Goal: Task Accomplishment & Management: Manage account settings

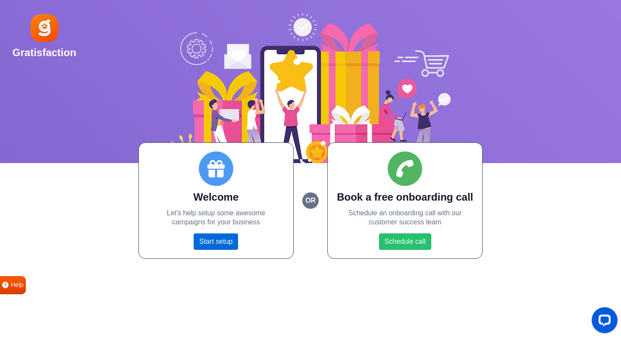
click at [203, 244] on link "Start setup" at bounding box center [216, 241] width 44 height 16
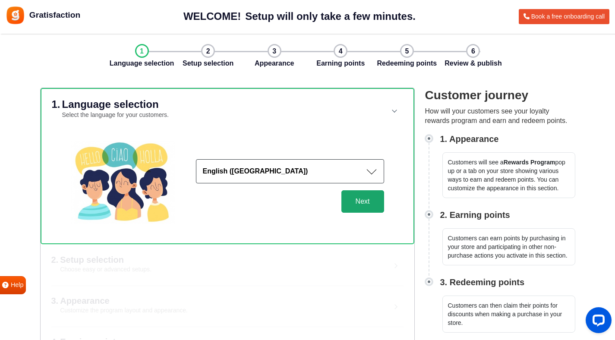
click at [361, 198] on button "Next" at bounding box center [362, 201] width 43 height 22
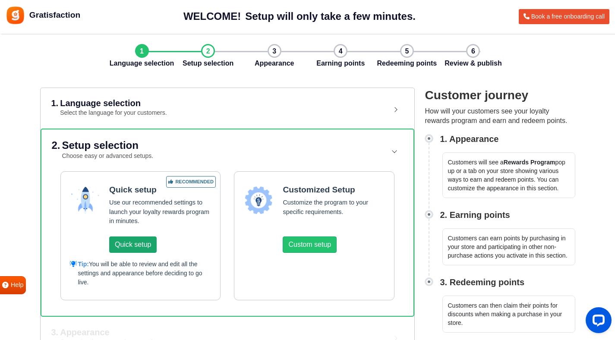
click at [136, 239] on button "Quick setup" at bounding box center [132, 244] width 47 height 16
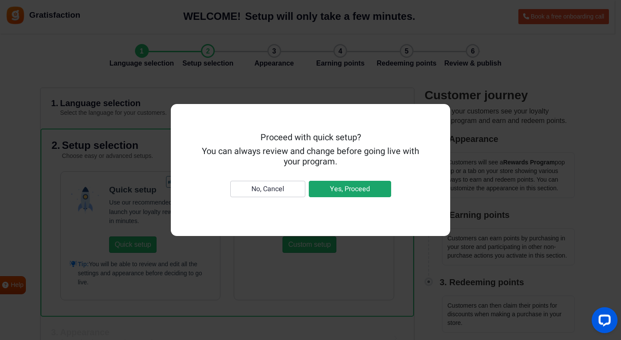
click at [350, 186] on button "Yes, Proceed" at bounding box center [350, 189] width 82 height 16
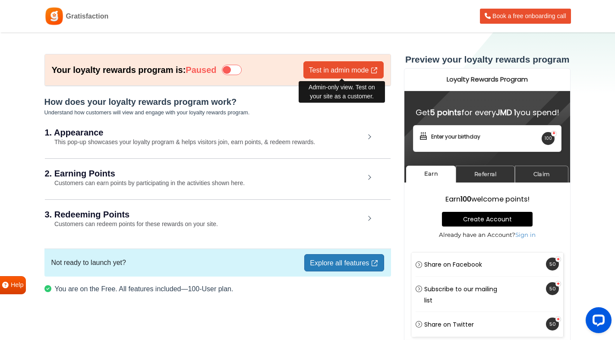
click at [318, 67] on link "Test in admin mode" at bounding box center [343, 69] width 80 height 17
click at [122, 133] on h2 "1. Appearance" at bounding box center [205, 132] width 320 height 9
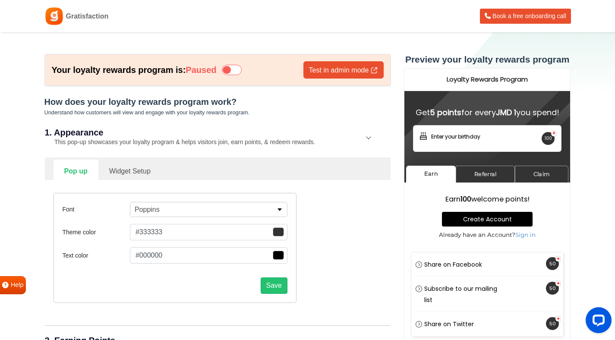
click at [132, 178] on link "Widget Setup" at bounding box center [129, 170] width 63 height 21
select select "right"
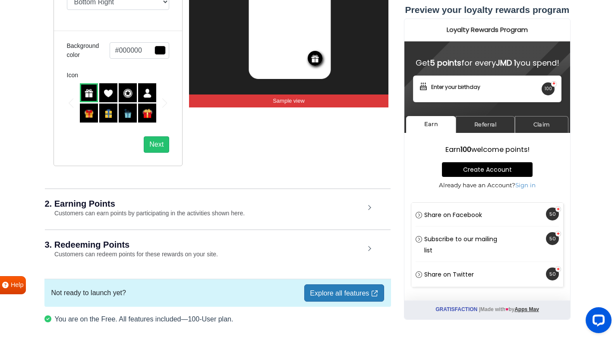
scroll to position [302, 0]
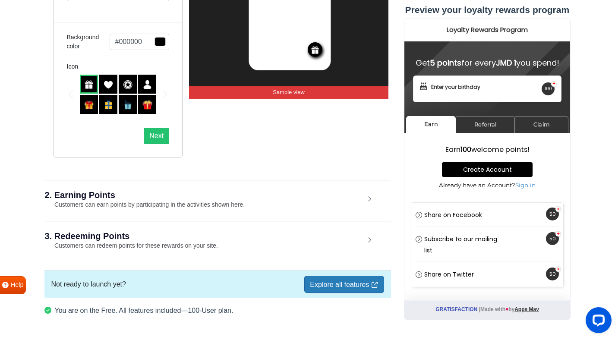
click at [369, 201] on div "2. Earning Points Customers can earn points by participating in the activities …" at bounding box center [218, 200] width 346 height 40
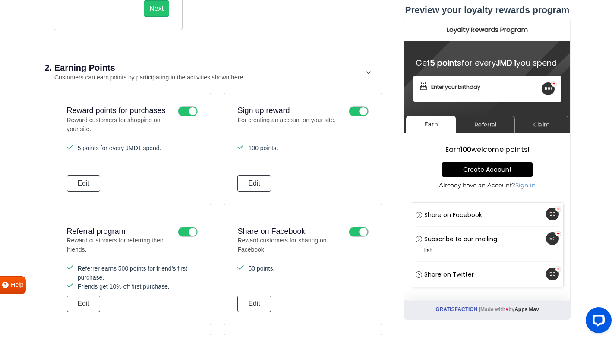
scroll to position [436, 0]
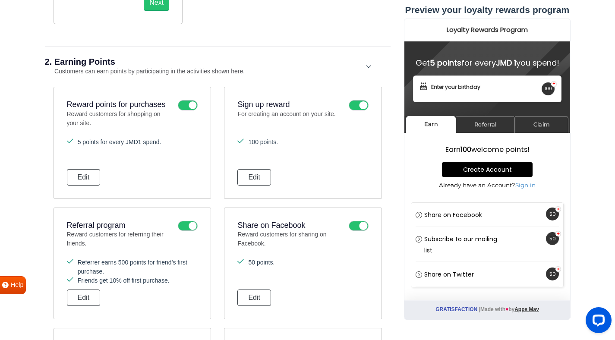
drag, startPoint x: 621, startPoint y: 106, endPoint x: 621, endPoint y: 145, distance: 39.7
click at [615, 145] on html "Gratisfaction Book a free onboarding call Your loyalty rewards program is: Paus…" at bounding box center [307, 139] width 615 height 1151
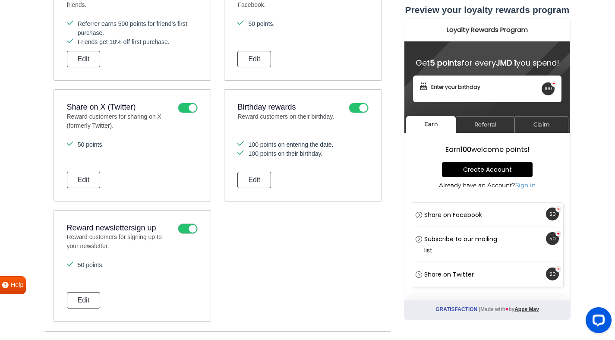
scroll to position [673, 0]
drag, startPoint x: 621, startPoint y: 145, endPoint x: 619, endPoint y: 215, distance: 69.9
click at [192, 230] on icon at bounding box center [188, 230] width 20 height 10
click at [0, 0] on input "checkbox" at bounding box center [0, 0] width 0 height 0
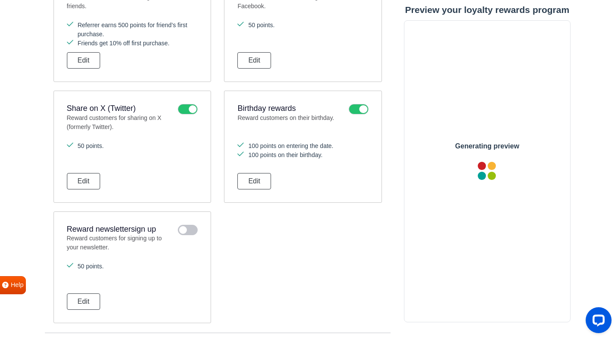
scroll to position [0, 0]
click at [360, 111] on icon at bounding box center [359, 109] width 20 height 10
click at [0, 0] on input "checkbox" at bounding box center [0, 0] width 0 height 0
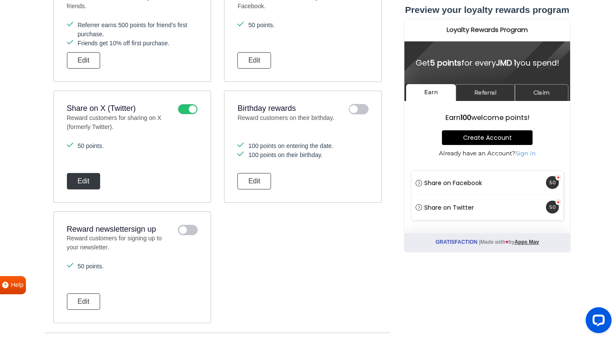
click at [90, 186] on button "Edit" at bounding box center [84, 181] width 34 height 16
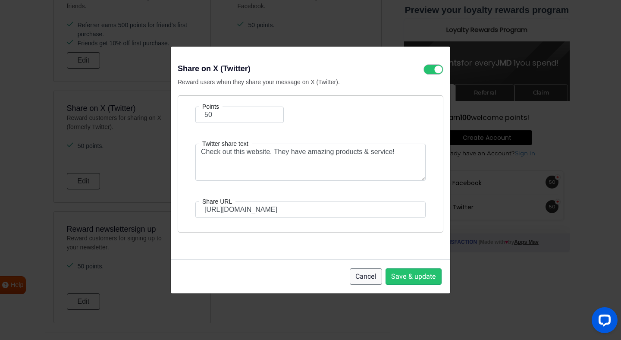
click at [373, 277] on button "Cancel" at bounding box center [366, 276] width 32 height 16
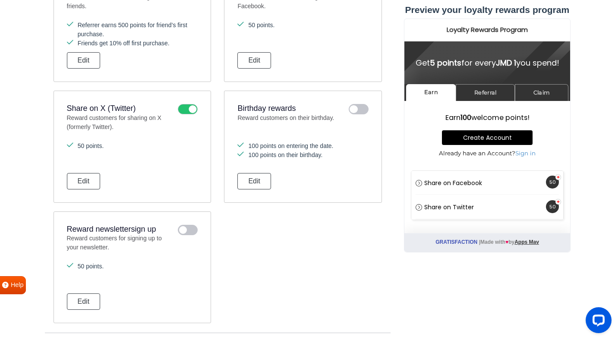
click at [189, 109] on icon at bounding box center [188, 109] width 20 height 10
click at [0, 0] on input "checkbox" at bounding box center [0, 0] width 0 height 0
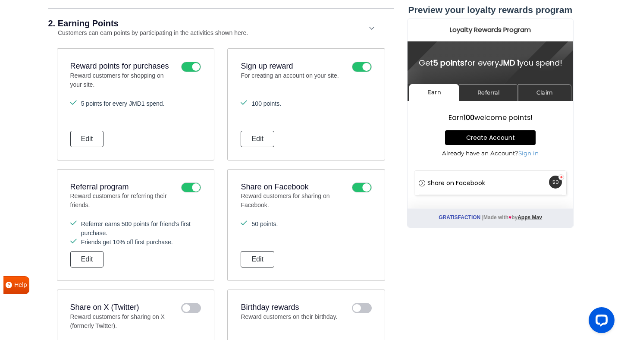
scroll to position [475, 0]
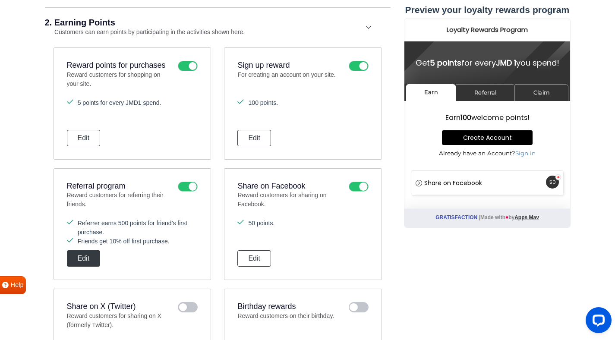
click at [90, 255] on button "Edit" at bounding box center [84, 258] width 34 height 16
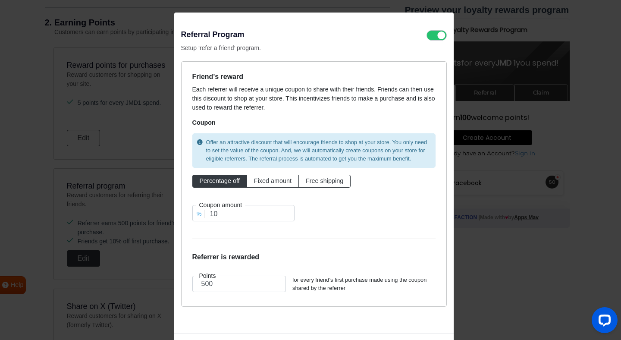
scroll to position [0, 0]
click at [269, 178] on span "Fixed amount" at bounding box center [273, 180] width 38 height 7
click at [260, 178] on input "Fixed amount" at bounding box center [257, 179] width 6 height 6
radio input "true"
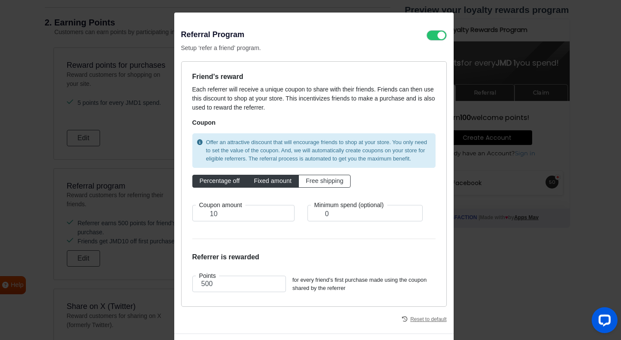
click at [211, 182] on span "Percentage off" at bounding box center [220, 180] width 40 height 7
click at [205, 182] on input "Percentage off" at bounding box center [203, 179] width 6 height 6
radio input "true"
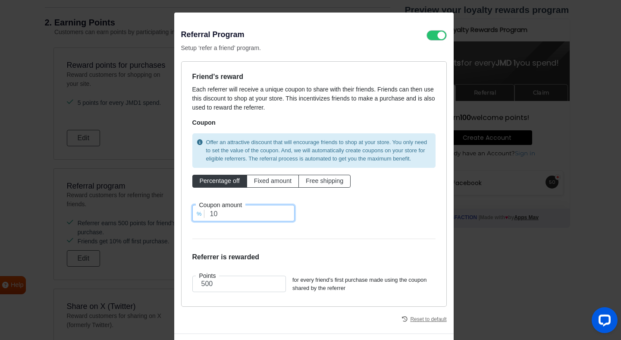
click at [214, 212] on input "10" at bounding box center [243, 213] width 102 height 16
type input "1"
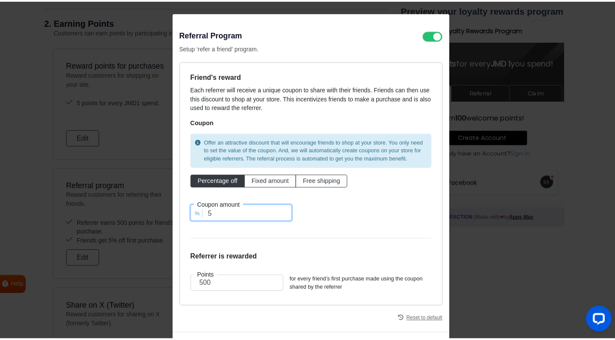
scroll to position [40, 0]
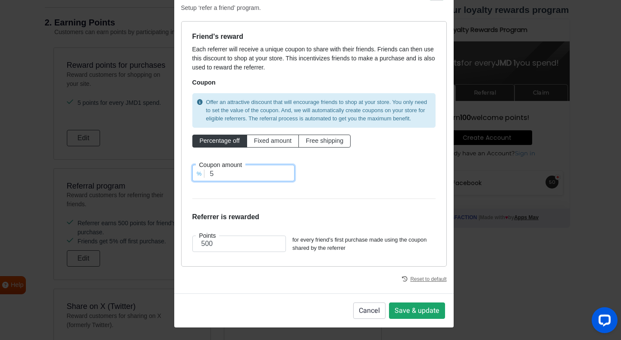
type input "5"
click at [417, 308] on button "Save & update" at bounding box center [417, 310] width 56 height 16
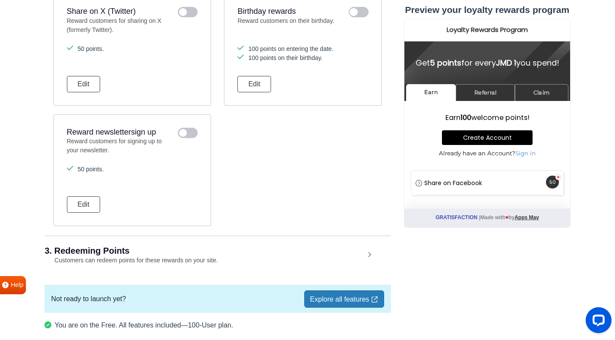
scroll to position [811, 0]
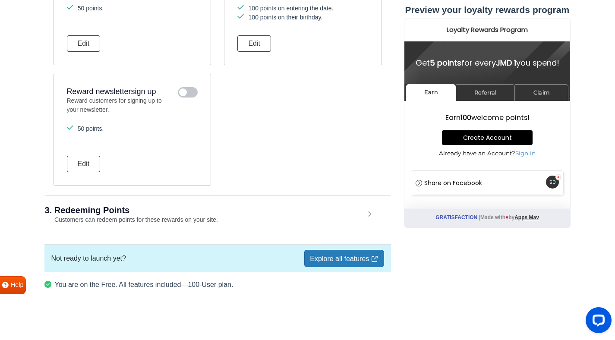
click at [378, 215] on div "3. Redeeming Points Customers can redeem points for these rewards on your site." at bounding box center [218, 215] width 346 height 40
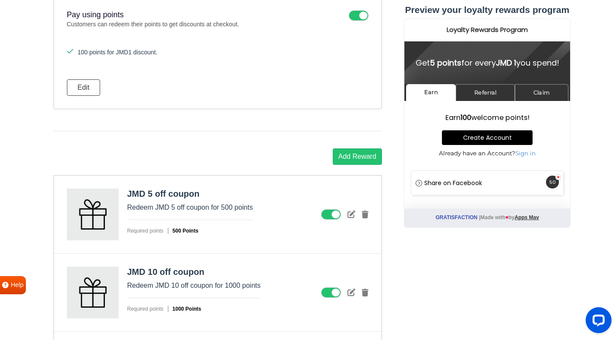
scroll to position [1163, 0]
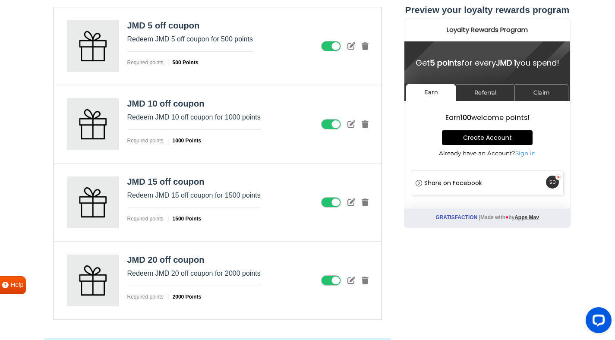
drag, startPoint x: 619, startPoint y: 194, endPoint x: 620, endPoint y: 278, distance: 83.7
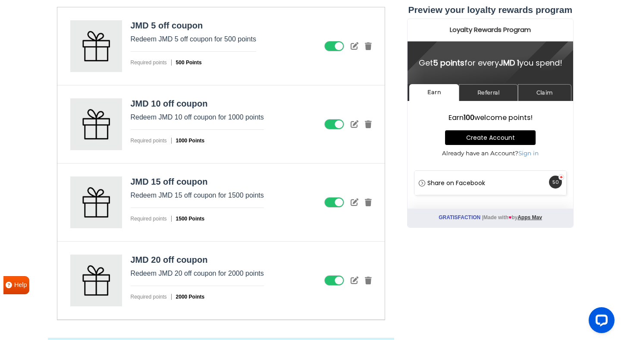
scroll to position [1215, 0]
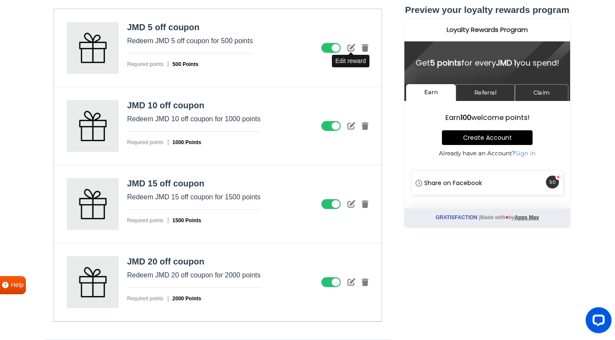
click at [351, 45] on icon at bounding box center [351, 48] width 8 height 8
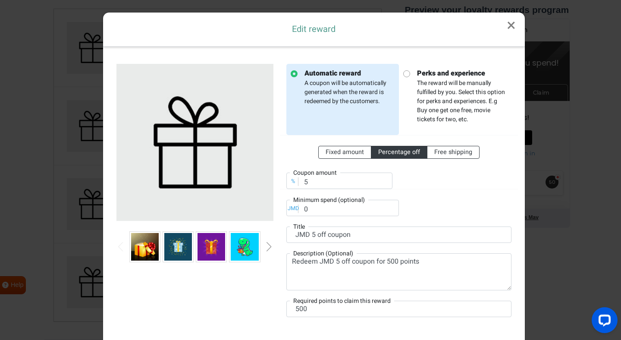
scroll to position [0, 0]
click at [334, 262] on textarea "Redeem JMD 5 off coupon for 500 points" at bounding box center [398, 271] width 225 height 37
type textarea "Redeem JMD 100 off coupon for 500 points"
click at [267, 247] on div "Next slide" at bounding box center [269, 246] width 4 height 9
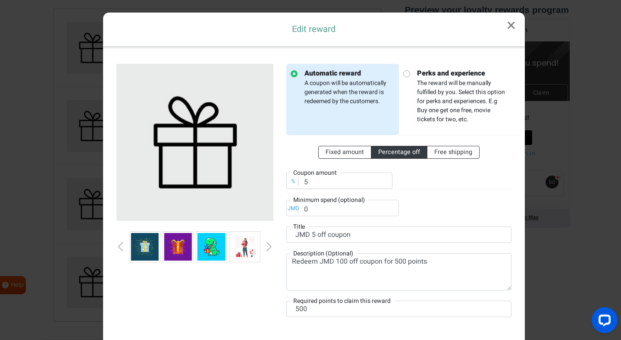
click at [267, 247] on div "Next slide" at bounding box center [269, 246] width 4 height 9
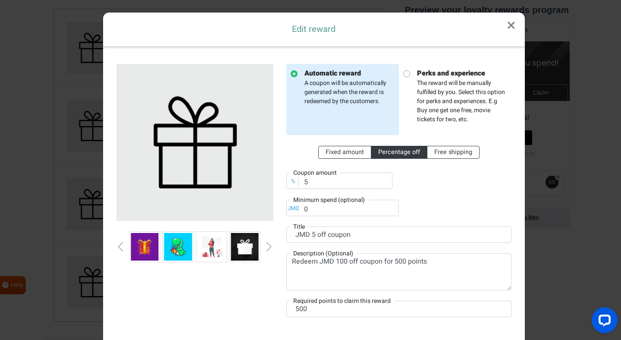
click at [267, 247] on div "Next slide" at bounding box center [269, 246] width 4 height 9
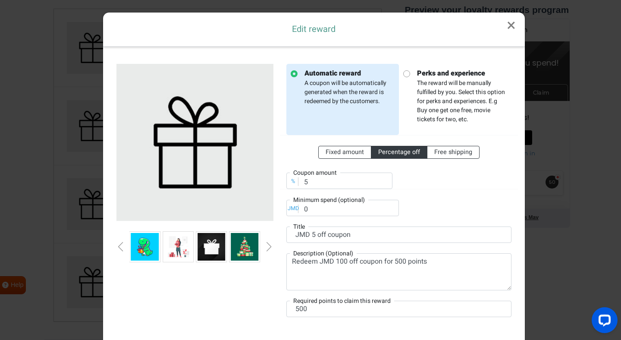
click at [267, 247] on div "Next slide" at bounding box center [269, 246] width 4 height 9
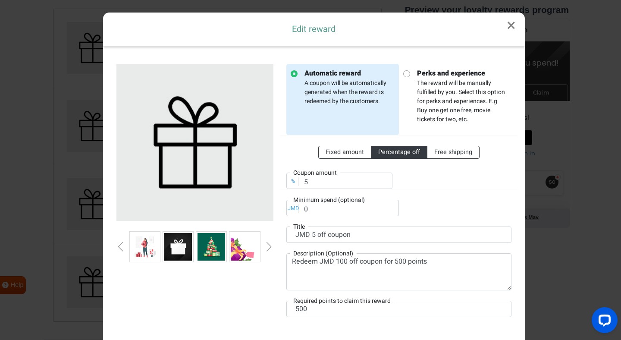
click at [267, 247] on div "Next slide" at bounding box center [269, 246] width 4 height 9
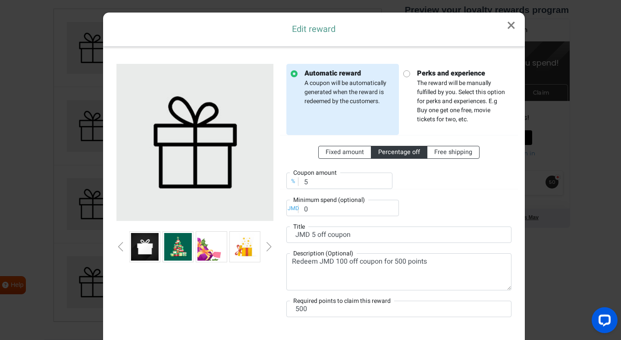
click at [267, 247] on div "Next slide" at bounding box center [269, 246] width 4 height 9
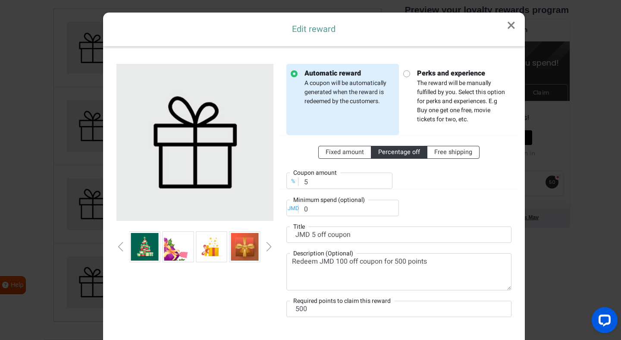
click at [267, 247] on div "Next slide" at bounding box center [269, 246] width 4 height 9
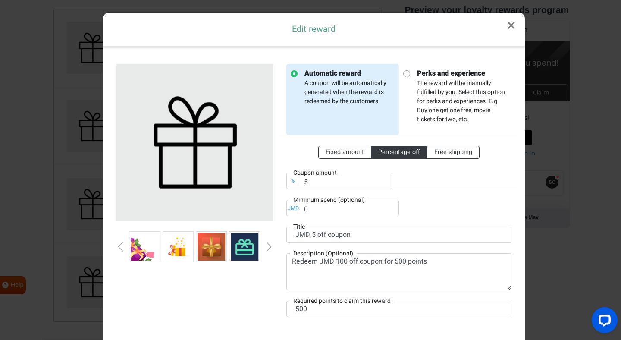
click at [267, 247] on div "Next slide" at bounding box center [269, 246] width 4 height 9
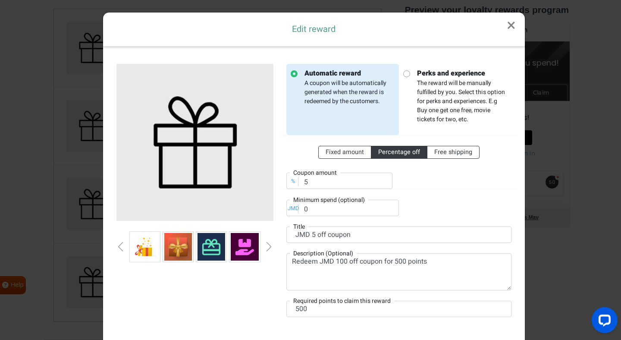
click at [267, 247] on div "Next slide" at bounding box center [269, 246] width 4 height 9
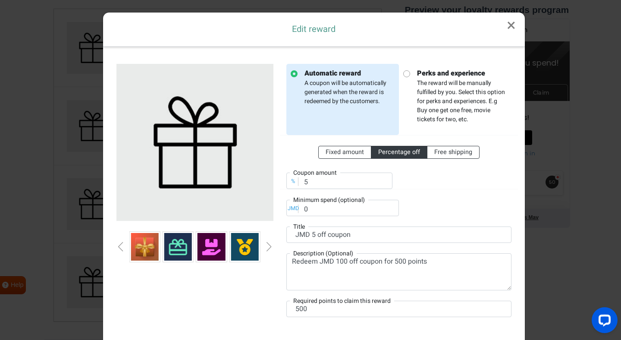
click at [267, 247] on div "Next slide" at bounding box center [269, 246] width 4 height 9
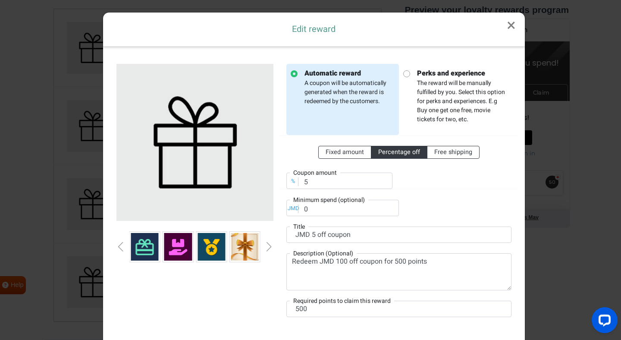
click at [267, 247] on div "Next slide" at bounding box center [269, 246] width 4 height 9
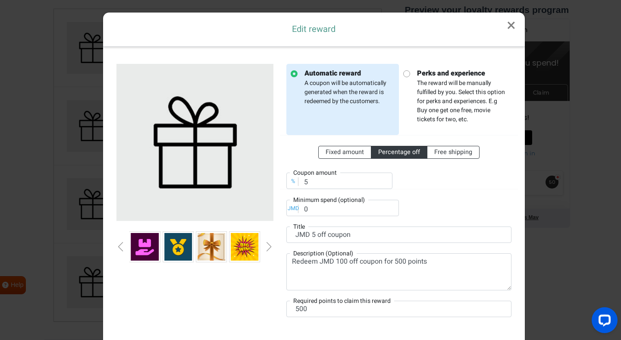
click at [267, 247] on div "Next slide" at bounding box center [269, 246] width 4 height 9
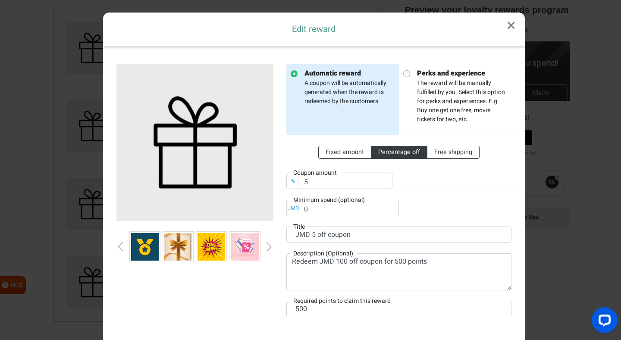
click at [267, 247] on div "Next slide" at bounding box center [269, 246] width 4 height 9
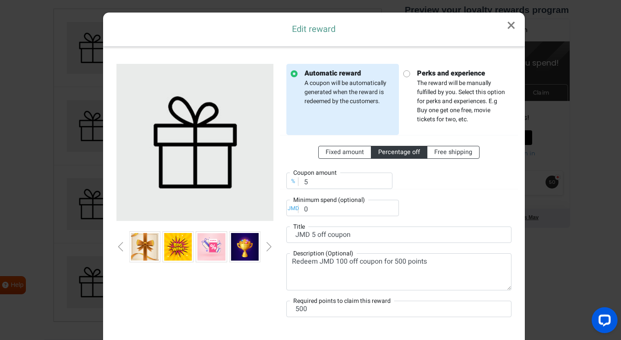
click at [267, 247] on div "Next slide" at bounding box center [269, 246] width 4 height 9
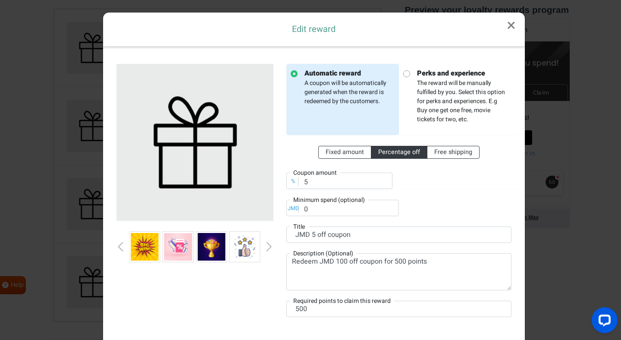
click at [119, 247] on div "Previous slide" at bounding box center [121, 246] width 4 height 9
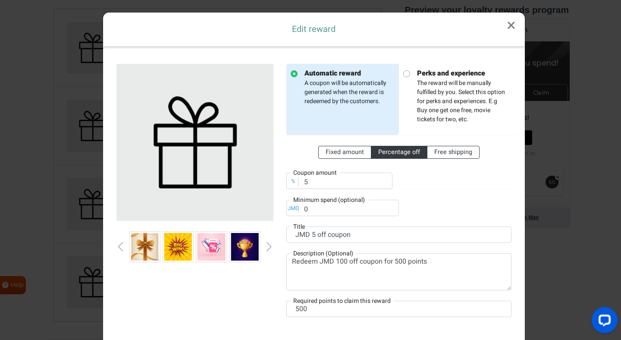
click at [119, 247] on div "Previous slide" at bounding box center [121, 246] width 4 height 9
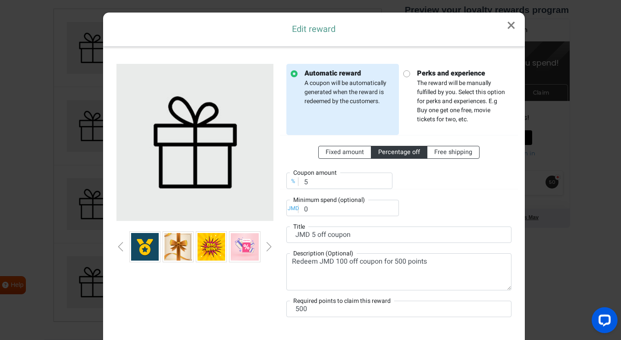
click at [119, 247] on div "Previous slide" at bounding box center [121, 246] width 4 height 9
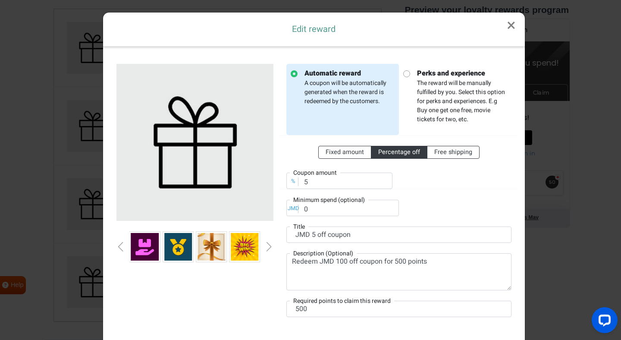
click at [119, 247] on div "Previous slide" at bounding box center [121, 246] width 4 height 9
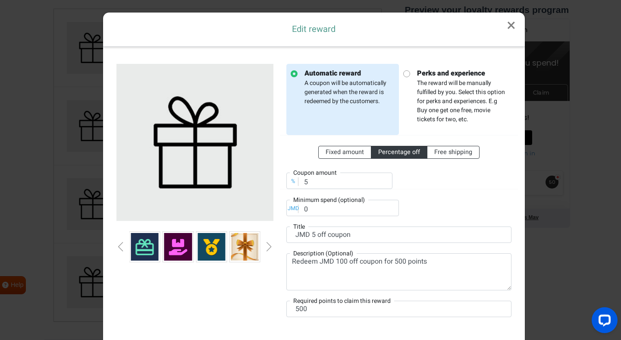
click at [119, 247] on div "Previous slide" at bounding box center [121, 246] width 4 height 9
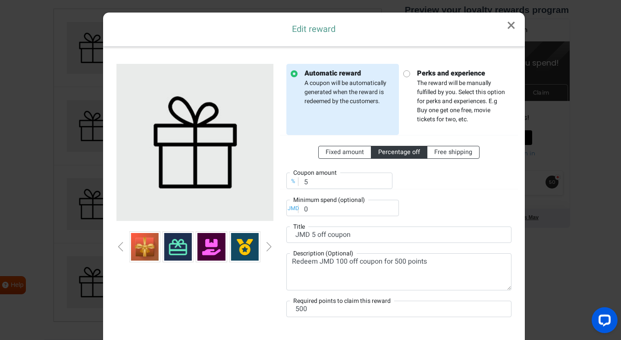
click at [119, 247] on div "Previous slide" at bounding box center [121, 246] width 4 height 9
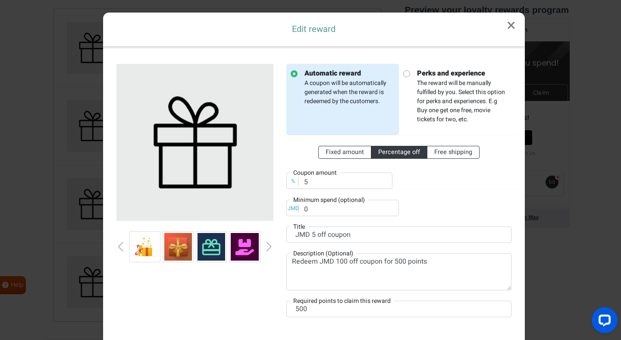
click at [119, 247] on div "Previous slide" at bounding box center [121, 246] width 4 height 9
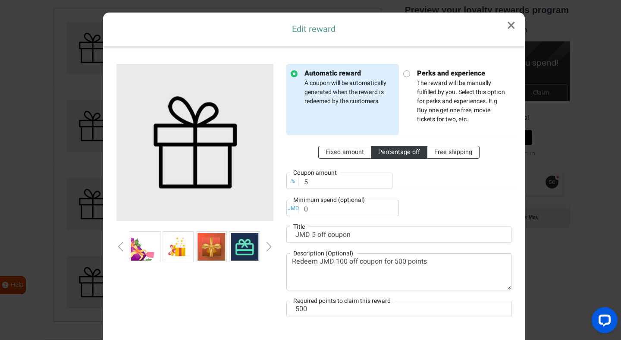
click at [119, 247] on div "Previous slide" at bounding box center [121, 246] width 4 height 9
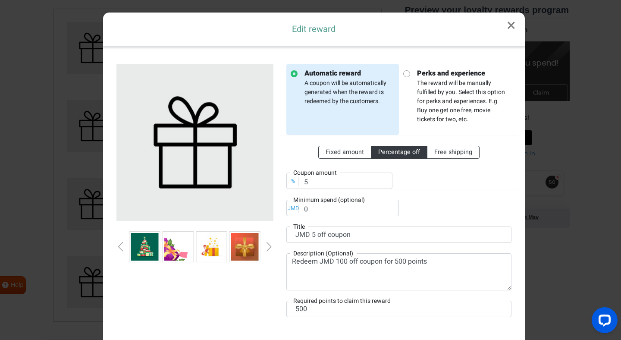
click at [119, 247] on div "Previous slide" at bounding box center [121, 246] width 4 height 9
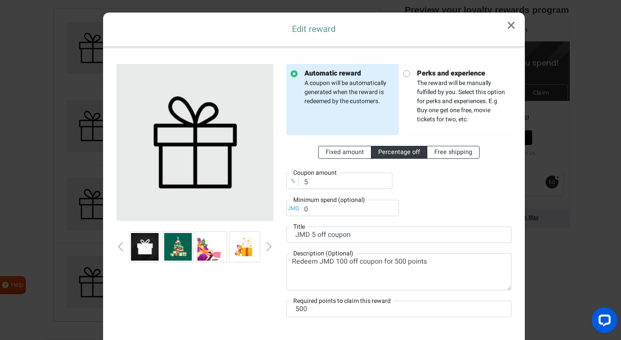
click at [119, 247] on div "Previous slide" at bounding box center [121, 246] width 4 height 9
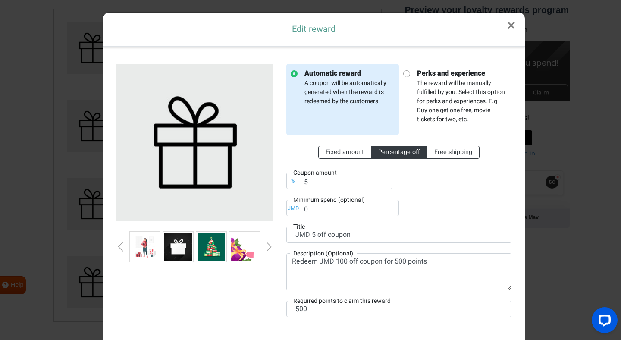
click at [119, 247] on div "Previous slide" at bounding box center [121, 246] width 4 height 9
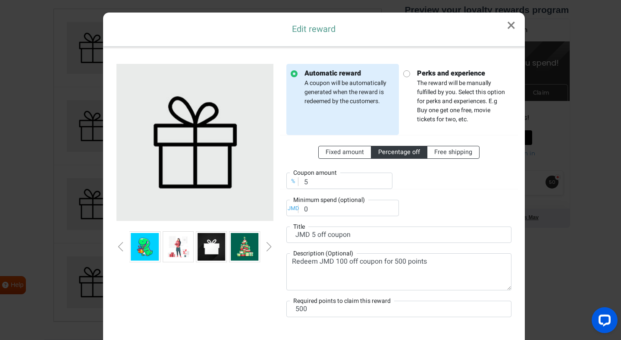
click at [119, 247] on div "Previous slide" at bounding box center [121, 246] width 4 height 9
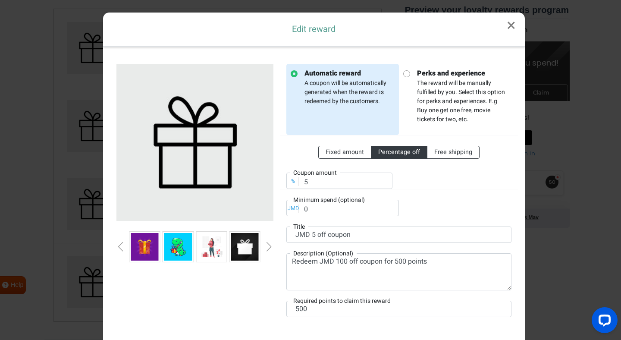
click at [119, 247] on div "Previous slide" at bounding box center [121, 246] width 4 height 9
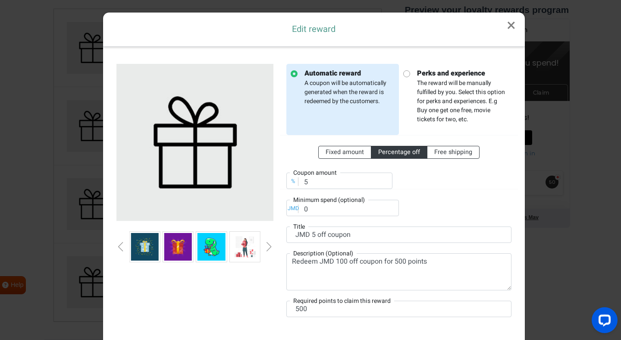
click at [119, 247] on div "Previous slide" at bounding box center [121, 246] width 4 height 9
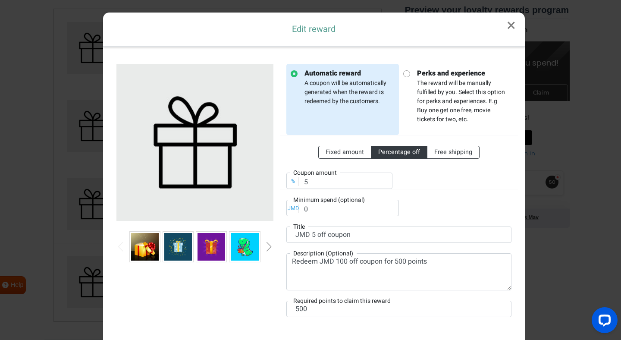
click at [119, 247] on div "Previous slide" at bounding box center [121, 246] width 4 height 9
click at [507, 22] on link "×" at bounding box center [511, 26] width 27 height 26
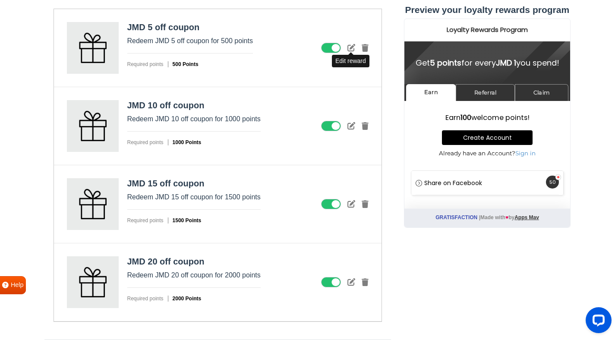
click at [348, 47] on icon at bounding box center [351, 48] width 8 height 8
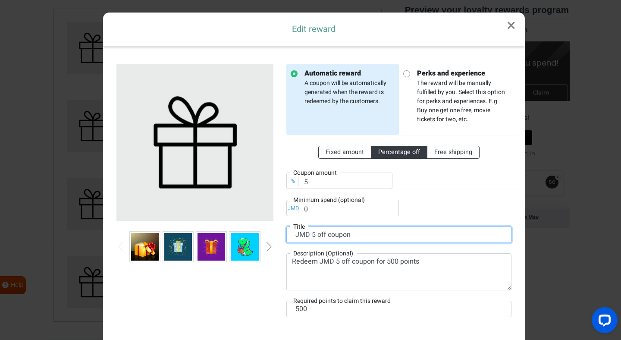
click at [311, 235] on input "JMD 5 off coupon" at bounding box center [398, 235] width 225 height 16
type input "JMD 100 off coupon"
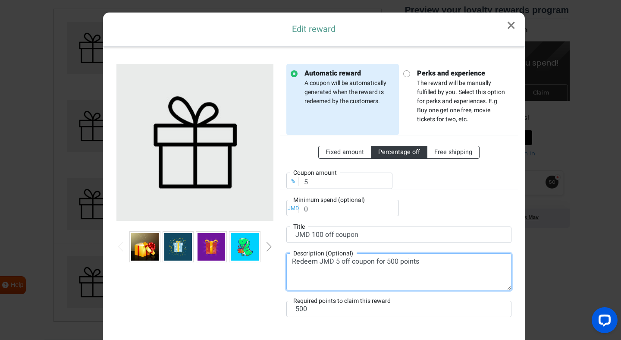
click at [336, 262] on textarea "Redeem JMD 5 off coupon for 500 points" at bounding box center [398, 271] width 225 height 37
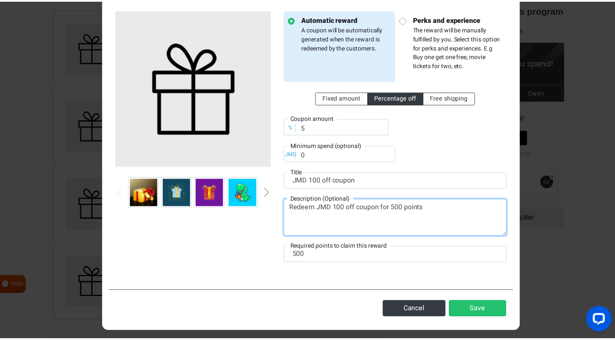
scroll to position [58, 0]
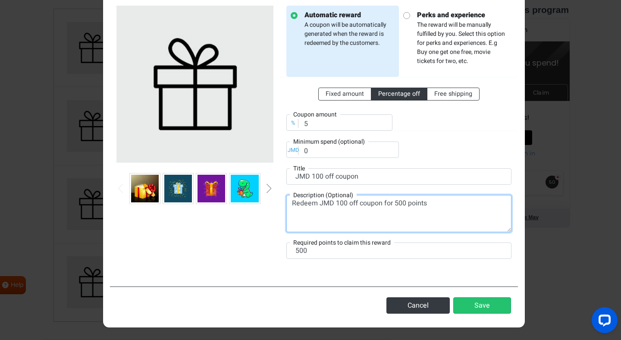
drag, startPoint x: 621, startPoint y: 50, endPoint x: 620, endPoint y: 115, distance: 64.7
click at [620, 115] on div "Edit reward × Automatic reward A coupon will be automatically generated when th…" at bounding box center [310, 170] width 621 height 340
type textarea "Redeem JMD 100 off coupon for 500 points"
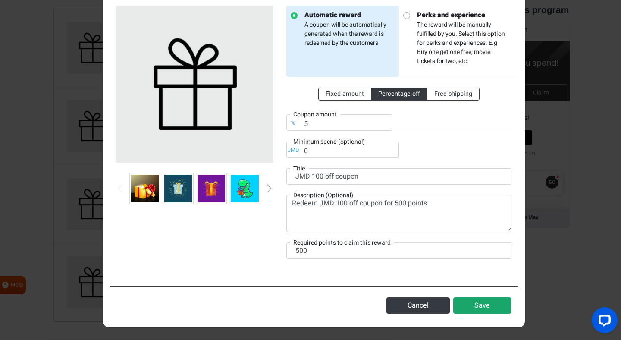
click at [477, 309] on button "Save" at bounding box center [482, 305] width 58 height 16
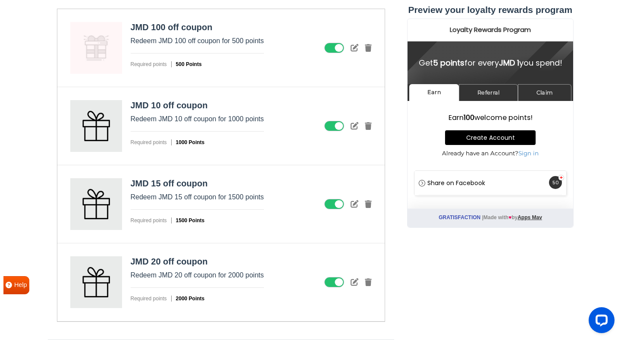
scroll to position [1217, 0]
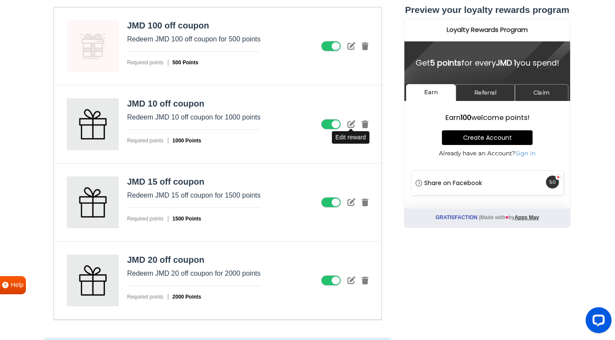
click at [350, 125] on icon at bounding box center [351, 124] width 8 height 8
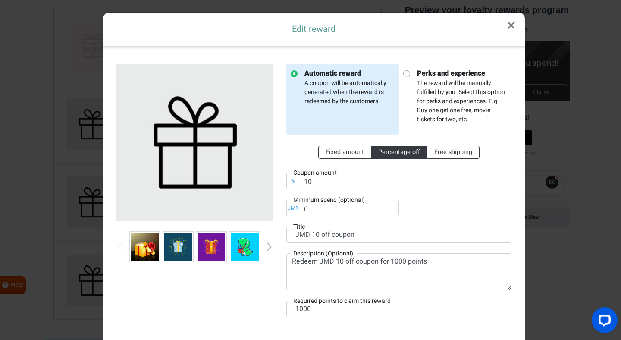
scroll to position [0, 0]
click at [315, 235] on input "JMD 10 off coupon" at bounding box center [398, 235] width 225 height 16
click at [323, 245] on div "Automatic reward A coupon will be automatically generated when the reward is re…" at bounding box center [399, 196] width 238 height 264
click at [323, 237] on input "JMD 2500 off coupon" at bounding box center [398, 235] width 225 height 16
type input "JMD 250 off coupon"
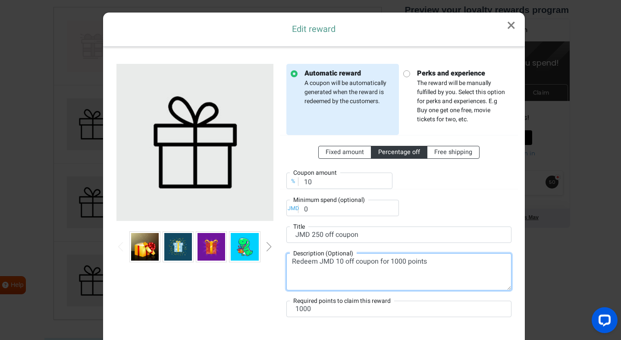
click at [338, 262] on textarea "Redeem JMD 10 off coupon for 1000 points" at bounding box center [398, 271] width 225 height 37
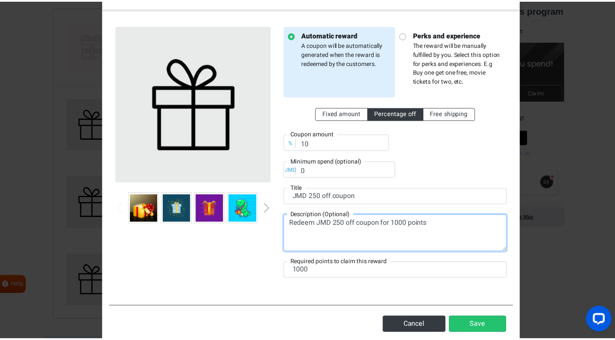
scroll to position [58, 0]
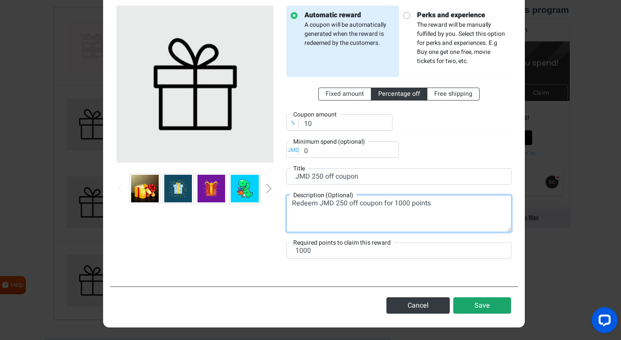
type textarea "Redeem JMD 250 off coupon for 1000 points"
click at [484, 305] on button "Save" at bounding box center [482, 305] width 58 height 16
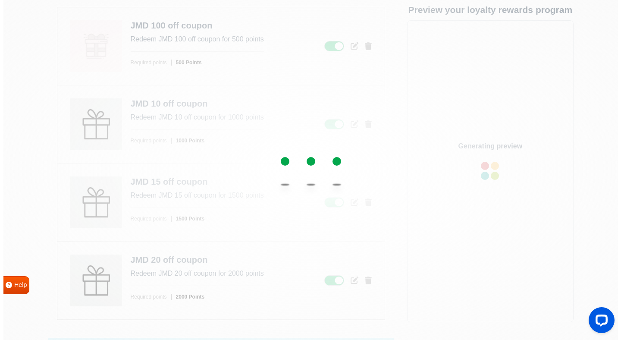
scroll to position [0, 0]
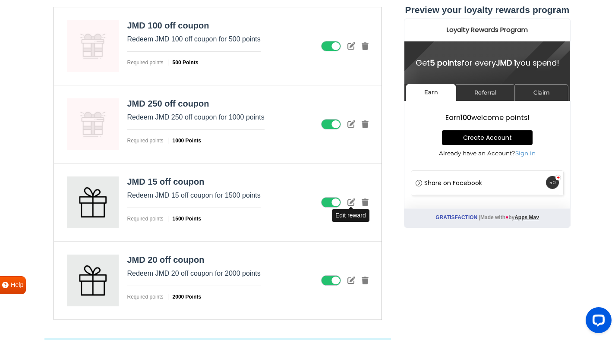
click at [350, 201] on icon at bounding box center [351, 202] width 8 height 8
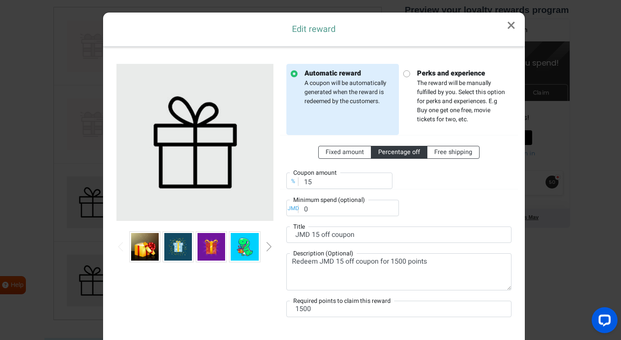
scroll to position [2, 0]
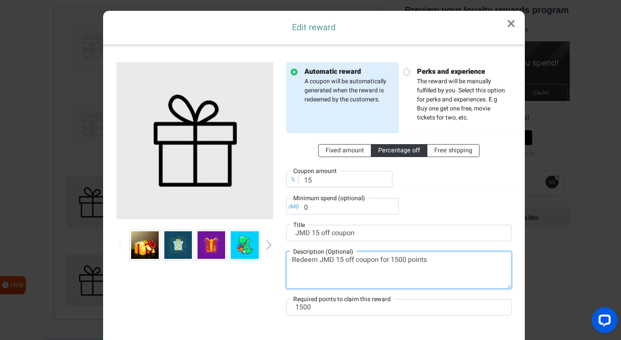
click at [338, 260] on textarea "Redeem JMD 15 off coupon for 1500 points" at bounding box center [398, 270] width 225 height 37
type textarea "Redeem JMD 500 off coupon for 1500 points"
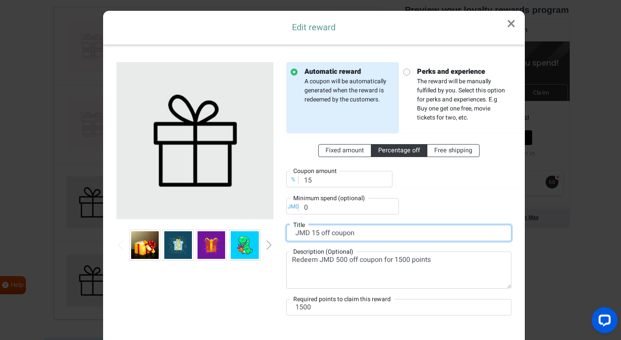
click at [312, 234] on input "JMD 15 off coupon" at bounding box center [398, 233] width 225 height 16
click at [312, 233] on input "JMD 5 off coupon" at bounding box center [398, 233] width 225 height 16
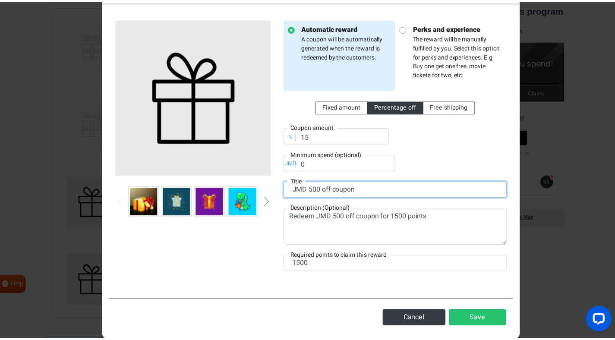
scroll to position [58, 0]
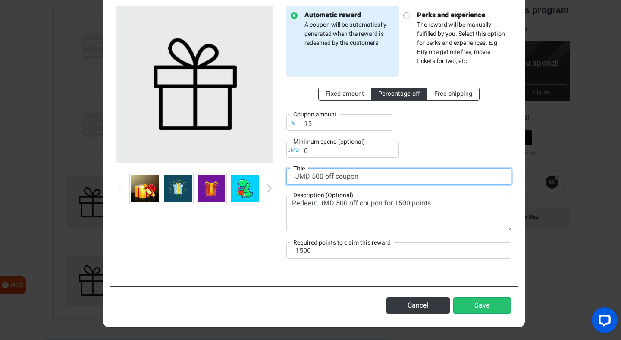
drag, startPoint x: 621, startPoint y: 209, endPoint x: 621, endPoint y: 279, distance: 69.9
click at [621, 279] on div "Edit reward × Automatic reward A coupon will be automatically generated when th…" at bounding box center [310, 170] width 621 height 340
type input "JMD 500 off coupon"
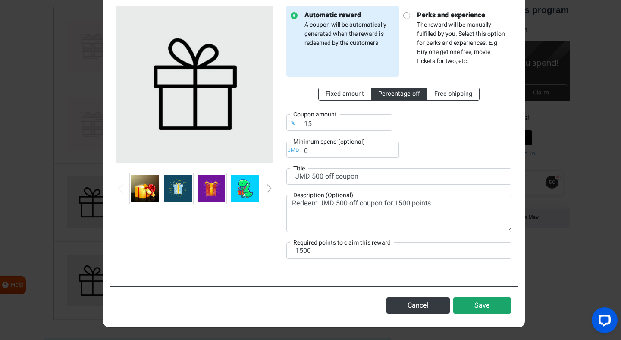
click at [481, 307] on button "Save" at bounding box center [482, 305] width 58 height 16
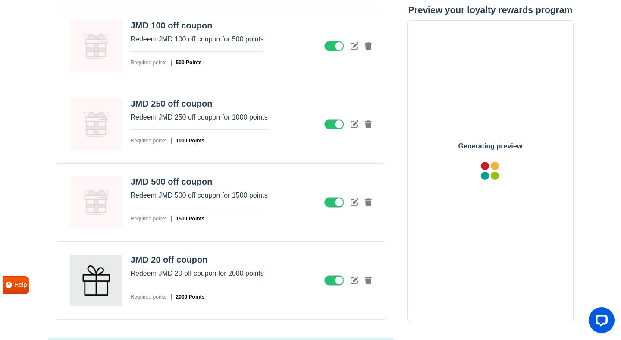
scroll to position [0, 0]
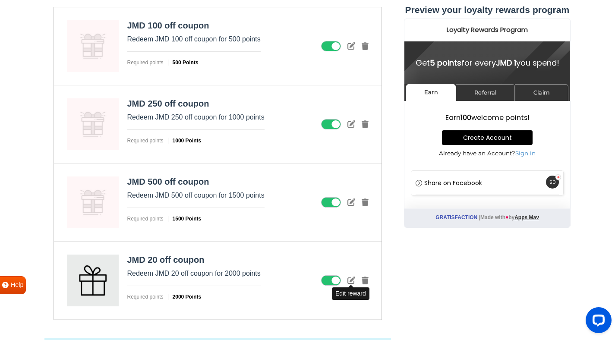
click at [350, 282] on icon at bounding box center [351, 280] width 8 height 8
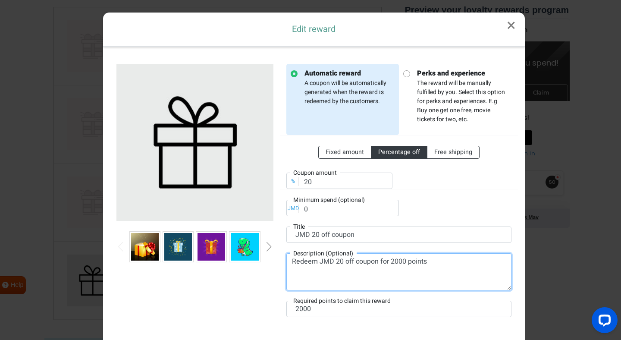
click at [338, 261] on textarea "Redeem JMD 20 off coupon for 2000 points" at bounding box center [398, 271] width 225 height 37
type textarea "Redeem JMD 1000 off coupon for 2000 points"
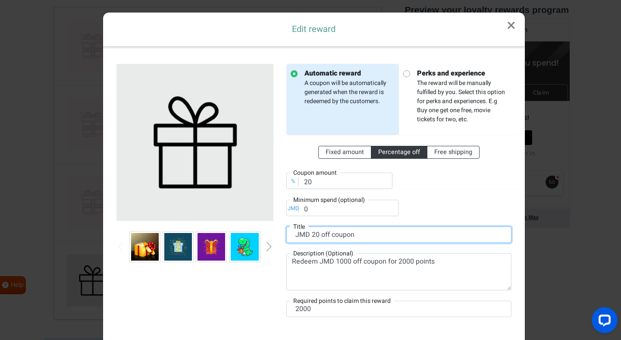
click at [316, 236] on input "JMD 20 off coupon" at bounding box center [398, 235] width 225 height 16
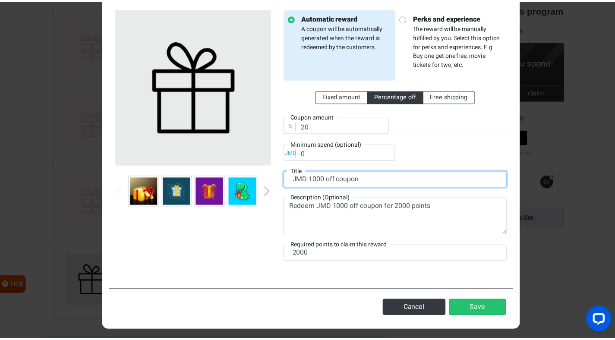
scroll to position [58, 0]
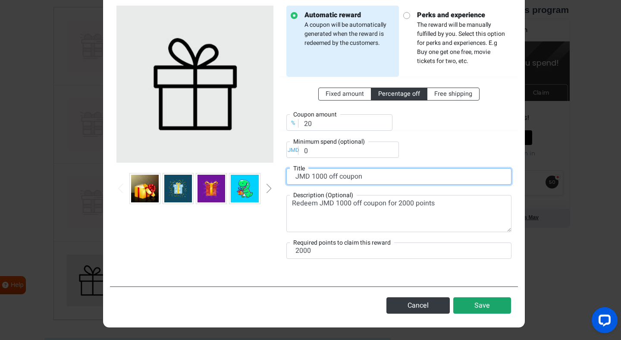
type input "JMD 1000 off coupon"
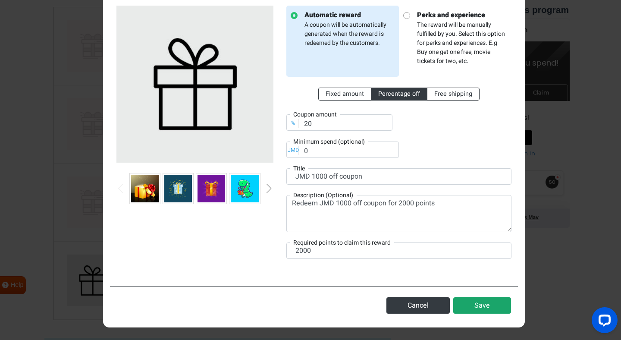
click at [482, 303] on button "Save" at bounding box center [482, 305] width 58 height 16
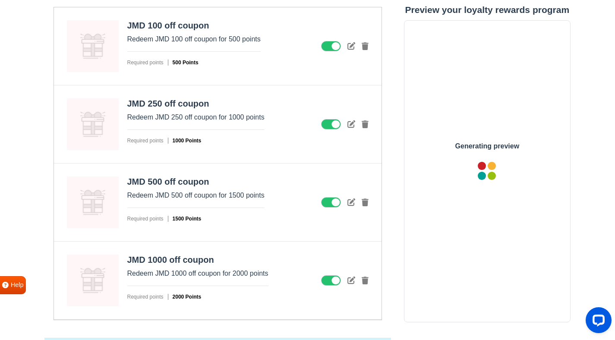
scroll to position [0, 0]
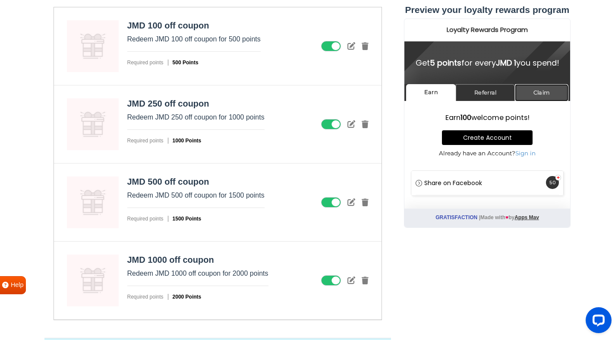
click at [538, 98] on link "Claim" at bounding box center [540, 92] width 53 height 17
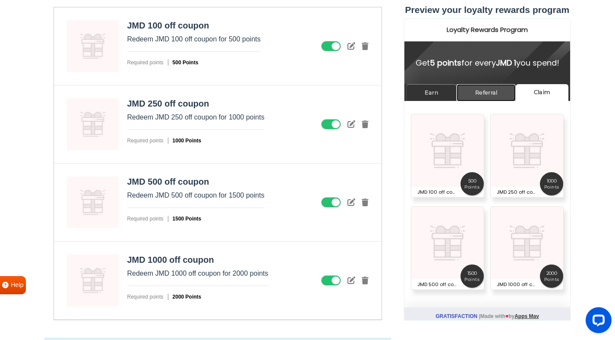
click at [491, 98] on link "Referral" at bounding box center [485, 92] width 59 height 17
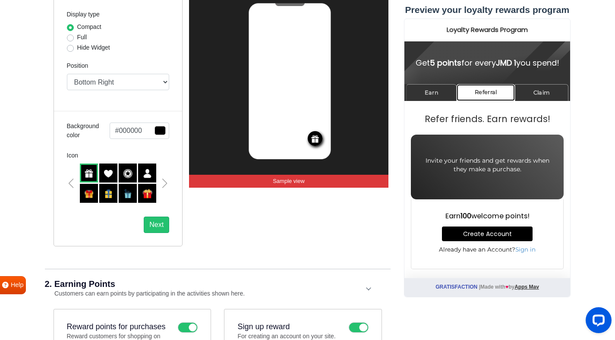
scroll to position [220, 0]
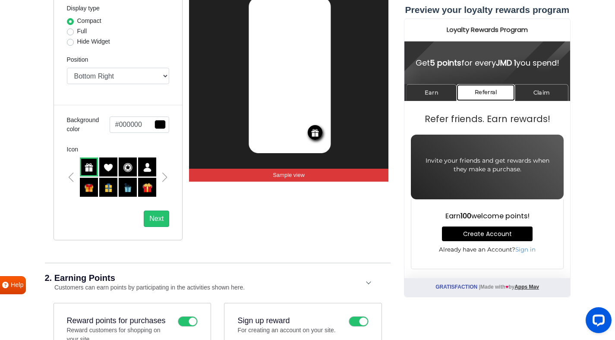
click at [89, 186] on img at bounding box center [88, 187] width 9 height 9
click at [148, 192] on img at bounding box center [146, 187] width 9 height 9
click at [85, 184] on img at bounding box center [88, 187] width 9 height 9
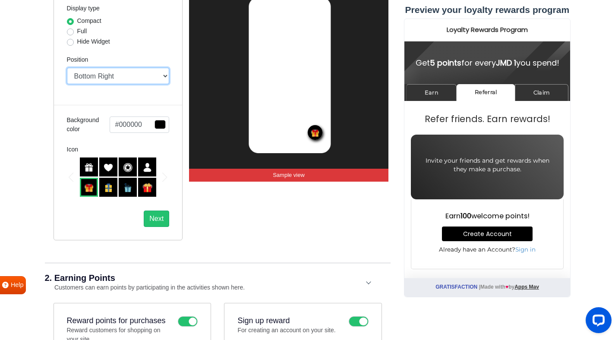
click at [134, 77] on select "Top Right Top Left Top Center Bottom Right Bottom Left Bottom Center" at bounding box center [118, 76] width 103 height 16
select select "mid"
click at [67, 68] on select "Top Right Top Left Top Center Bottom Right Bottom Left Bottom Center" at bounding box center [118, 76] width 103 height 16
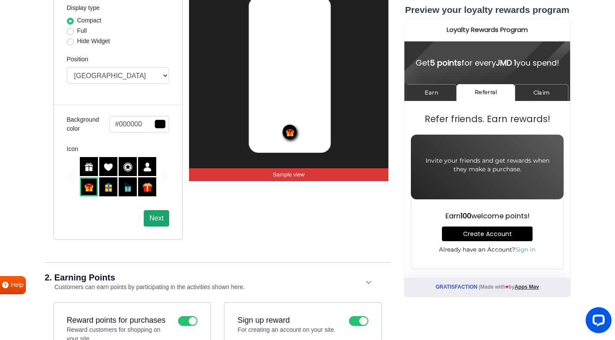
click at [162, 218] on button "Next" at bounding box center [156, 218] width 25 height 16
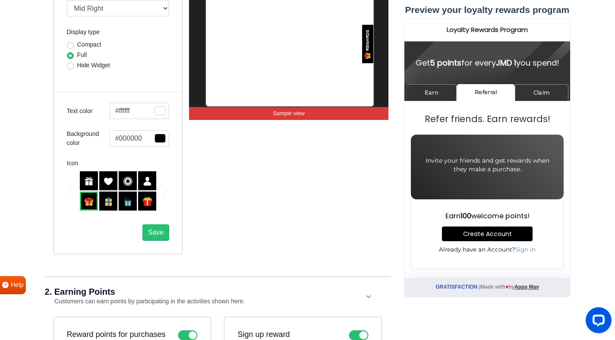
scroll to position [237, 0]
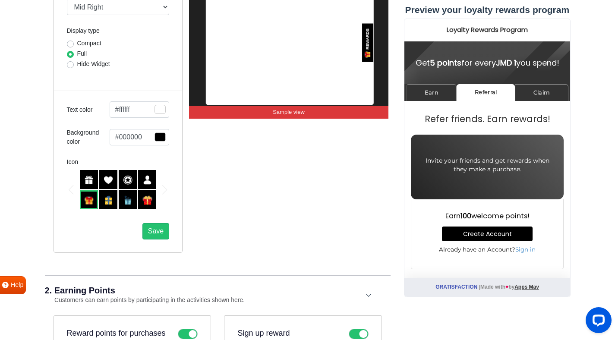
click at [110, 4] on select "Mid Right Mid Left Top Bar Top Left Top Right Top Center Bottom Bar Bottom Left…" at bounding box center [118, 7] width 103 height 16
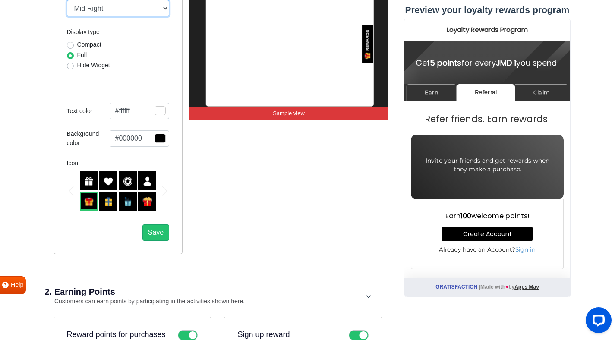
select select "left-side-drawer"
click at [67, 0] on select "Mid Right Mid Left Top Bar Top Left Top Right Top Center Bottom Bar Bottom Left…" at bounding box center [118, 8] width 103 height 16
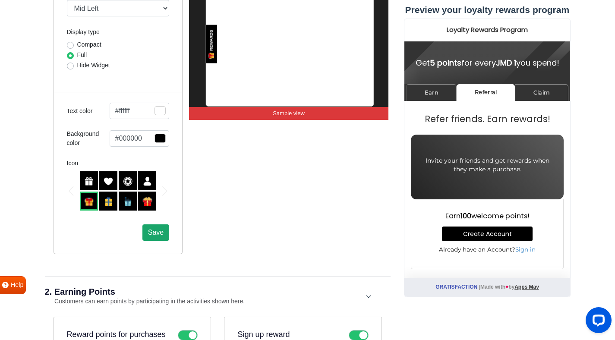
click at [161, 239] on button "Save" at bounding box center [155, 232] width 27 height 16
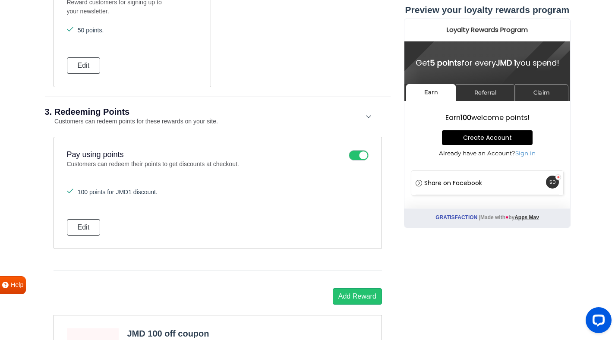
scroll to position [940, 0]
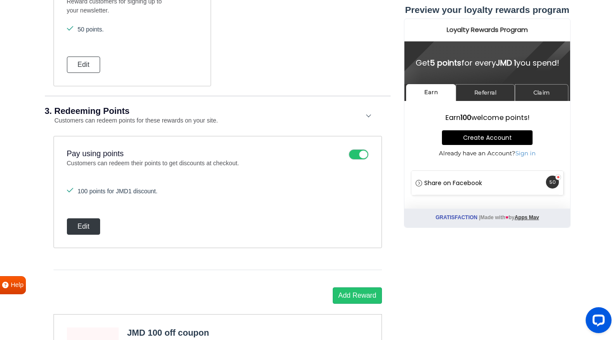
click at [93, 218] on button "Edit" at bounding box center [84, 226] width 34 height 16
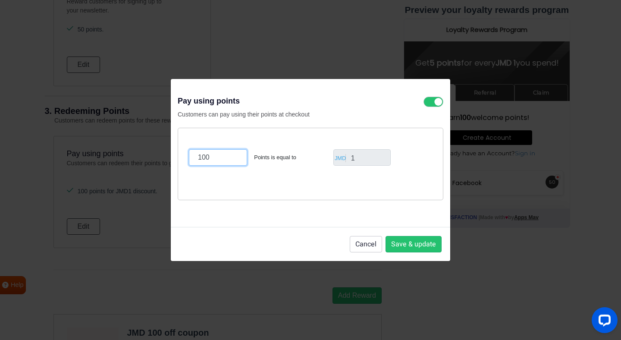
click at [201, 158] on input "100" at bounding box center [218, 157] width 58 height 16
click at [365, 157] on input "1" at bounding box center [362, 157] width 58 height 16
click at [356, 156] on input "1" at bounding box center [362, 157] width 58 height 16
click at [341, 156] on div "JMD" at bounding box center [341, 158] width 10 height 8
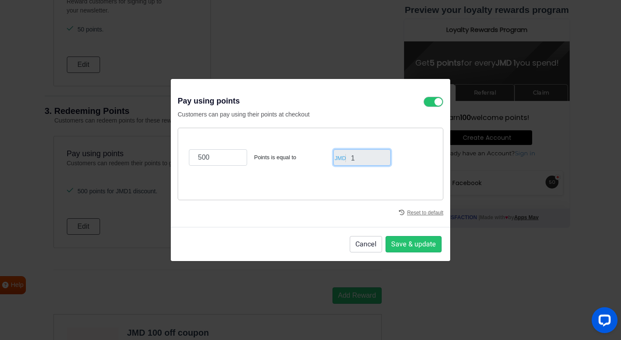
click at [348, 156] on input "1" at bounding box center [362, 157] width 58 height 16
click at [374, 164] on input "1" at bounding box center [362, 157] width 58 height 16
click at [373, 160] on input "1" at bounding box center [362, 157] width 58 height 16
click at [214, 160] on input "500" at bounding box center [218, 157] width 58 height 16
click at [353, 160] on input "1" at bounding box center [362, 157] width 58 height 16
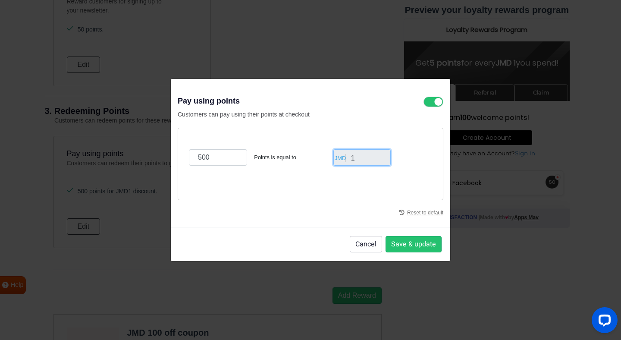
click at [353, 160] on input "1" at bounding box center [362, 157] width 58 height 16
click at [364, 245] on button "Cancel" at bounding box center [366, 244] width 32 height 16
type input "100"
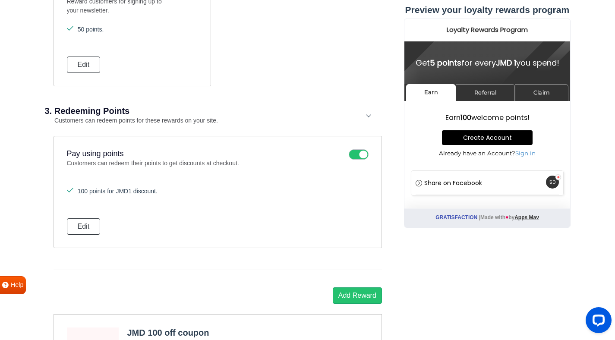
click at [362, 153] on icon at bounding box center [359, 154] width 20 height 10
click at [0, 0] on input "checkbox" at bounding box center [0, 0] width 0 height 0
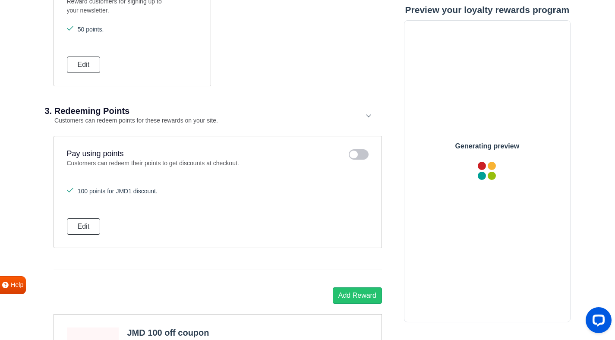
scroll to position [0, 0]
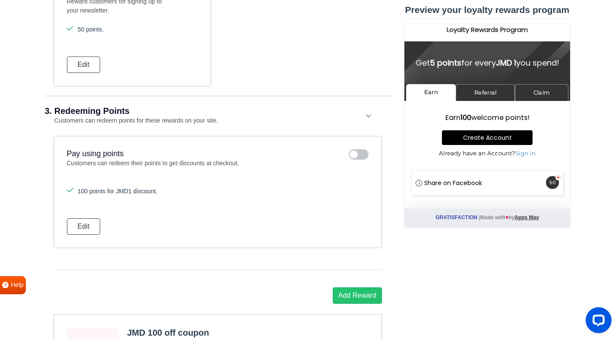
click at [364, 153] on icon at bounding box center [359, 154] width 20 height 10
click at [0, 0] on input "checkbox" at bounding box center [0, 0] width 0 height 0
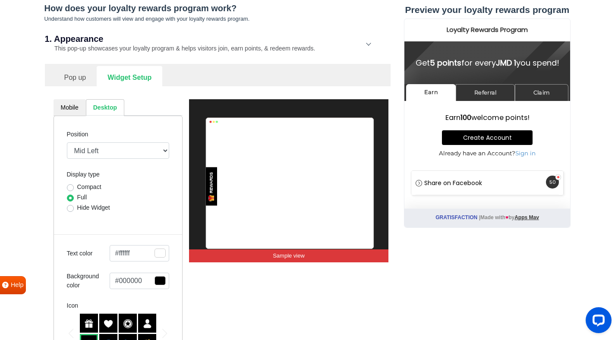
scroll to position [91, 0]
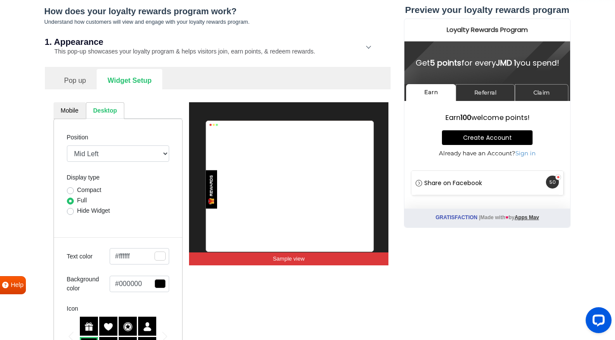
drag, startPoint x: 621, startPoint y: 204, endPoint x: 616, endPoint y: 32, distance: 171.8
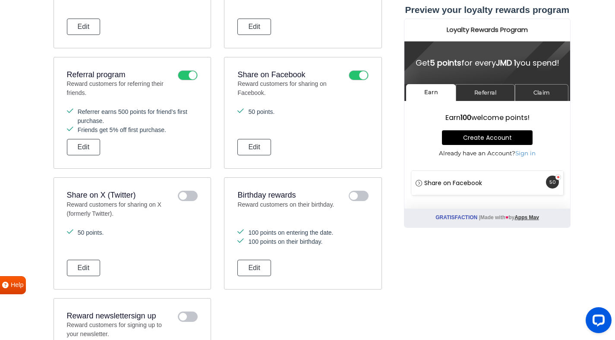
scroll to position [629, 0]
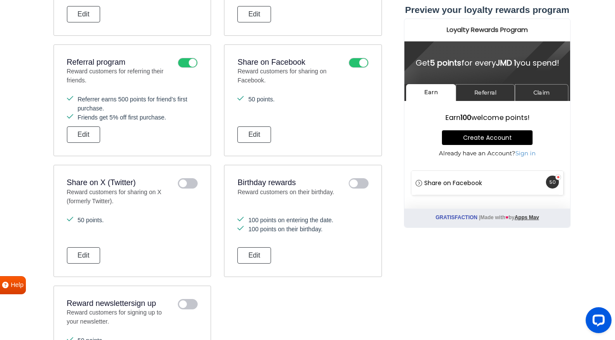
drag, startPoint x: 621, startPoint y: 119, endPoint x: 621, endPoint y: 145, distance: 26.3
click at [615, 145] on html "Gratisfaction Book a free onboarding call Your loyalty rewards program is: Paus…" at bounding box center [307, 211] width 615 height 1681
click at [362, 185] on icon at bounding box center [359, 183] width 20 height 10
click at [0, 0] on input "checkbox" at bounding box center [0, 0] width 0 height 0
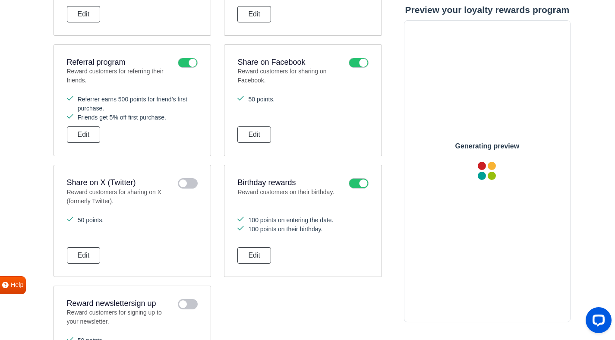
scroll to position [0, 0]
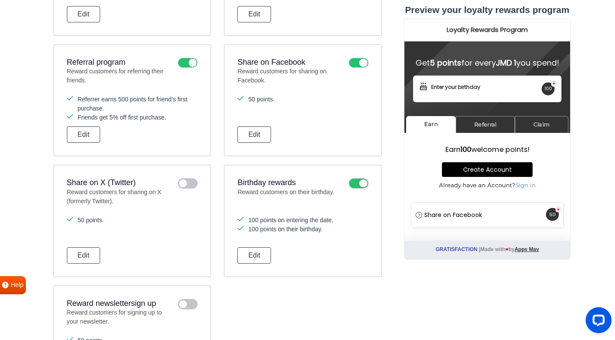
click at [362, 185] on icon at bounding box center [359, 183] width 20 height 10
click at [0, 0] on input "checkbox" at bounding box center [0, 0] width 0 height 0
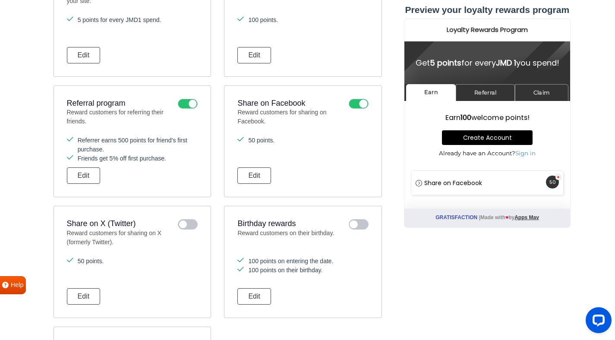
scroll to position [586, 0]
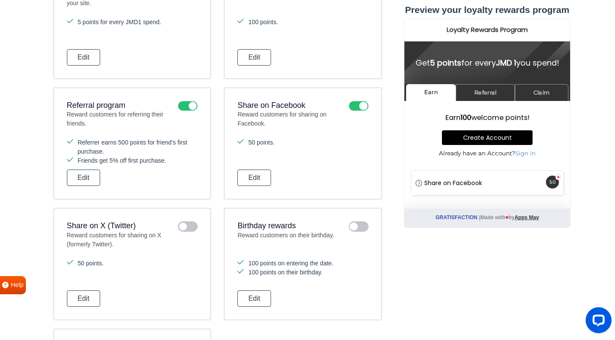
click at [362, 228] on icon at bounding box center [359, 226] width 20 height 10
click at [0, 0] on input "checkbox" at bounding box center [0, 0] width 0 height 0
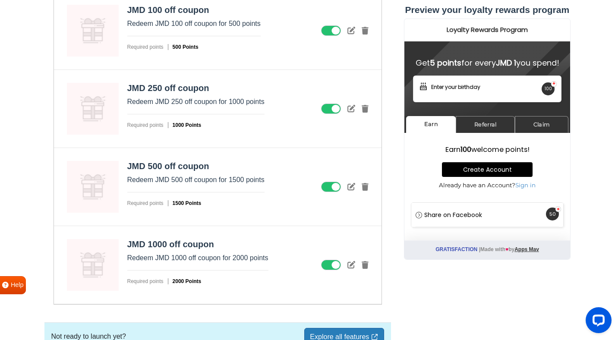
scroll to position [1341, 0]
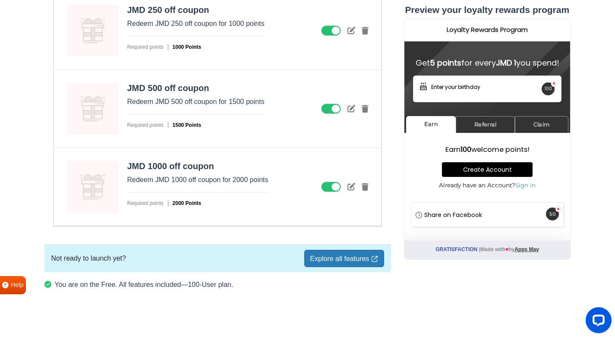
drag, startPoint x: 621, startPoint y: 267, endPoint x: 621, endPoint y: 310, distance: 42.3
click at [336, 258] on link "Explore all features" at bounding box center [343, 258] width 79 height 17
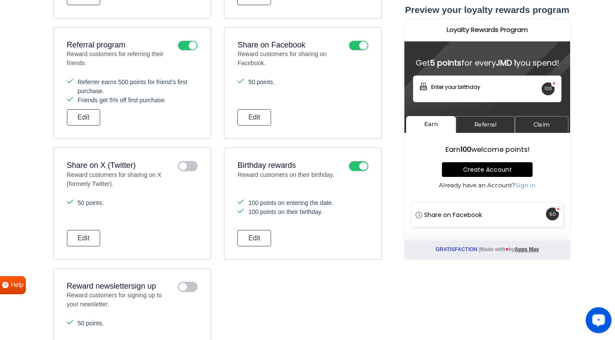
scroll to position [638, 0]
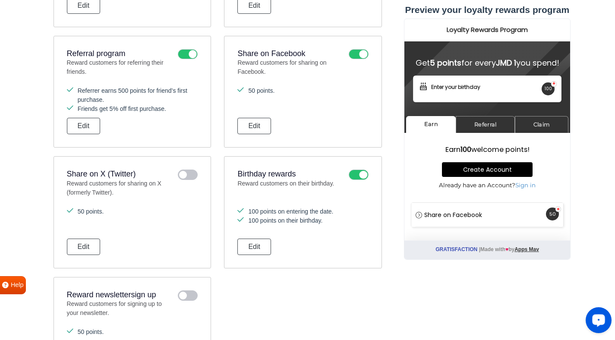
click at [357, 171] on icon at bounding box center [359, 175] width 20 height 10
click at [0, 0] on input "checkbox" at bounding box center [0, 0] width 0 height 0
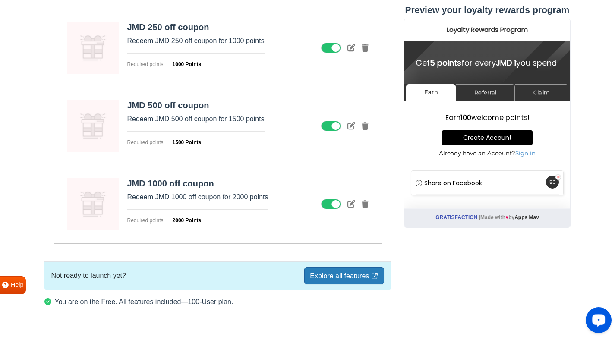
scroll to position [1341, 0]
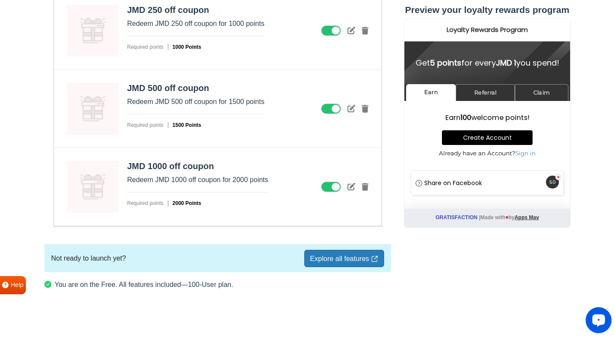
drag, startPoint x: 620, startPoint y: 162, endPoint x: 25, endPoint y: 36, distance: 608.1
click at [87, 257] on span "Not ready to launch yet?" at bounding box center [88, 258] width 75 height 10
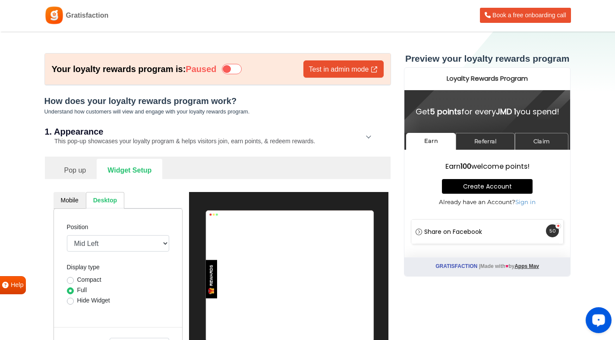
scroll to position [0, 0]
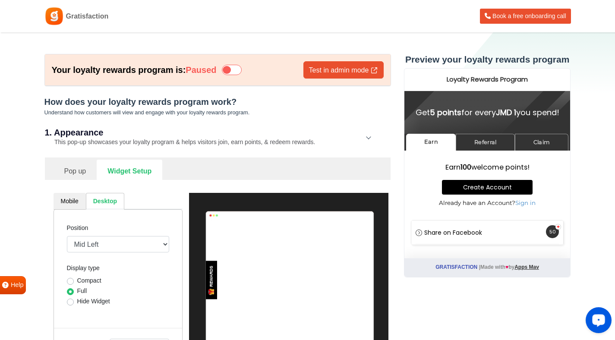
click at [229, 72] on icon at bounding box center [232, 70] width 20 height 10
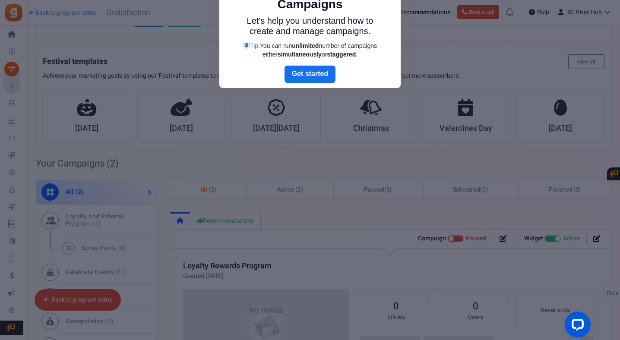
scroll to position [189, 0]
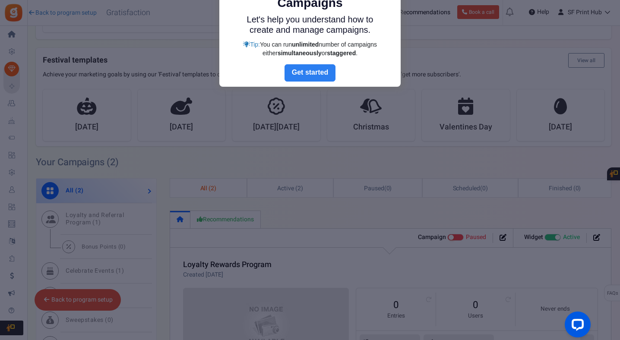
click at [302, 76] on link "Next" at bounding box center [309, 72] width 51 height 17
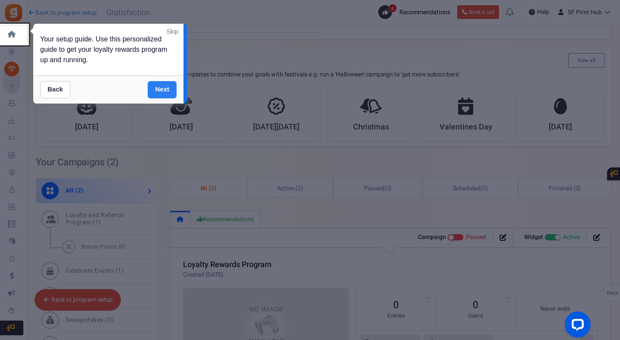
click at [158, 88] on link "Next" at bounding box center [162, 89] width 29 height 17
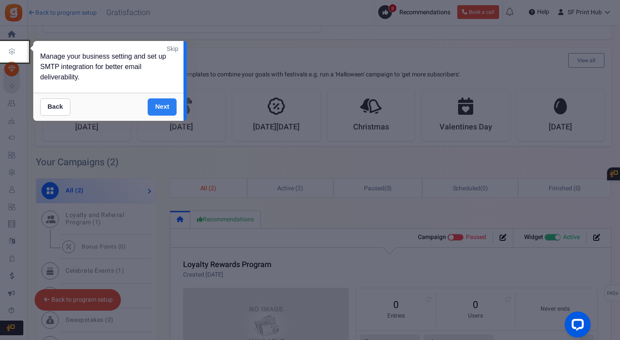
click at [160, 102] on link "Next" at bounding box center [162, 106] width 29 height 17
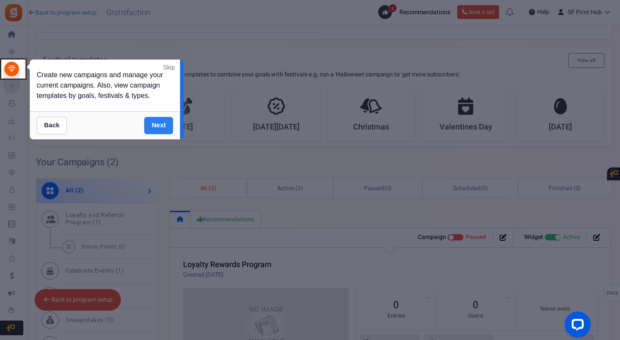
click at [162, 120] on link "Next" at bounding box center [158, 125] width 29 height 17
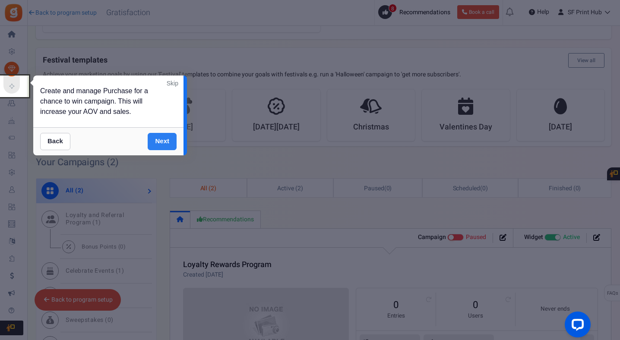
click at [166, 139] on link "Next" at bounding box center [162, 141] width 29 height 17
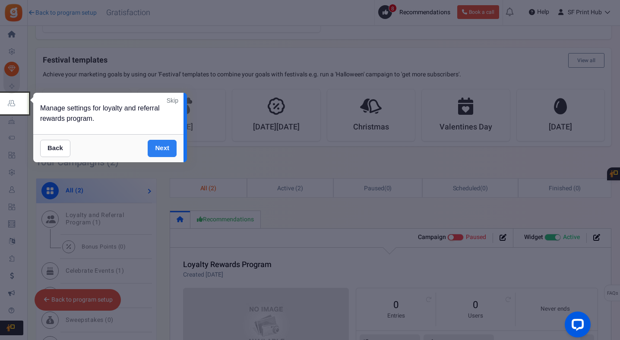
click at [167, 146] on link "Next" at bounding box center [162, 148] width 29 height 17
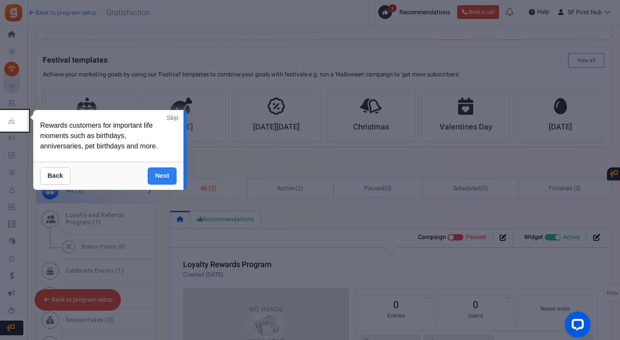
click at [170, 170] on link "Next" at bounding box center [162, 175] width 29 height 17
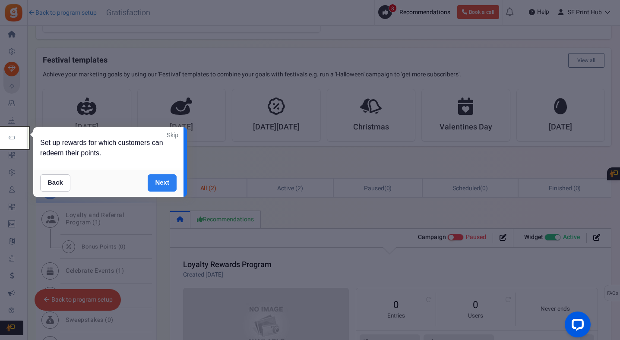
click at [158, 183] on link "Next" at bounding box center [162, 182] width 29 height 17
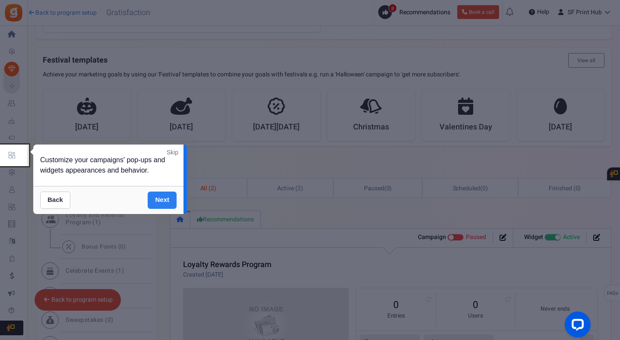
click at [162, 197] on link "Next" at bounding box center [162, 200] width 29 height 17
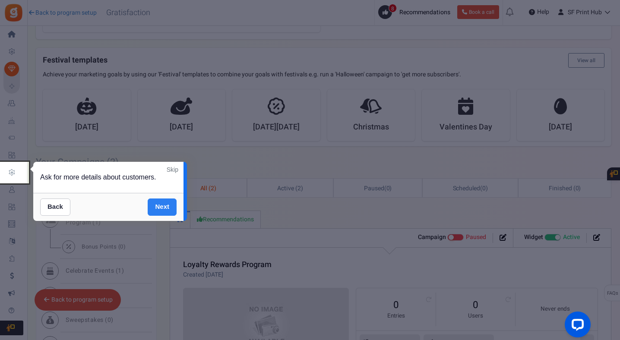
click at [166, 202] on link "Next" at bounding box center [162, 206] width 29 height 17
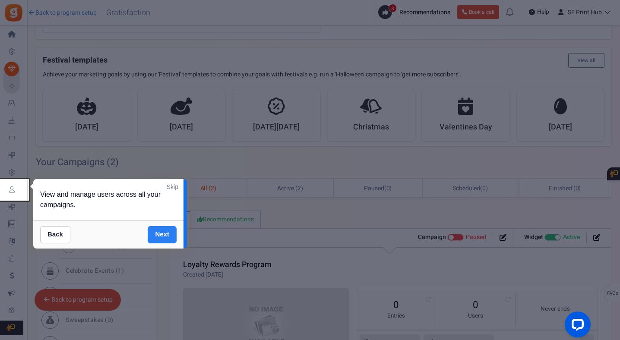
click at [164, 233] on link "Next" at bounding box center [162, 234] width 29 height 17
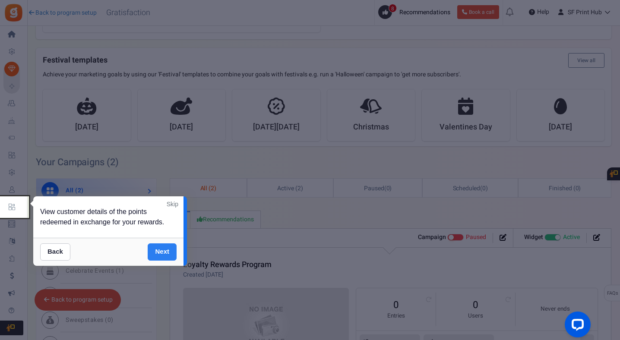
click at [163, 245] on link "Next" at bounding box center [162, 251] width 29 height 17
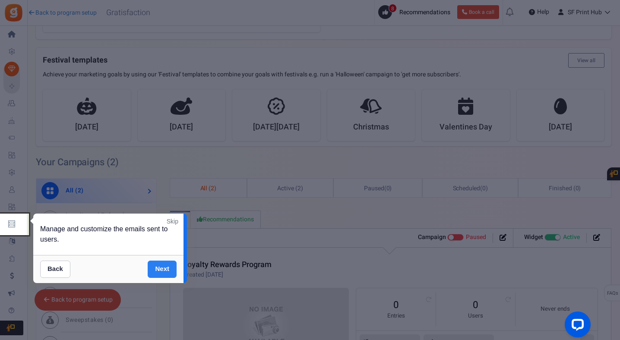
click at [164, 264] on link "Next" at bounding box center [162, 269] width 29 height 17
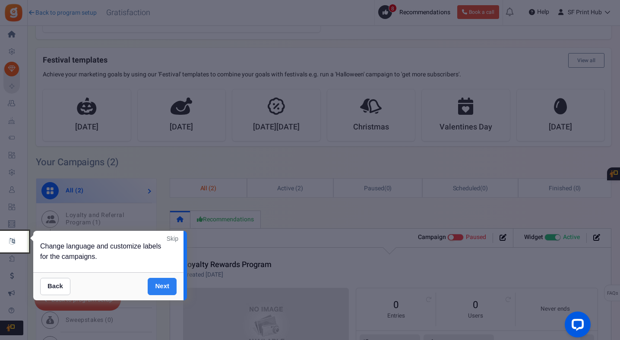
click at [164, 280] on link "Next" at bounding box center [162, 286] width 29 height 17
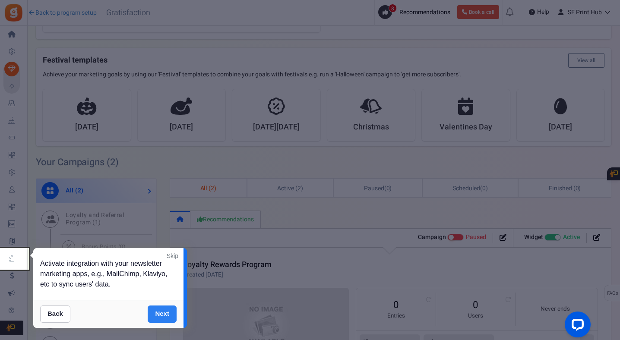
click at [160, 313] on link "Next" at bounding box center [162, 313] width 29 height 17
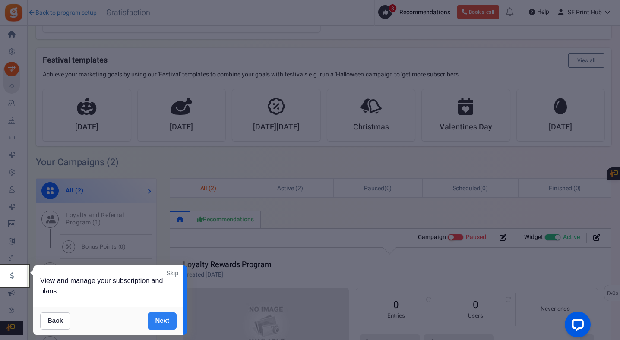
click at [162, 318] on link "Next" at bounding box center [162, 320] width 29 height 17
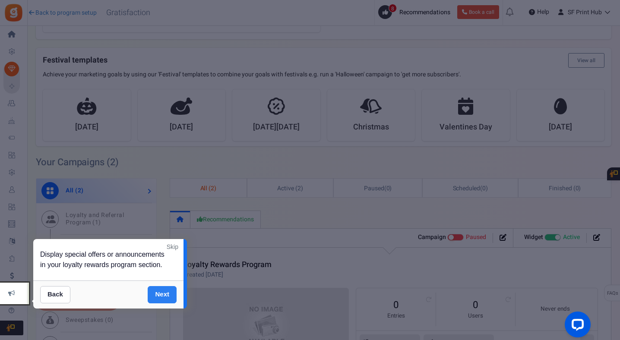
click at [161, 295] on link "Next" at bounding box center [162, 294] width 29 height 17
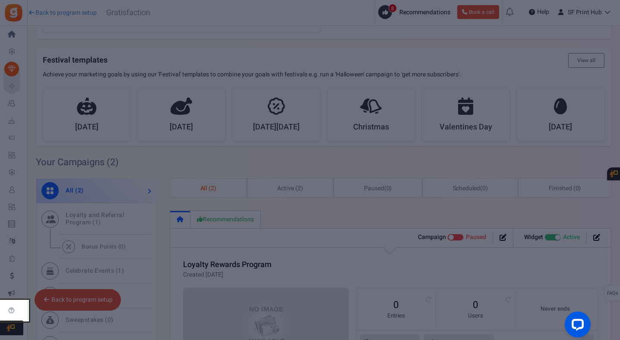
scroll to position [342, 0]
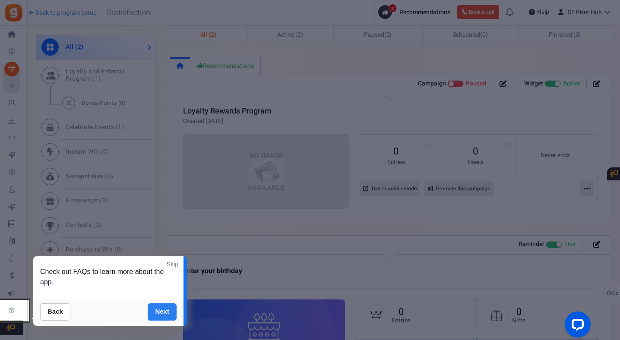
click at [168, 306] on link "Next" at bounding box center [162, 311] width 29 height 17
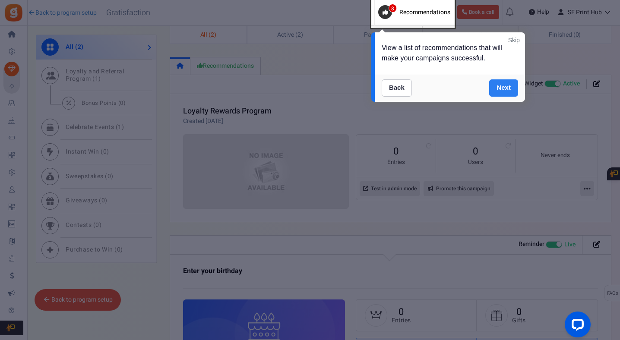
click at [503, 87] on link "Next" at bounding box center [503, 87] width 29 height 17
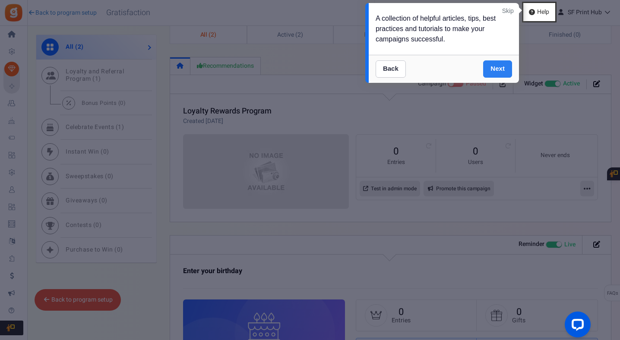
click at [498, 69] on link "Next" at bounding box center [497, 68] width 29 height 17
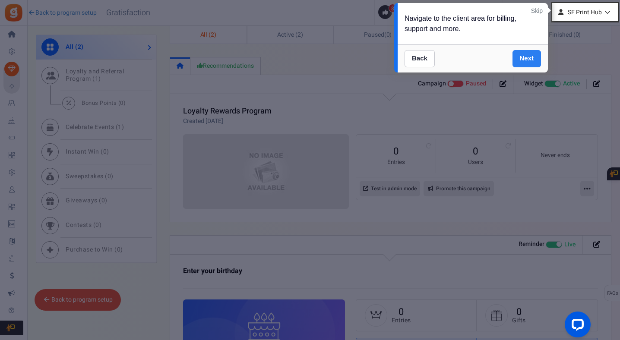
click at [532, 61] on link "Next" at bounding box center [526, 58] width 29 height 17
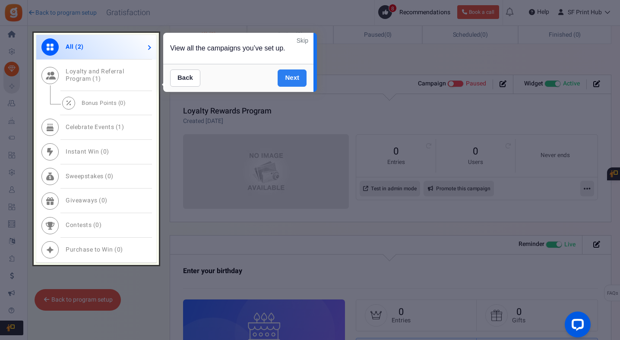
click at [291, 78] on link "Next" at bounding box center [291, 77] width 29 height 17
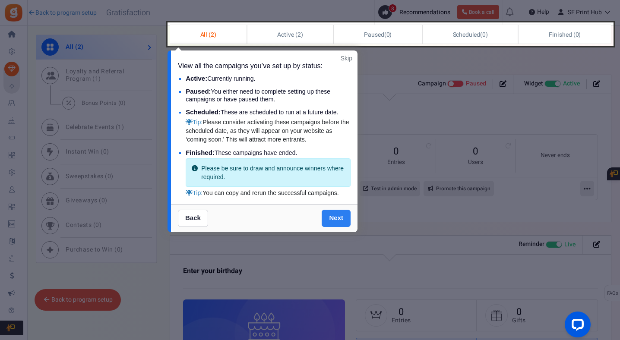
click at [336, 213] on link "Next" at bounding box center [335, 218] width 29 height 17
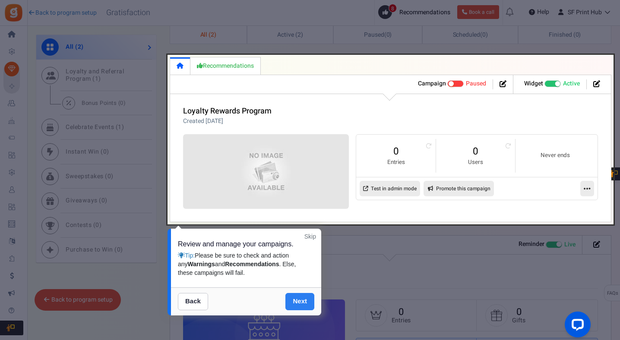
click at [305, 301] on link "Next" at bounding box center [299, 301] width 29 height 17
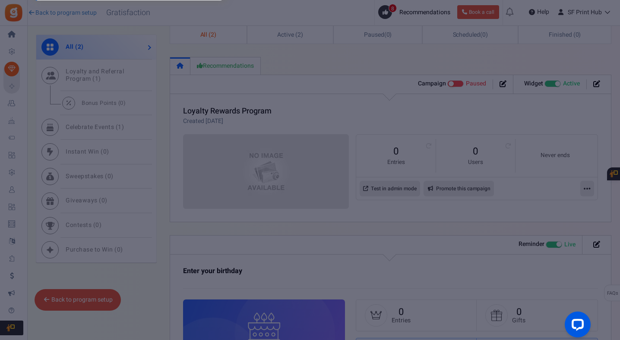
scroll to position [0, 0]
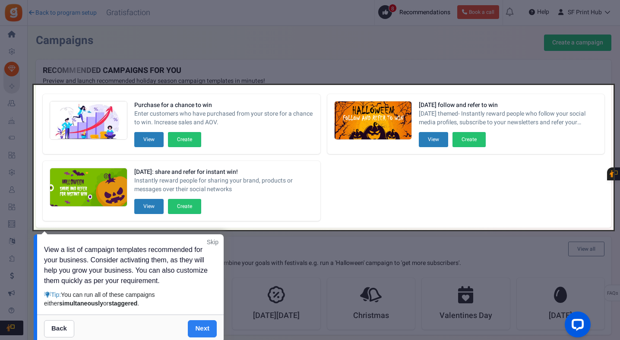
click at [208, 327] on link "Next" at bounding box center [202, 328] width 29 height 17
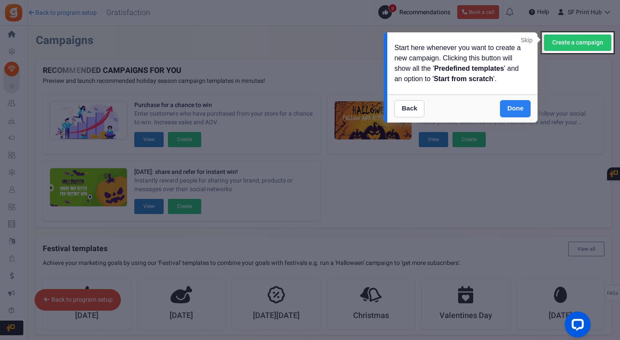
click at [519, 110] on link "Done" at bounding box center [515, 108] width 31 height 17
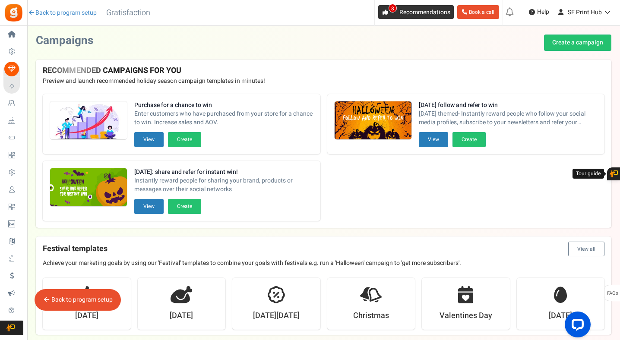
click at [387, 13] on span "8" at bounding box center [385, 12] width 14 height 14
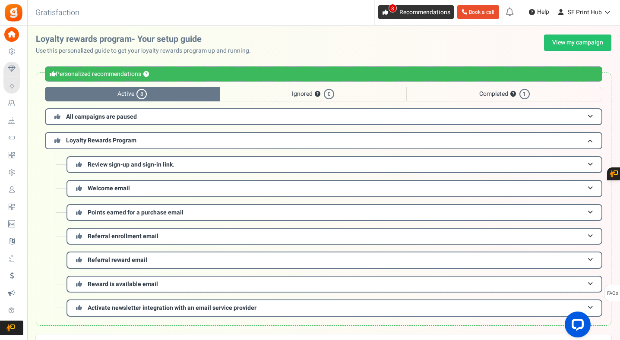
scroll to position [87, 0]
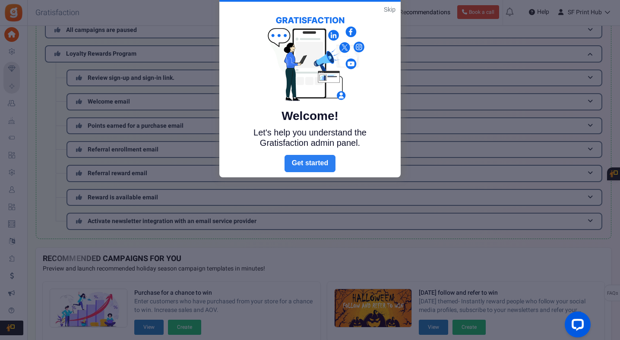
click at [317, 162] on link "Next" at bounding box center [309, 163] width 51 height 17
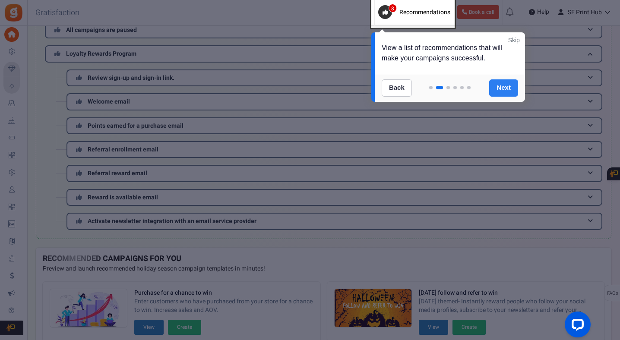
click at [510, 89] on link "Next" at bounding box center [503, 87] width 29 height 17
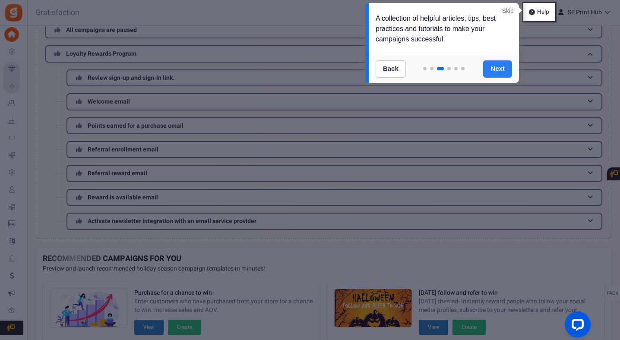
click at [501, 70] on link "Next" at bounding box center [497, 68] width 29 height 17
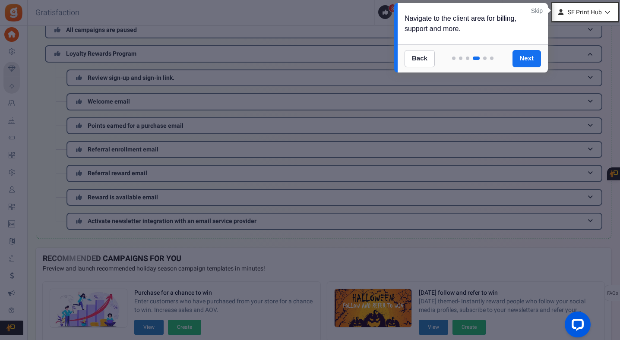
click at [537, 11] on link "Skip" at bounding box center [537, 10] width 12 height 9
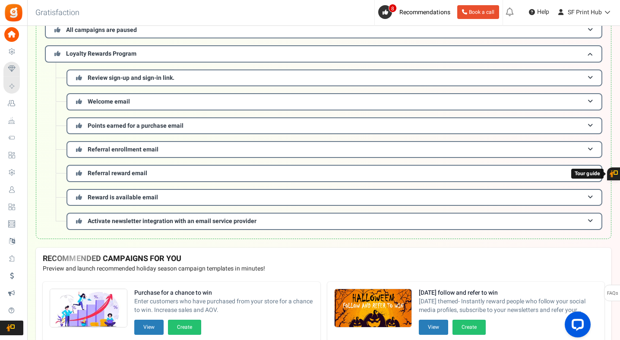
drag, startPoint x: 621, startPoint y: 224, endPoint x: 621, endPoint y: 210, distance: 14.2
click at [620, 210] on html "Install now Back to Home Back to program setup Home Settings Campaigns Purchase…" at bounding box center [310, 186] width 620 height 546
drag, startPoint x: 621, startPoint y: 129, endPoint x: 621, endPoint y: 66, distance: 63.0
click at [620, 66] on html "Install now Back to Home Back to program setup Home Settings Campaigns Purchase…" at bounding box center [310, 186] width 620 height 546
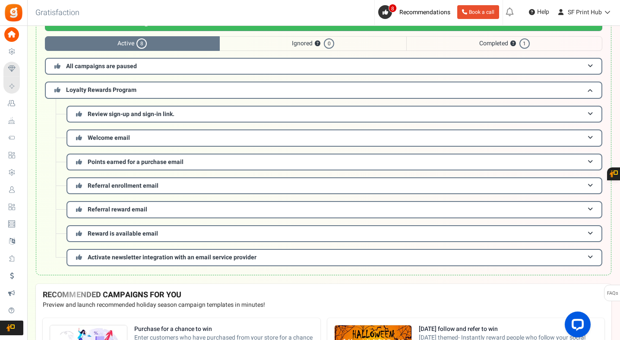
scroll to position [50, 0]
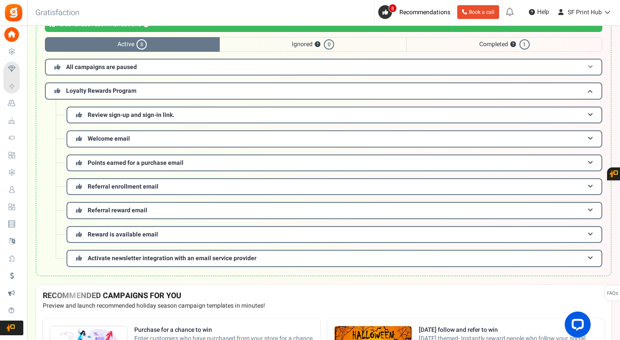
click at [588, 69] on span at bounding box center [589, 67] width 5 height 6
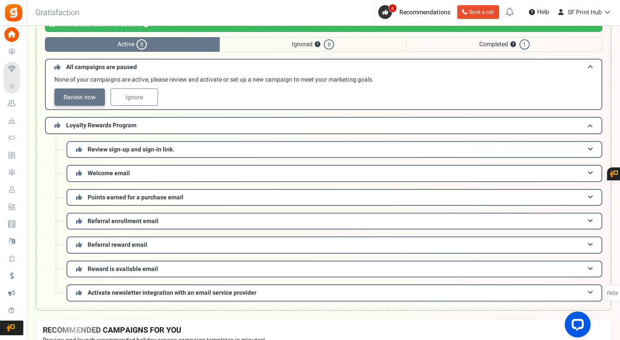
click at [82, 101] on link "Review now" at bounding box center [79, 96] width 50 height 17
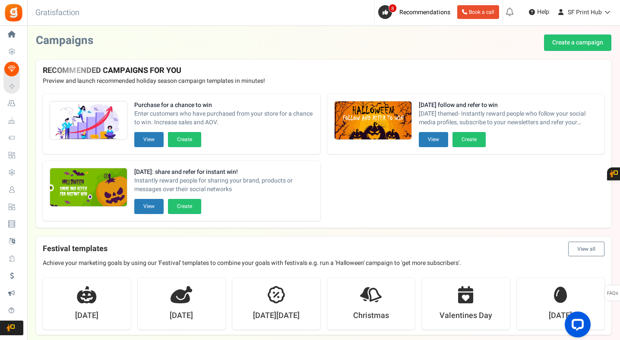
drag, startPoint x: 621, startPoint y: 77, endPoint x: 621, endPoint y: 115, distance: 38.4
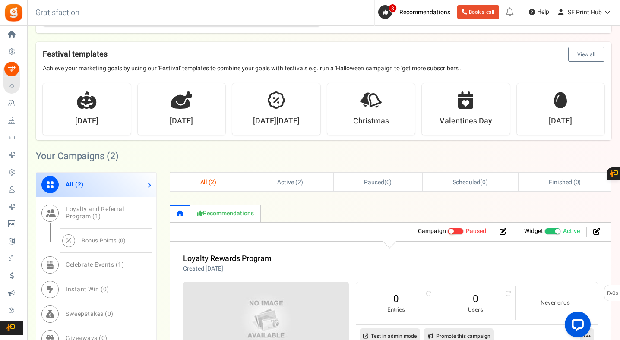
scroll to position [193, 0]
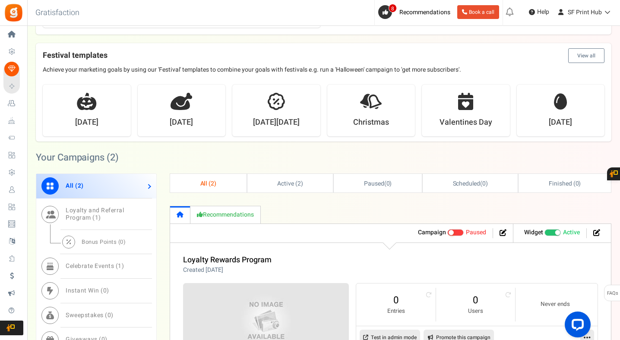
click at [582, 56] on button "View all" at bounding box center [586, 55] width 36 height 15
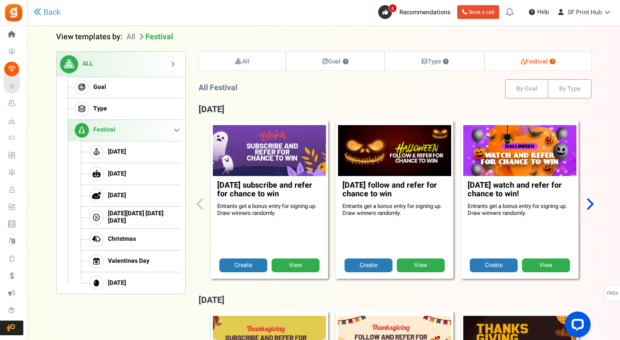
scroll to position [88, 0]
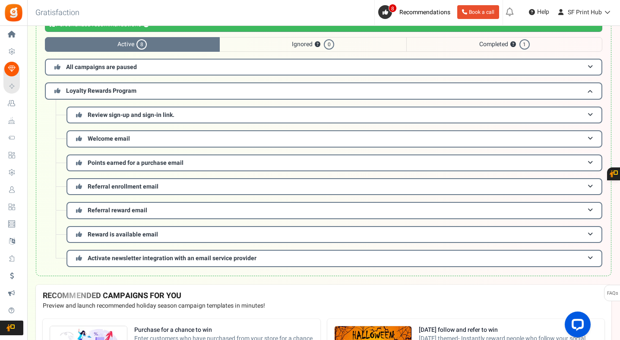
scroll to position [87, 0]
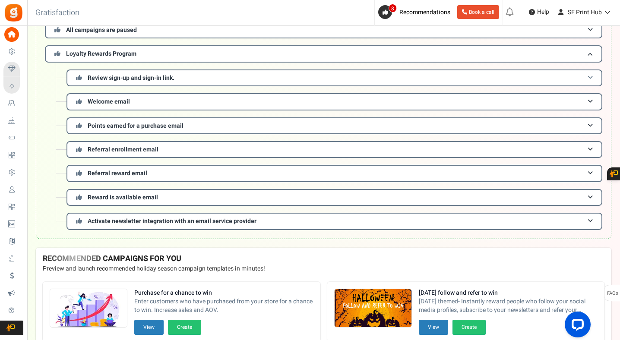
click at [372, 86] on h3 "Review sign-up and sign-in link." at bounding box center [333, 77] width 535 height 17
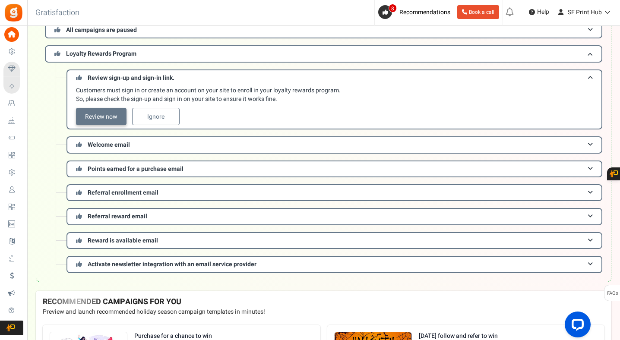
click at [107, 116] on link "Review now" at bounding box center [101, 116] width 50 height 17
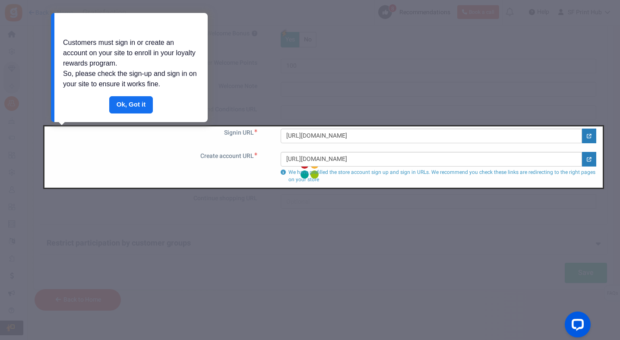
scroll to position [87, 0]
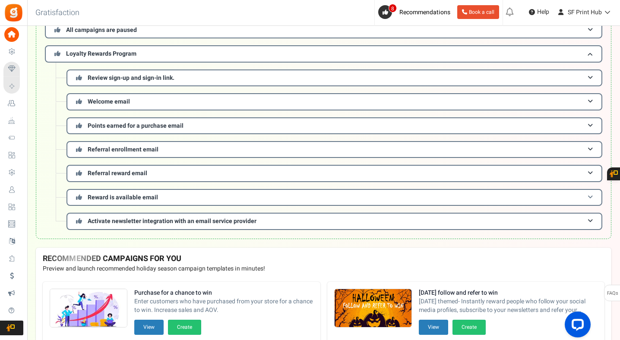
click at [590, 195] on h3 "Reward is available email" at bounding box center [333, 197] width 535 height 17
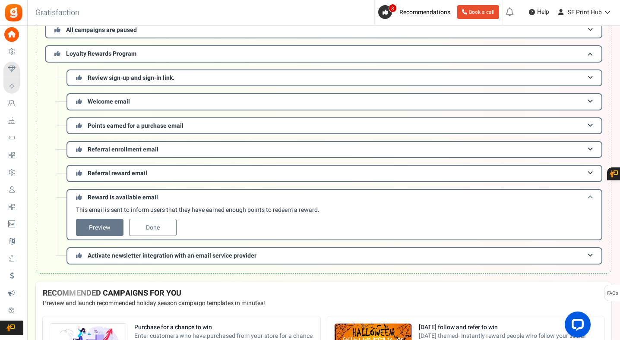
click at [590, 195] on h3 "Reward is available email" at bounding box center [333, 197] width 535 height 16
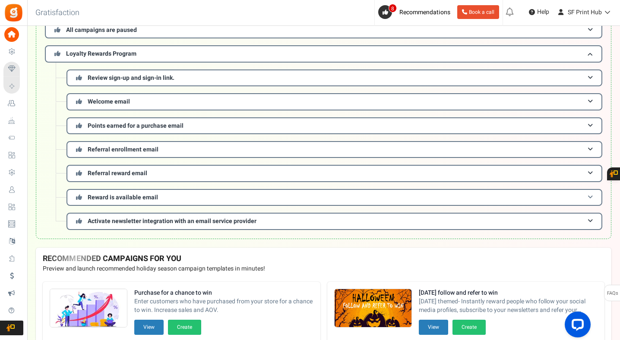
click at [590, 195] on h3 "Reward is available email" at bounding box center [333, 197] width 535 height 17
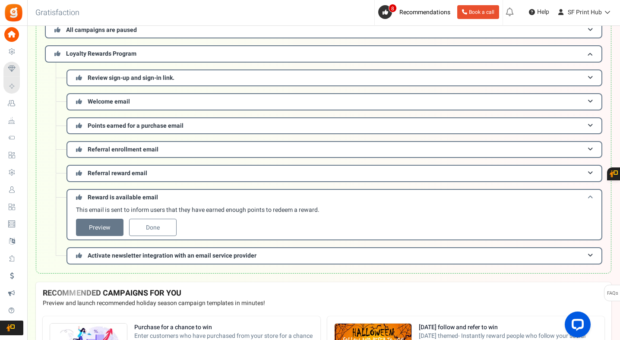
click at [590, 195] on h3 "Reward is available email" at bounding box center [333, 197] width 535 height 16
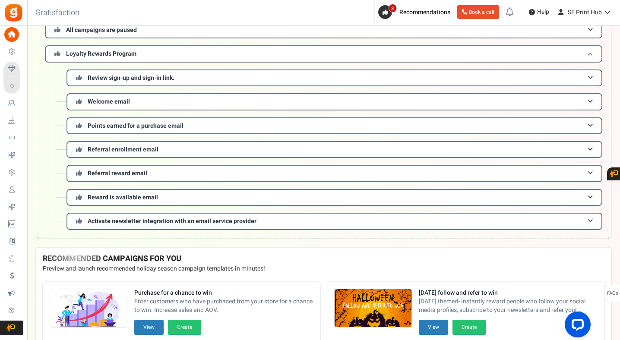
click at [583, 54] on h3 "Loyalty Rewards Program" at bounding box center [323, 53] width 557 height 17
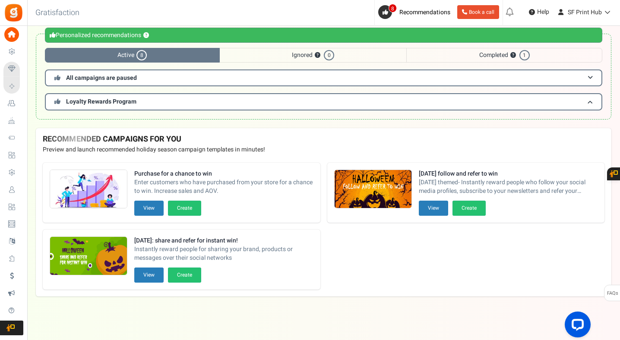
scroll to position [39, 0]
click at [585, 79] on h3 "All campaigns are paused" at bounding box center [323, 77] width 557 height 17
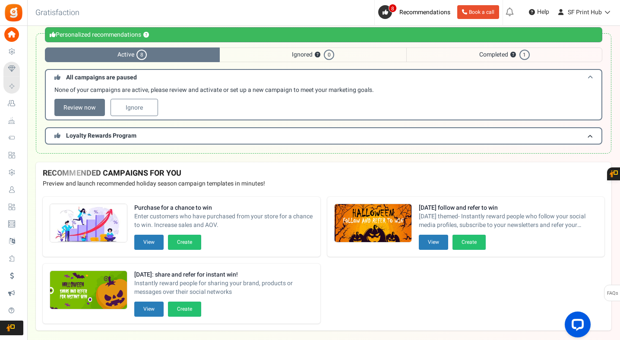
click at [587, 81] on h3 "All campaigns are paused" at bounding box center [323, 77] width 557 height 16
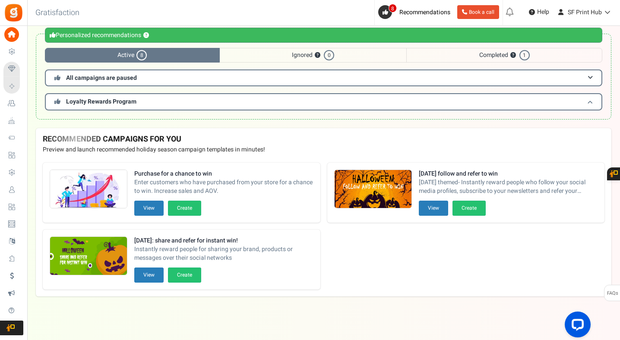
click at [585, 104] on h3 "Loyalty Rewards Program" at bounding box center [323, 101] width 557 height 17
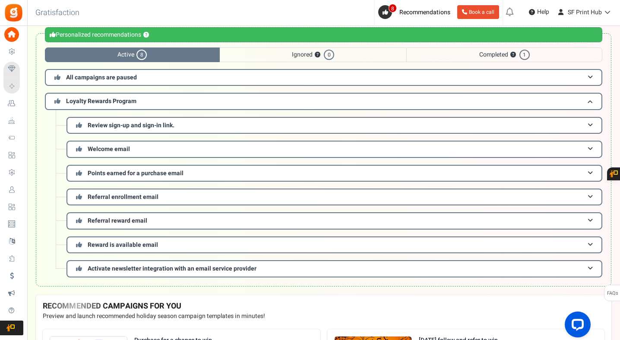
drag, startPoint x: 621, startPoint y: 166, endPoint x: 621, endPoint y: 219, distance: 53.1
click at [620, 219] on html "Install now Back to Home Back to program setup Home Settings Campaigns Purchase…" at bounding box center [310, 234] width 620 height 546
drag, startPoint x: 621, startPoint y: 216, endPoint x: 620, endPoint y: 250, distance: 34.1
click at [620, 252] on html "Install now Back to Home Back to program setup Home Settings Campaigns Purchase…" at bounding box center [310, 234] width 620 height 546
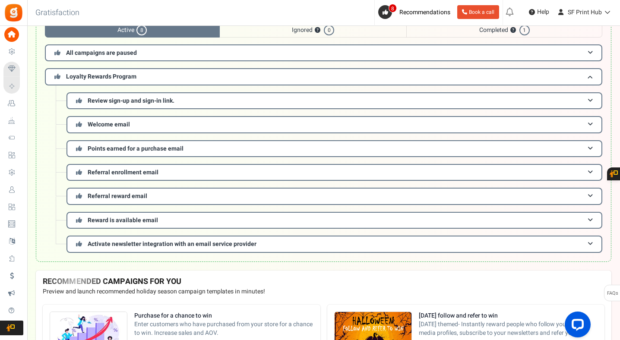
scroll to position [0, 0]
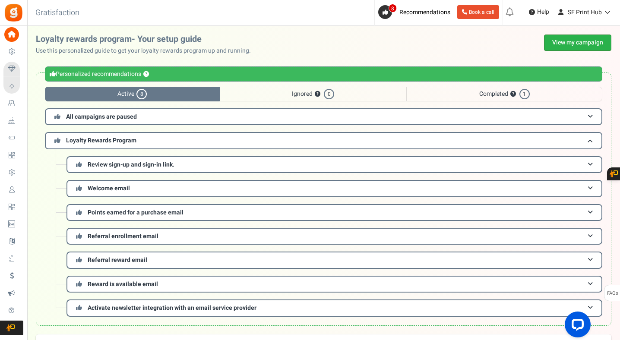
click at [557, 45] on link "View my campaign" at bounding box center [577, 43] width 67 height 16
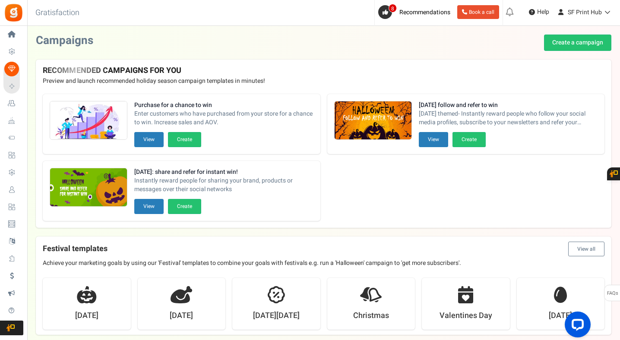
drag, startPoint x: 621, startPoint y: 64, endPoint x: 621, endPoint y: 148, distance: 84.6
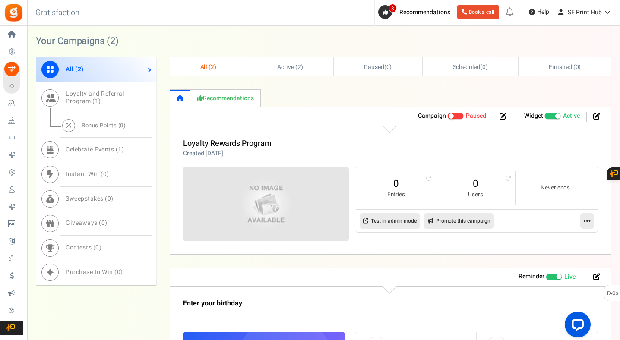
scroll to position [309, 0]
click at [616, 277] on div "Campaigns Create a campaign [Error!] Unable to verify. Please check and Verify …" at bounding box center [323, 69] width 592 height 689
click at [67, 175] on span "Instant Win ( 0 )" at bounding box center [88, 174] width 44 height 9
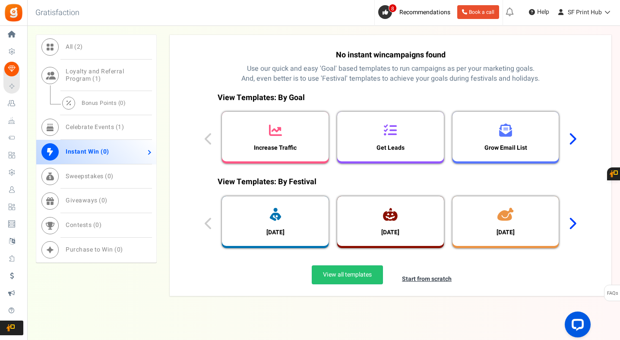
scroll to position [431, 0]
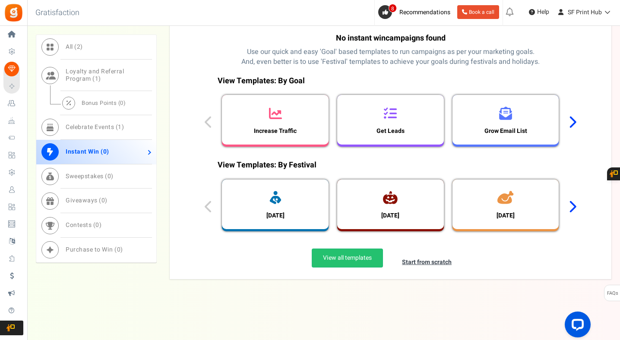
click at [573, 122] on icon at bounding box center [572, 122] width 8 height 13
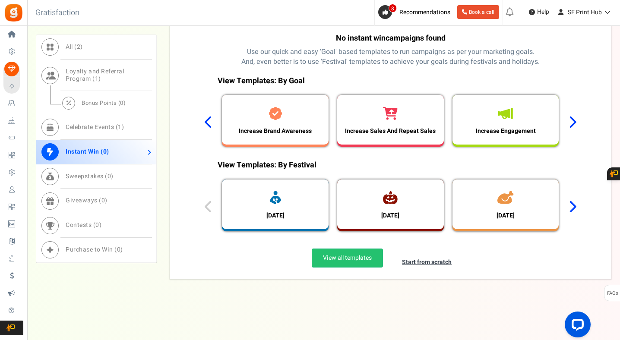
click at [573, 122] on icon at bounding box center [572, 122] width 8 height 13
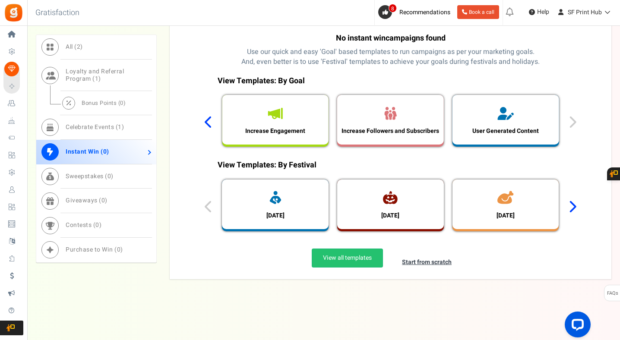
click at [571, 122] on div "View Templates: By Goal Increase Traffic Get Leads Grow Email List Increase Bra…" at bounding box center [390, 113] width 384 height 85
click at [207, 128] on icon at bounding box center [208, 122] width 8 height 13
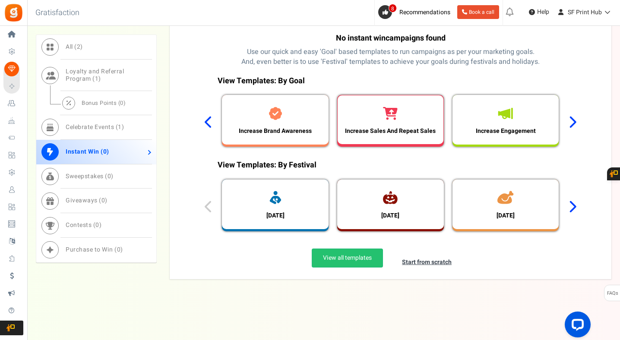
click at [407, 129] on h3 "Increase Sales And Repeat Sales" at bounding box center [389, 131] width 99 height 6
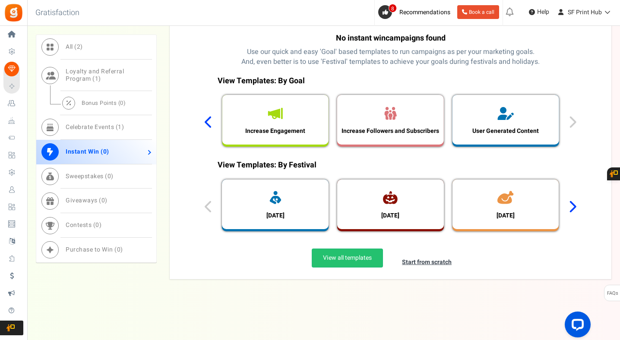
click at [209, 122] on icon at bounding box center [208, 122] width 8 height 13
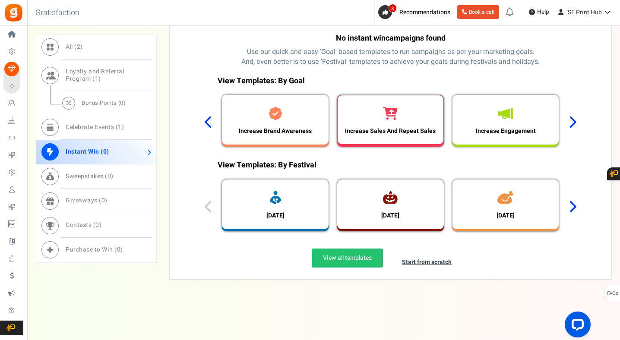
click at [388, 123] on div at bounding box center [390, 114] width 15 height 19
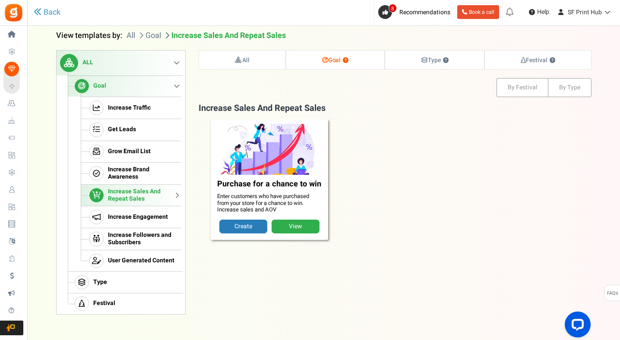
scroll to position [88, 0]
click at [297, 227] on link "View" at bounding box center [295, 227] width 48 height 14
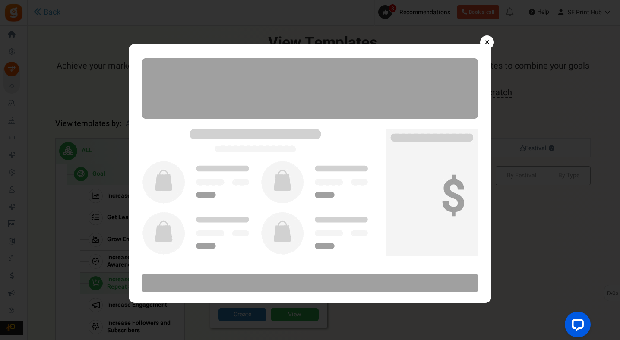
click at [475, 124] on img at bounding box center [310, 173] width 362 height 259
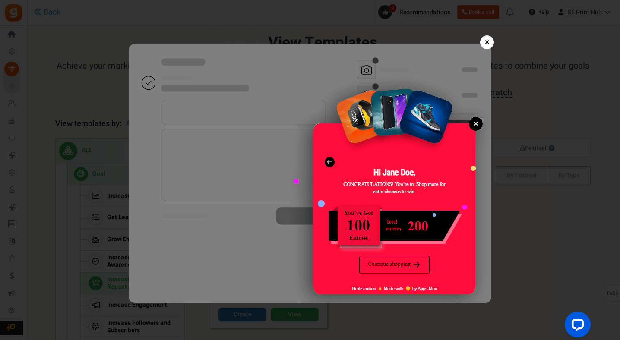
click at [475, 129] on img at bounding box center [310, 173] width 362 height 259
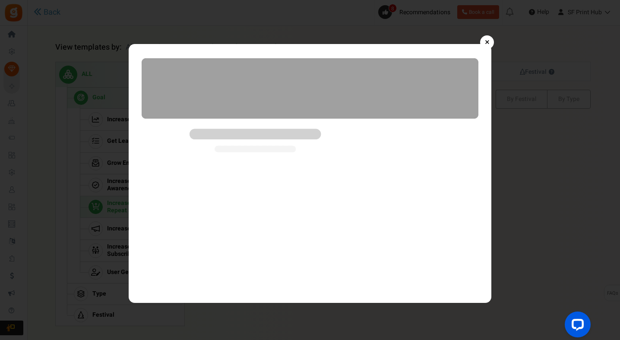
scroll to position [77, 0]
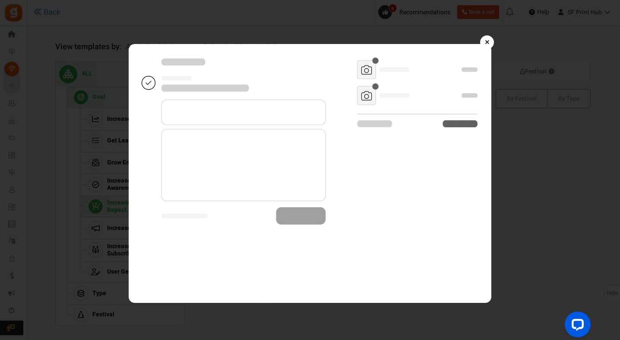
click at [488, 44] on link "×" at bounding box center [487, 42] width 14 height 14
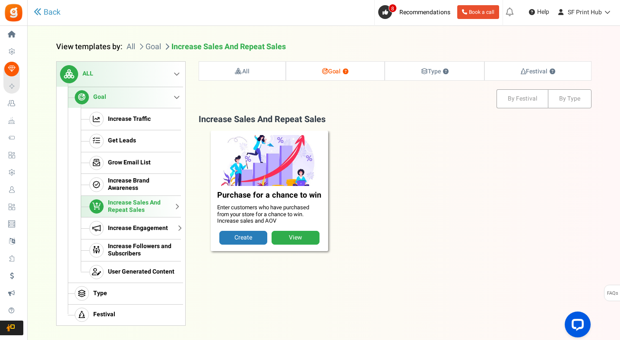
click at [120, 232] on span "Increase Engagement" at bounding box center [138, 228] width 60 height 7
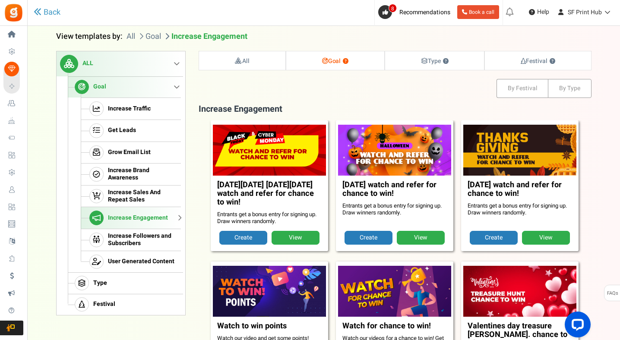
scroll to position [88, 0]
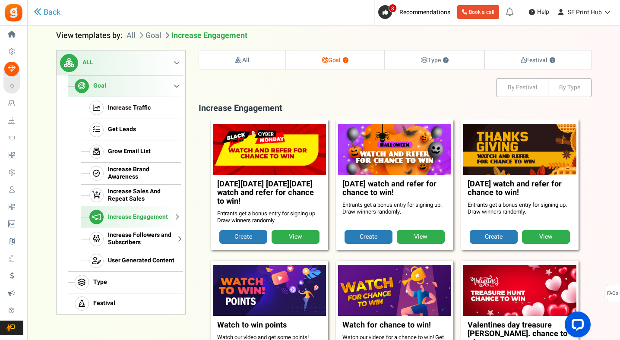
click at [144, 239] on span "Increase Followers and Subscribers" at bounding box center [143, 239] width 70 height 15
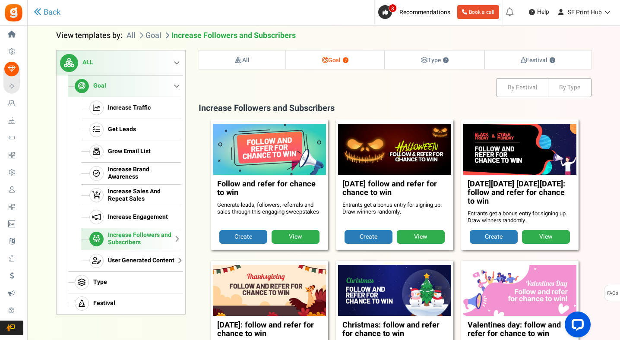
click at [145, 258] on span "User Generated Content" at bounding box center [141, 260] width 66 height 7
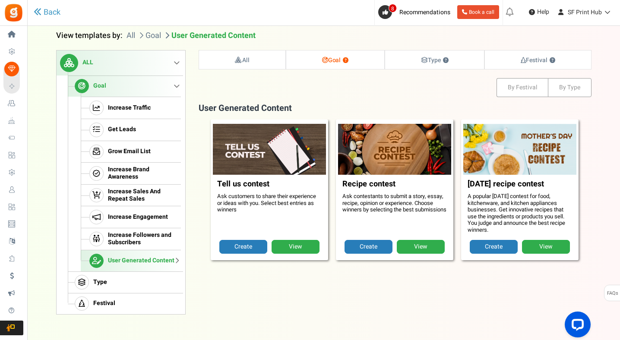
click at [183, 82] on li "ALL Goal Increase Traffic Get Leads Grow Email List Increase Brand Awareness In…" at bounding box center [121, 182] width 129 height 264
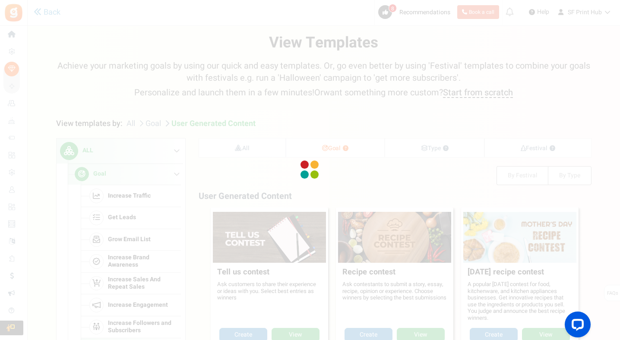
scroll to position [87, 0]
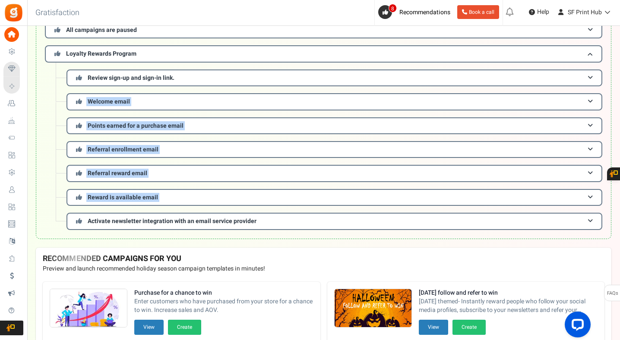
drag, startPoint x: 621, startPoint y: 92, endPoint x: 620, endPoint y: 232, distance: 139.8
click at [620, 233] on html "Install now Back to Home Back to program setup Home Settings Campaigns Purchase…" at bounding box center [310, 186] width 620 height 546
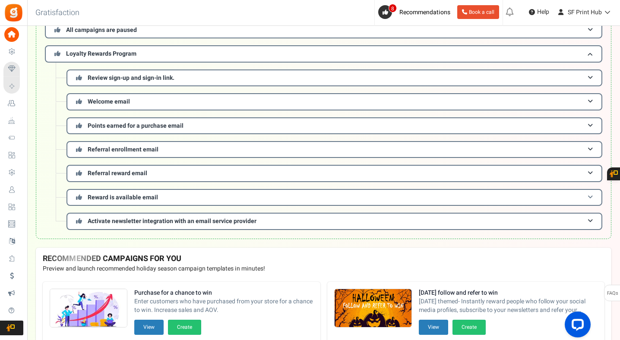
click at [580, 198] on h3 "Reward is available email" at bounding box center [333, 197] width 535 height 17
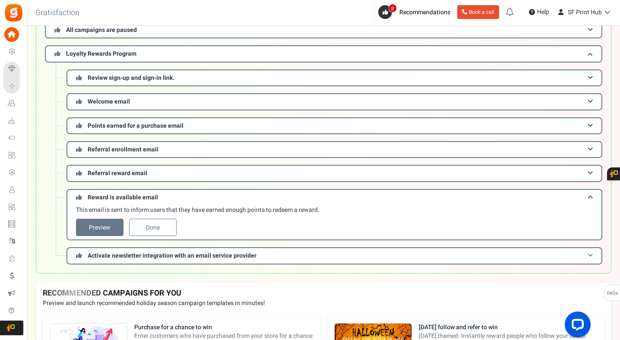
click at [286, 255] on h3 "Activate newsletter integration with an email service provider" at bounding box center [333, 255] width 535 height 17
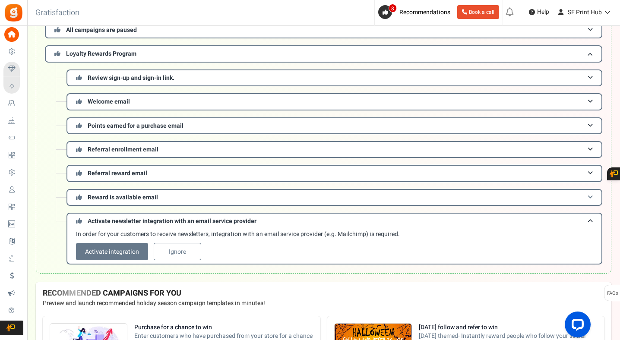
click at [590, 199] on span at bounding box center [589, 197] width 5 height 6
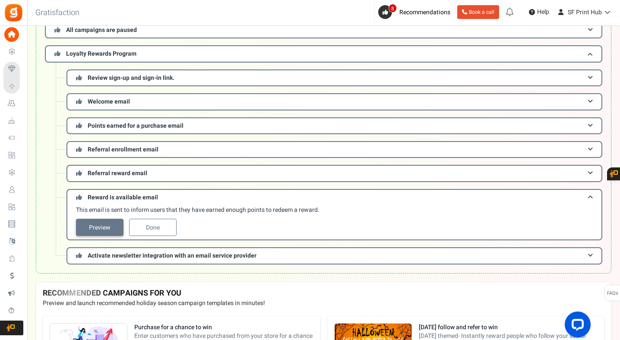
click at [113, 231] on link "Preview" at bounding box center [99, 227] width 47 height 17
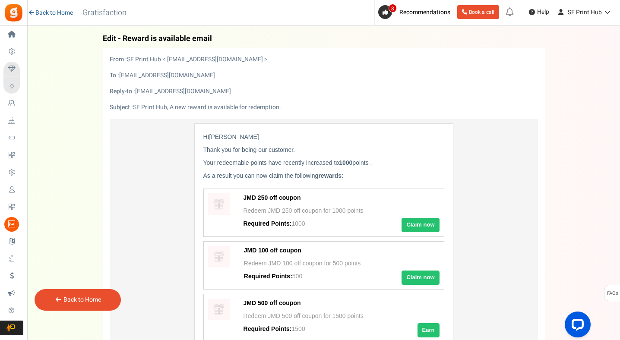
click at [34, 13] on icon at bounding box center [32, 12] width 8 height 6
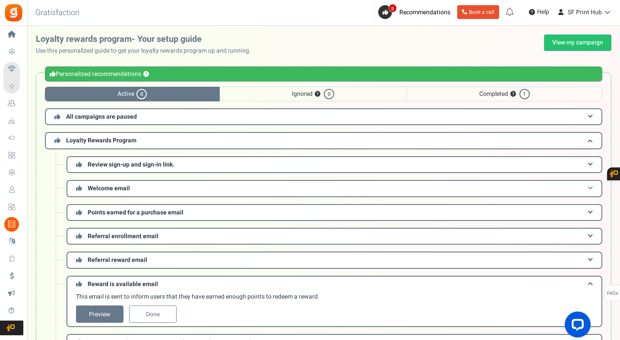
click at [193, 189] on h3 "Welcome email" at bounding box center [333, 188] width 535 height 17
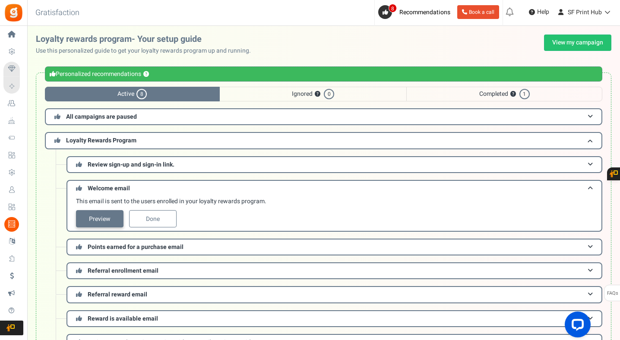
click at [102, 217] on link "Preview" at bounding box center [99, 218] width 47 height 17
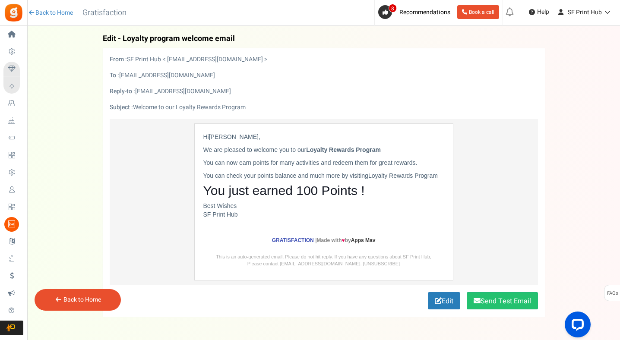
click at [41, 17] on div "Back to Home Back to program setup Gratisfaction" at bounding box center [81, 13] width 110 height 26
click at [41, 11] on link "Back to Home" at bounding box center [50, 13] width 45 height 9
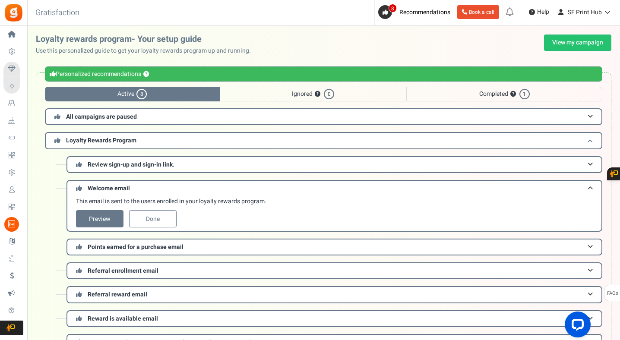
click at [115, 142] on span "Loyalty Rewards Program" at bounding box center [101, 140] width 70 height 9
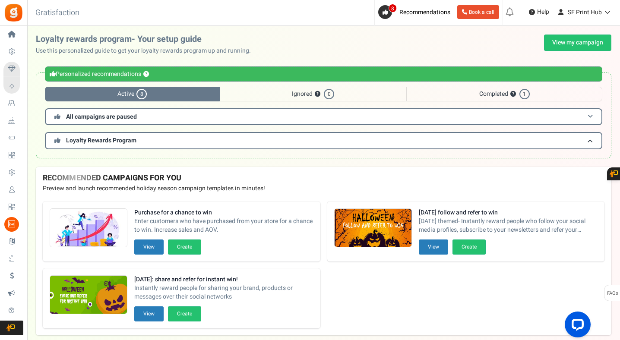
click at [110, 116] on span "All campaigns are paused" at bounding box center [101, 116] width 71 height 9
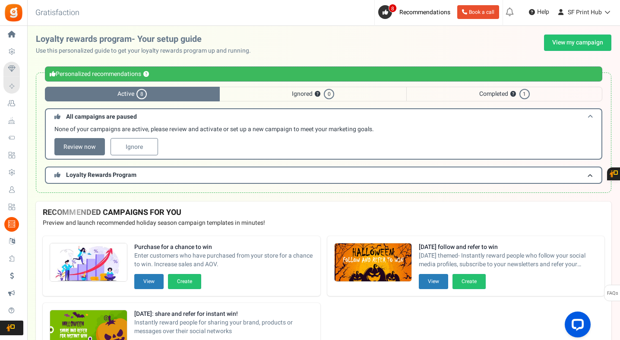
click at [110, 116] on span "All campaigns are paused" at bounding box center [101, 116] width 71 height 9
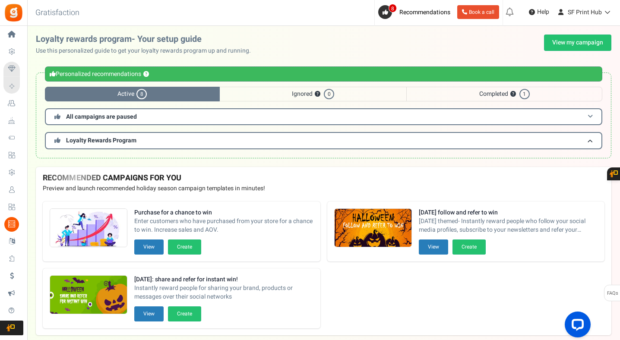
click at [109, 116] on span "All campaigns are paused" at bounding box center [101, 116] width 71 height 9
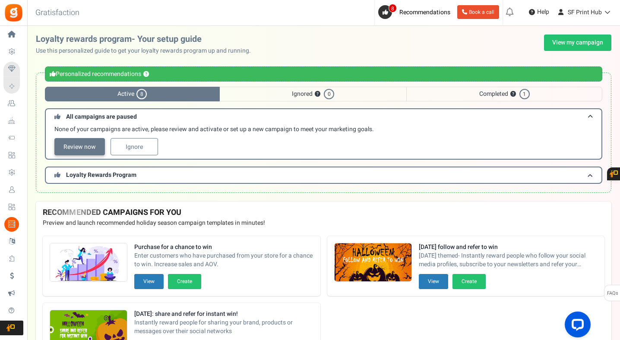
click at [92, 147] on link "Review now" at bounding box center [79, 146] width 50 height 17
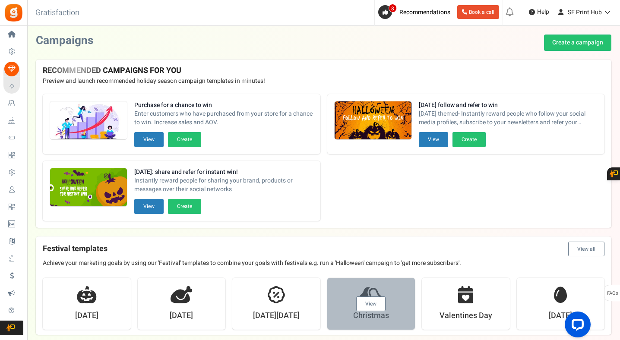
click at [373, 306] on link "View" at bounding box center [370, 303] width 29 height 15
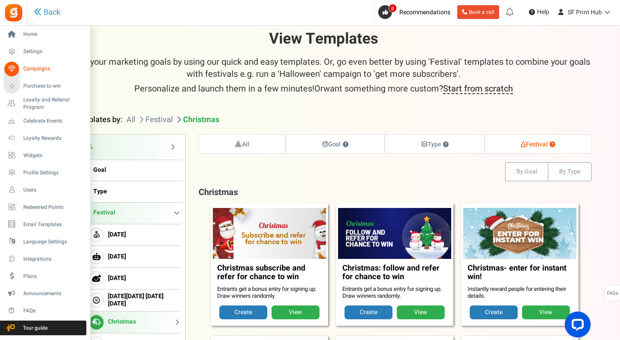
scroll to position [1, 0]
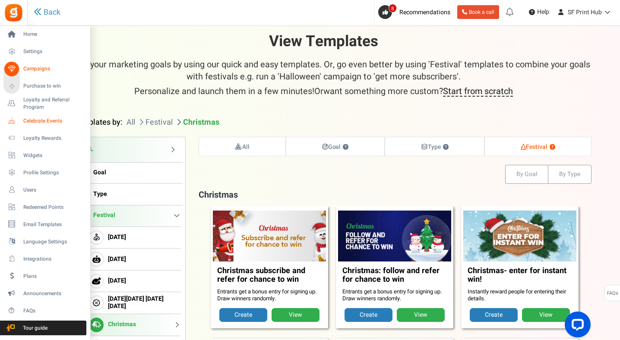
click at [35, 121] on span "Celebrate Events" at bounding box center [53, 120] width 60 height 7
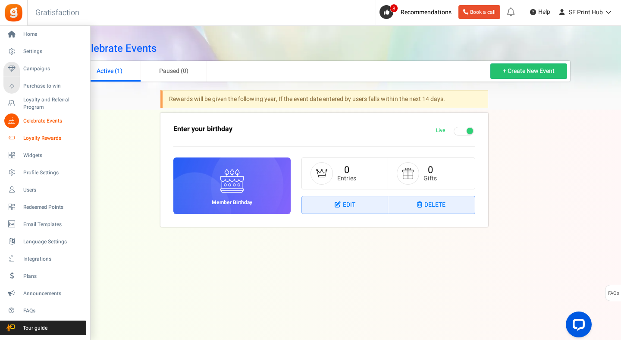
click at [31, 136] on span "Loyalty Rewards" at bounding box center [53, 138] width 60 height 7
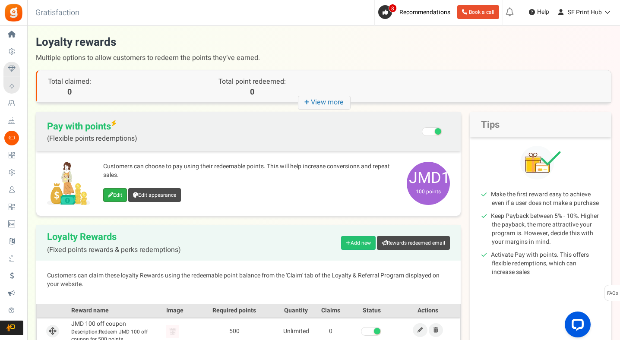
click at [113, 195] on link "Edit" at bounding box center [115, 195] width 24 height 14
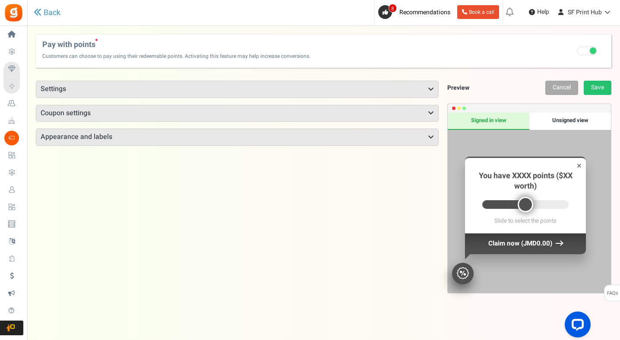
click at [562, 116] on div "Unsigned view" at bounding box center [570, 121] width 82 height 17
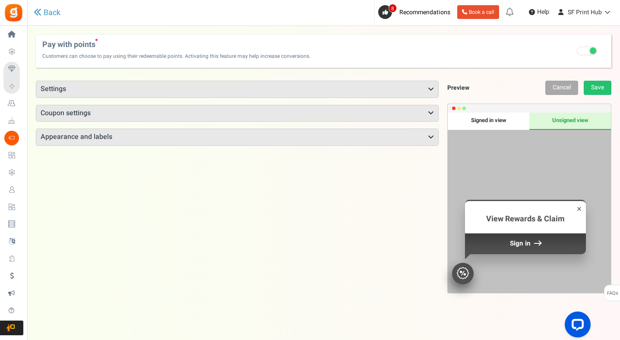
click at [478, 116] on div "Signed in view" at bounding box center [488, 121] width 82 height 17
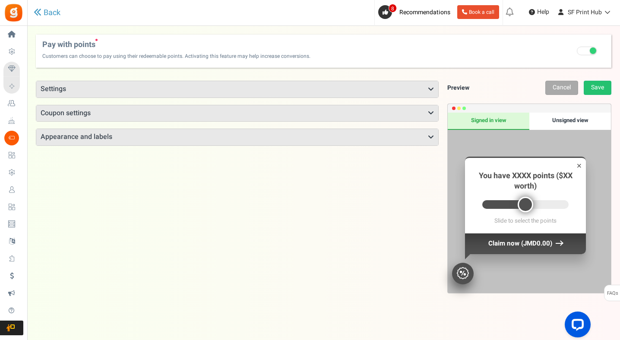
click at [579, 118] on div "Unsigned view" at bounding box center [570, 121] width 82 height 17
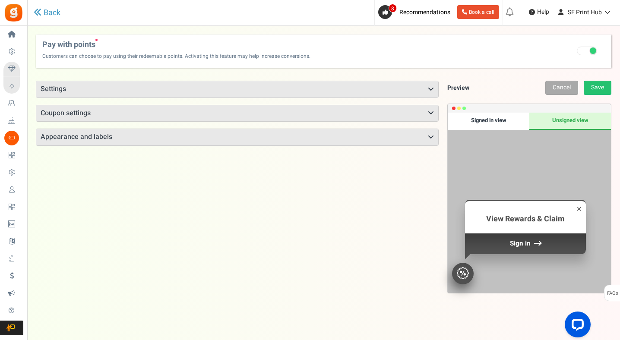
click at [349, 85] on h3 "Settings" at bounding box center [237, 89] width 402 height 16
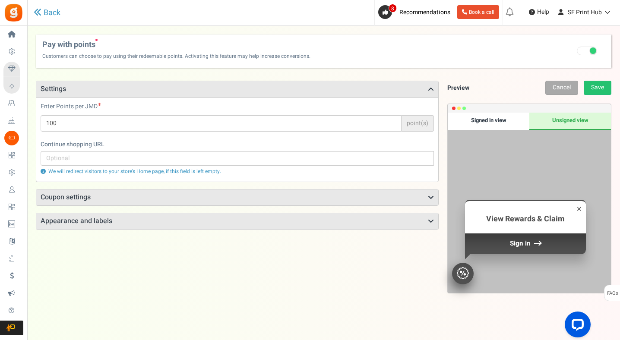
click at [349, 85] on h3 "Settings" at bounding box center [237, 89] width 402 height 16
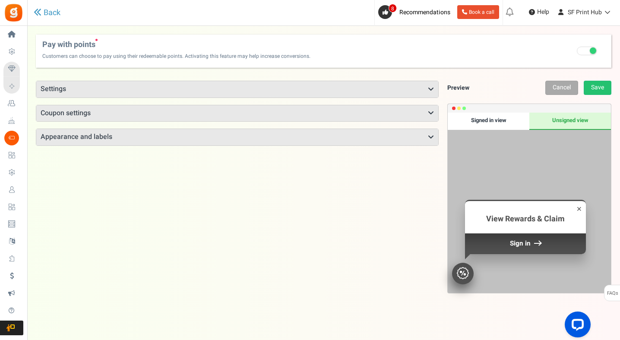
click at [324, 122] on div "Points mode Recommended Selecting this may reduce participation Allow customers…" at bounding box center [237, 113] width 403 height 65
click at [324, 119] on h3 "Coupon settings" at bounding box center [237, 113] width 402 height 16
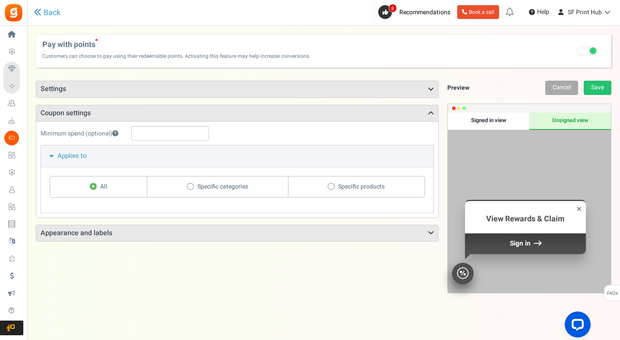
click at [324, 119] on h3 "Coupon settings" at bounding box center [237, 113] width 402 height 16
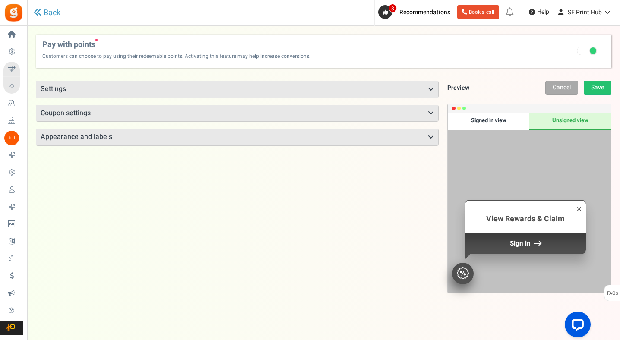
click at [320, 133] on h3 "Appearance and labels" at bounding box center [237, 137] width 402 height 16
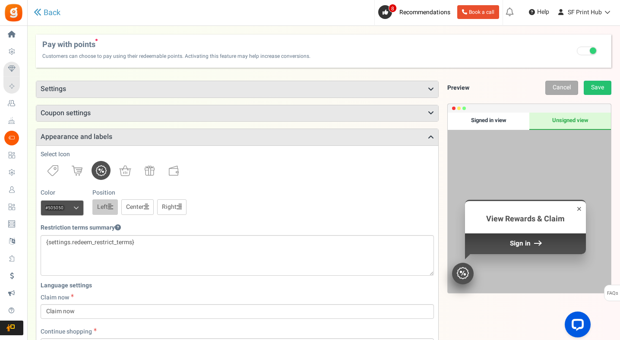
drag, startPoint x: 621, startPoint y: 118, endPoint x: 620, endPoint y: 181, distance: 63.0
click at [620, 181] on html "Install now Back to Home Back to program setup Home Settings Campaigns Purchase…" at bounding box center [310, 305] width 620 height 611
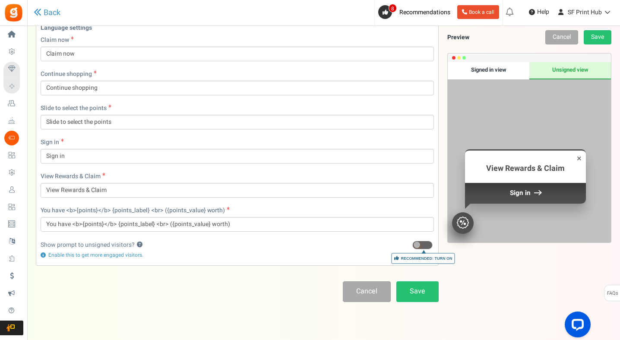
scroll to position [255, 0]
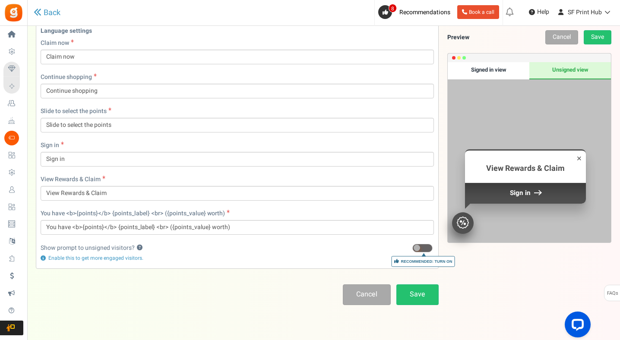
click at [421, 251] on span at bounding box center [422, 248] width 20 height 9
click at [412, 251] on input "Recommended: Turn On" at bounding box center [412, 248] width 0 height 6
click at [418, 292] on link "Save" at bounding box center [417, 294] width 42 height 20
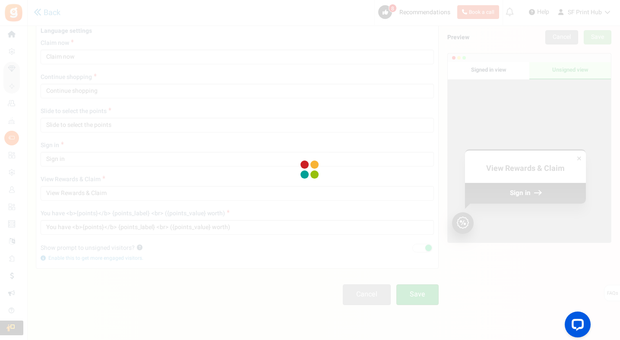
scroll to position [28, 0]
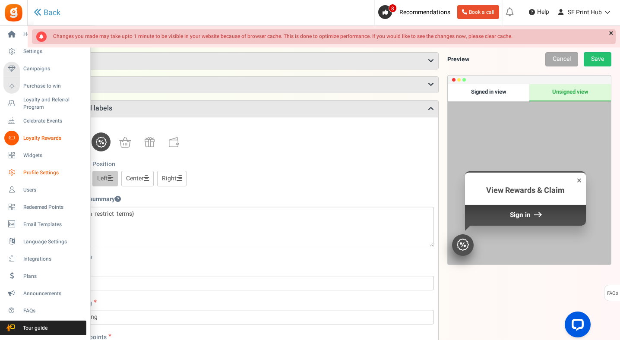
click at [10, 173] on icon at bounding box center [11, 172] width 15 height 15
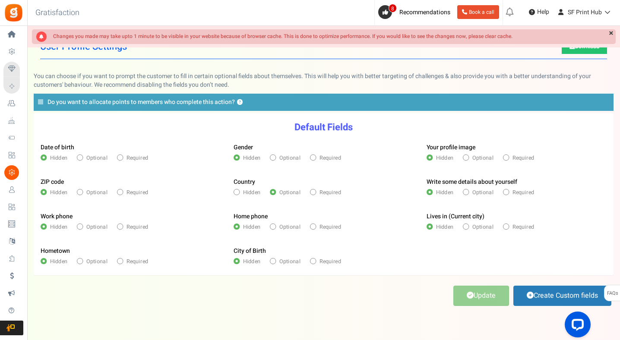
click at [468, 155] on span at bounding box center [465, 157] width 6 height 6
click at [468, 156] on input "Optional" at bounding box center [464, 158] width 5 height 5
radio input "true"
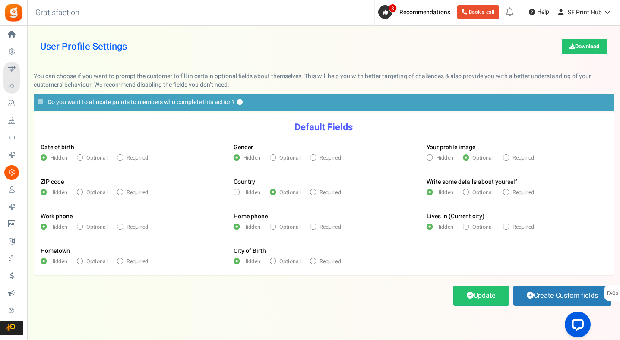
click at [276, 157] on label "Optional" at bounding box center [285, 158] width 30 height 8
click at [275, 157] on input "Optional" at bounding box center [272, 158] width 5 height 5
radio input "true"
click at [273, 226] on icon at bounding box center [273, 227] width 2 height 2
click at [273, 226] on input "Optional" at bounding box center [272, 227] width 5 height 5
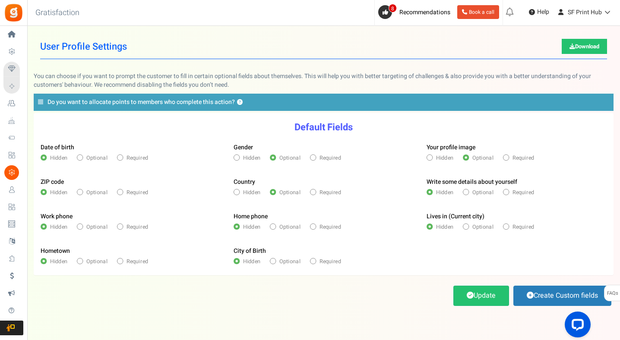
radio input "true"
click at [82, 155] on span at bounding box center [80, 157] width 6 height 6
click at [82, 156] on input "Optional" at bounding box center [79, 158] width 5 height 5
radio input "true"
click at [538, 298] on link "Create Custom fields" at bounding box center [562, 296] width 98 height 20
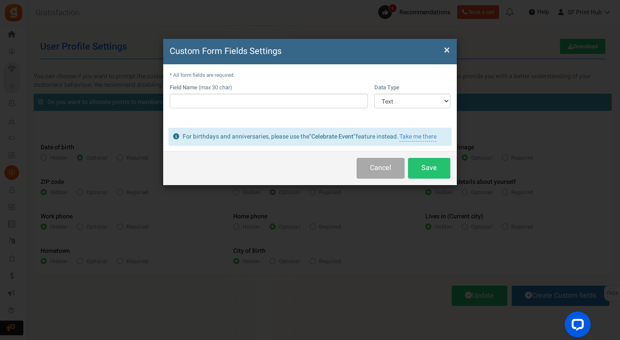
scroll to position [20, 0]
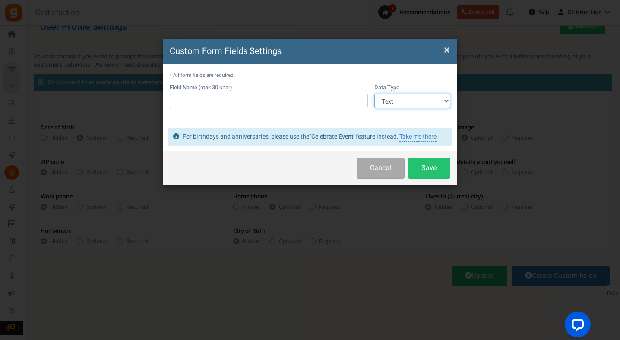
click at [417, 96] on select "Text Number Multiple Options (can only select one) Multiple Options (can select…" at bounding box center [412, 101] width 76 height 15
click at [446, 48] on span "×" at bounding box center [447, 50] width 6 height 16
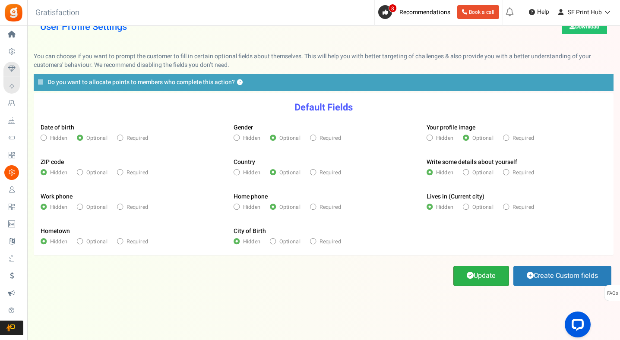
click at [466, 272] on span at bounding box center [469, 275] width 7 height 7
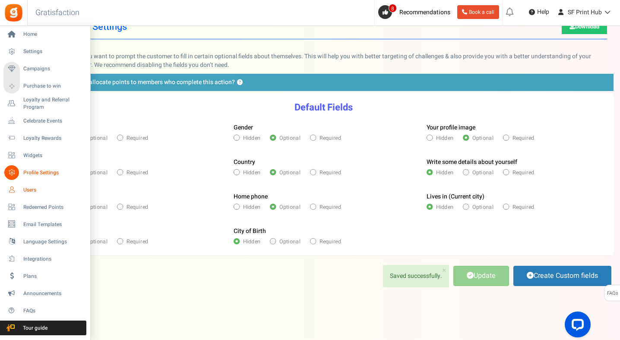
click at [23, 188] on span "Users" at bounding box center [53, 189] width 60 height 7
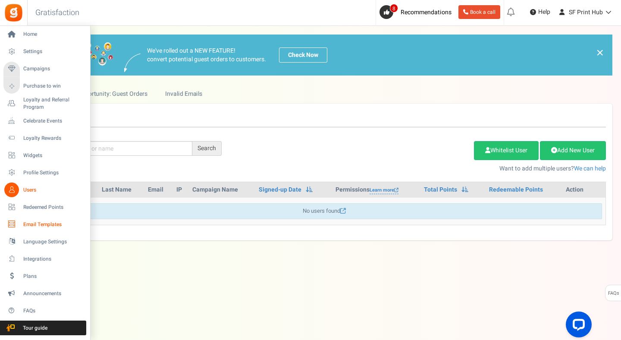
click at [35, 224] on span "Email Templates" at bounding box center [53, 224] width 60 height 7
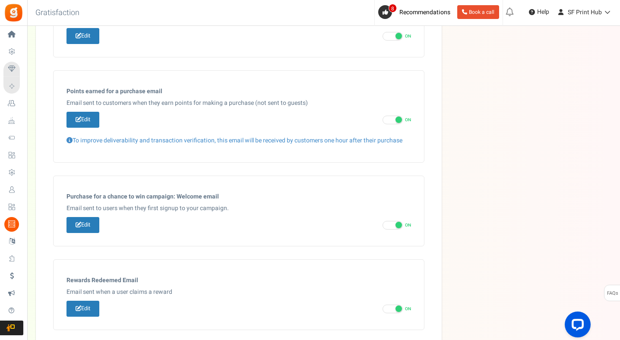
scroll to position [311, 0]
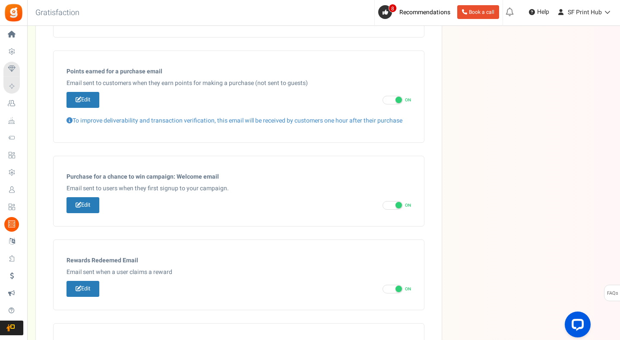
drag, startPoint x: 620, startPoint y: 92, endPoint x: 611, endPoint y: 228, distance: 136.2
click at [611, 228] on div "Email Templates In this section you can setup email content which will be trigg…" at bounding box center [323, 74] width 592 height 700
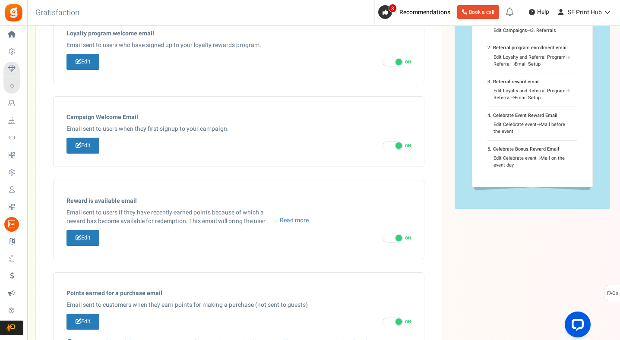
scroll to position [0, 0]
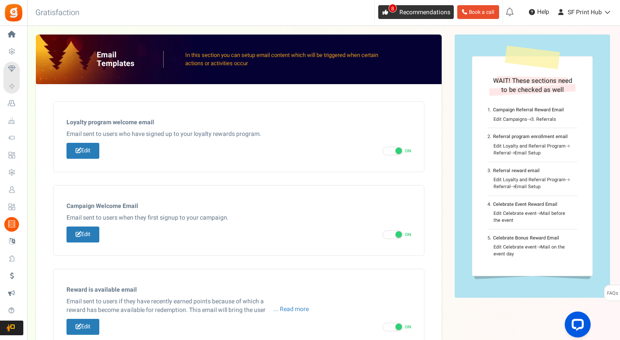
click at [390, 10] on span "8" at bounding box center [392, 8] width 8 height 9
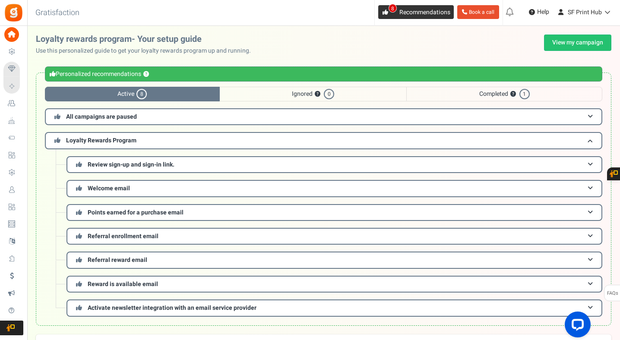
scroll to position [43, 0]
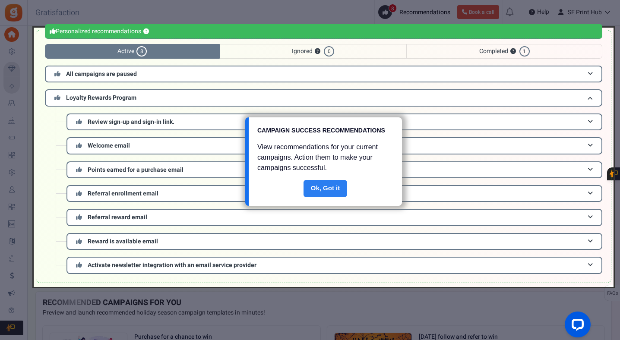
click at [324, 180] on link "Done" at bounding box center [325, 188] width 44 height 17
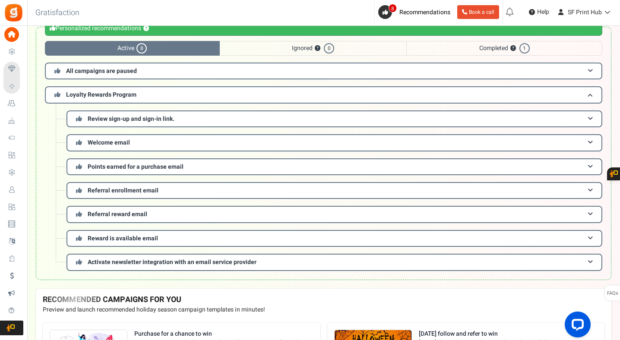
scroll to position [50, 0]
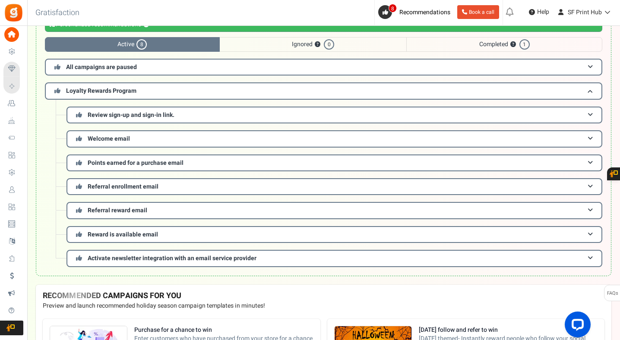
drag, startPoint x: 621, startPoint y: 245, endPoint x: 621, endPoint y: 279, distance: 34.1
click at [620, 280] on html "Install now Back to Home Back to program setup Home Settings Campaigns Purchase…" at bounding box center [310, 223] width 620 height 546
click at [399, 9] on span "Recommendations" at bounding box center [424, 12] width 51 height 9
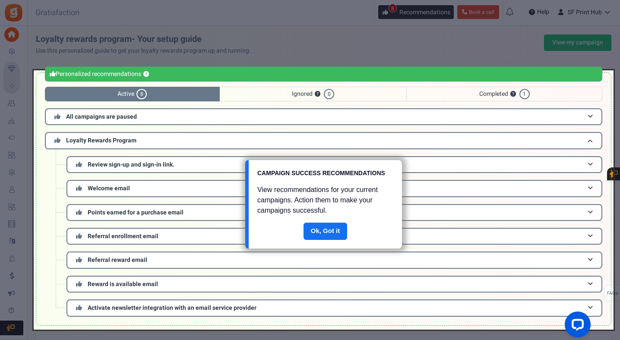
scroll to position [43, 0]
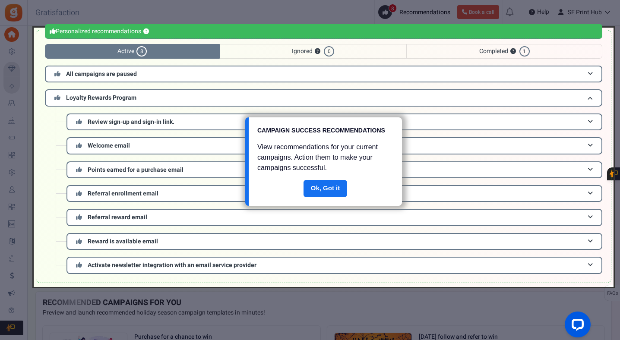
click at [398, 9] on div at bounding box center [310, 170] width 620 height 340
click at [313, 188] on link "Done" at bounding box center [325, 188] width 44 height 17
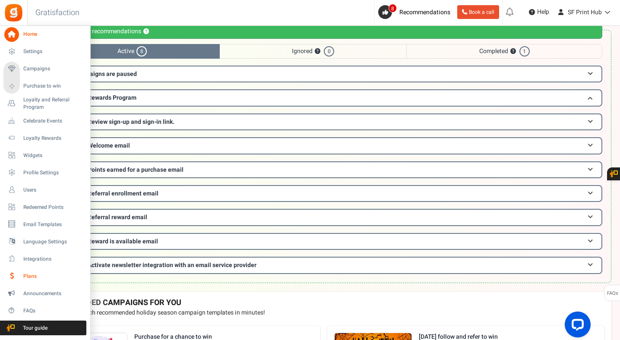
click at [19, 279] on link "Plans" at bounding box center [44, 276] width 83 height 15
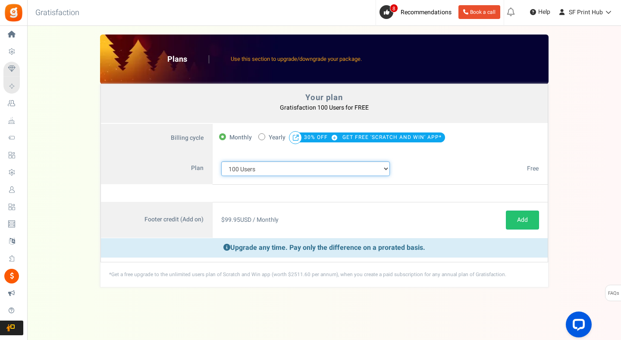
click at [258, 172] on select "100 Users 200 Users 500 Users 1000 Users 2000 Users 3000 Users 4000 Users 5000 …" at bounding box center [305, 168] width 169 height 15
click at [221, 161] on select "100 Users 200 Users 500 Users 1000 Users 2000 Users 3000 Users 4000 Users 5000 …" at bounding box center [305, 168] width 169 height 15
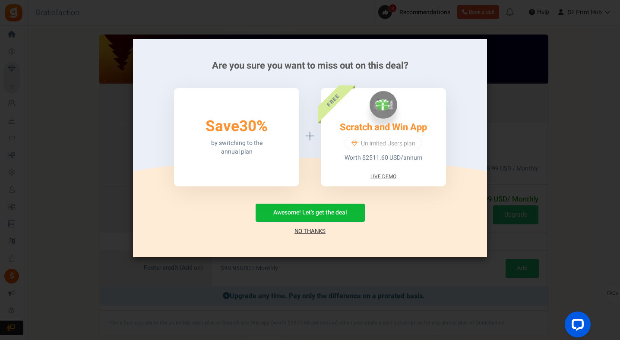
click at [299, 231] on link "No Thanks" at bounding box center [309, 231] width 31 height 9
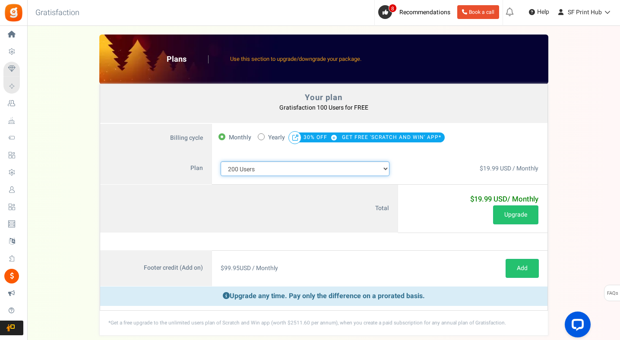
click at [371, 169] on select "100 Users 200 Users 500 Users 1000 Users 2000 Users 3000 Users 4000 Users 5000 …" at bounding box center [304, 168] width 169 height 15
click at [220, 161] on select "100 Users 200 Users 500 Users 1000 Users 2000 Users 3000 Users 4000 Users 5000 …" at bounding box center [304, 168] width 169 height 15
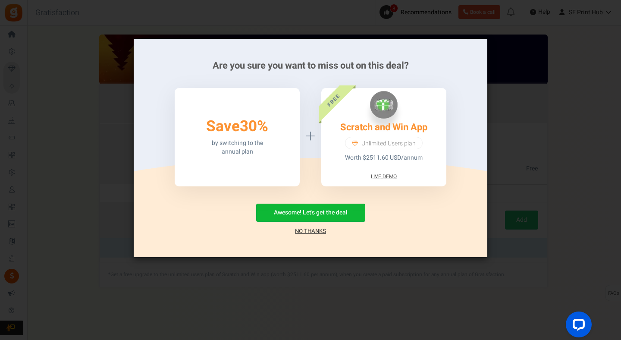
click at [305, 231] on link "No Thanks" at bounding box center [310, 231] width 31 height 9
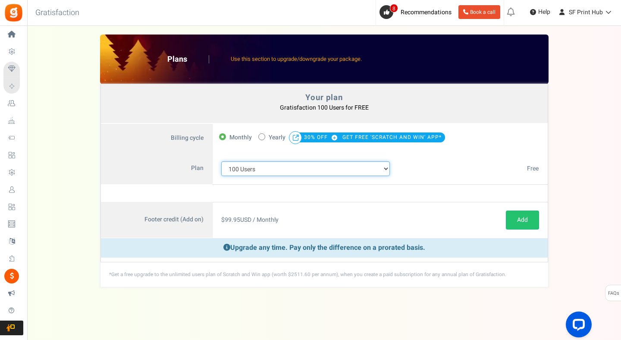
click at [338, 168] on select "100 Users 200 Users 500 Users 1000 Users 2000 Users 3000 Users 4000 Users 5000 …" at bounding box center [305, 168] width 169 height 15
click at [288, 171] on select "100 Users 200 Users 500 Users 1000 Users 2000 Users 3000 Users 4000 Users 5000 …" at bounding box center [305, 168] width 169 height 15
click at [221, 161] on select "100 Users 200 Users 500 Users 1000 Users 2000 Users 3000 Users 4000 Users 5000 …" at bounding box center [305, 168] width 169 height 15
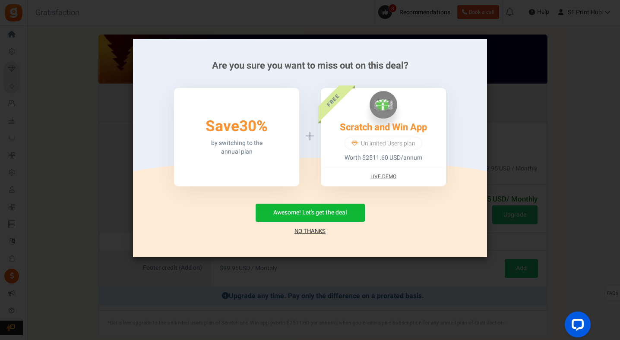
click at [326, 232] on div "Awesome! Let's get the deal No Thanks" at bounding box center [310, 220] width 328 height 32
click at [313, 230] on link "No Thanks" at bounding box center [309, 231] width 31 height 9
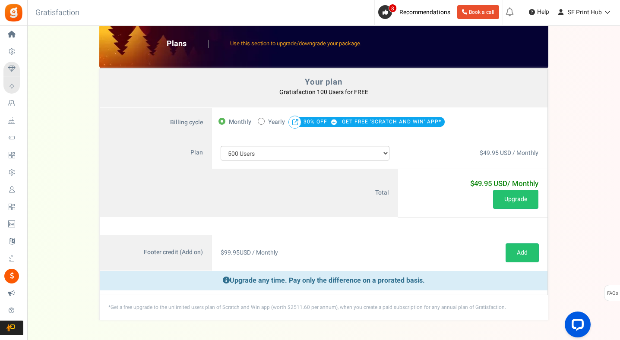
scroll to position [18, 0]
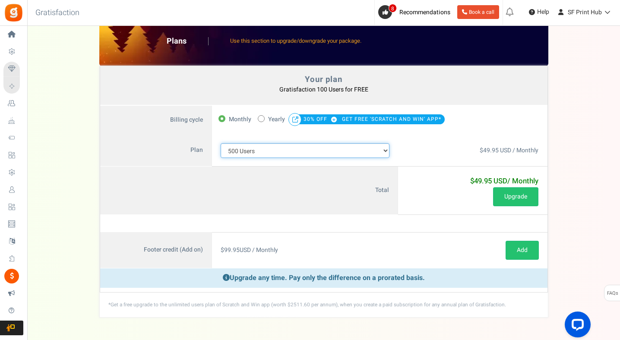
click at [305, 148] on select "100 Users 200 Users 500 Users 1000 Users 2000 Users 3000 Users 4000 Users 5000 …" at bounding box center [304, 150] width 169 height 15
select select "710"
click at [220, 158] on select "100 Users 200 Users 500 Users 1000 Users 2000 Users 3000 Users 4000 Users 5000 …" at bounding box center [304, 150] width 169 height 15
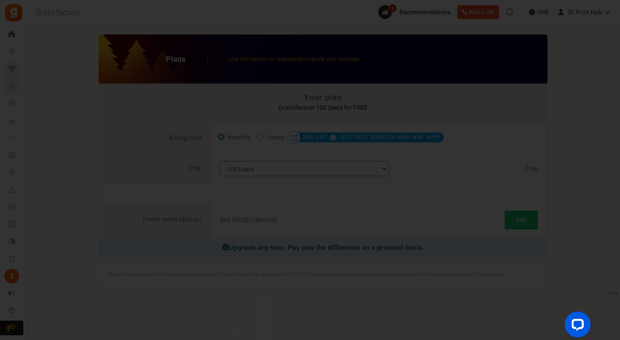
scroll to position [0, 0]
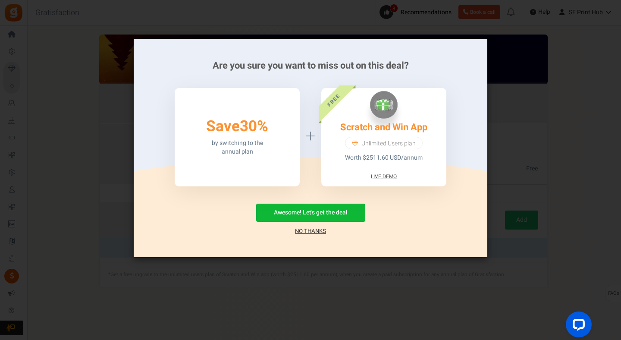
click at [313, 227] on link "No Thanks" at bounding box center [310, 231] width 31 height 9
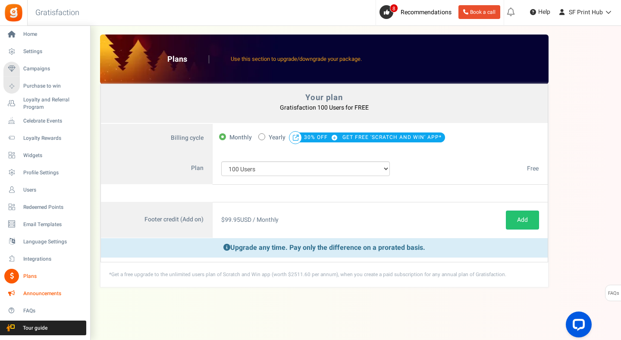
click at [23, 292] on span "Announcements" at bounding box center [53, 293] width 60 height 7
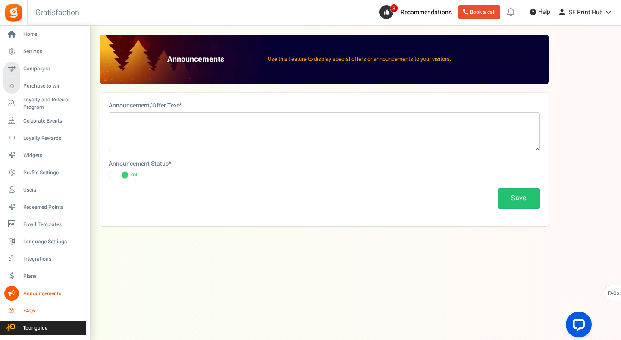
click at [19, 308] on link "FAQs" at bounding box center [44, 310] width 83 height 15
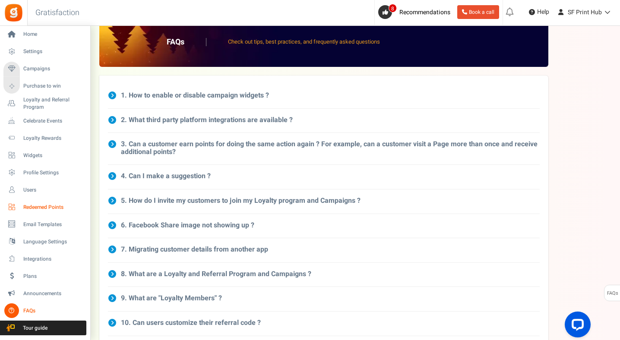
scroll to position [21, 0]
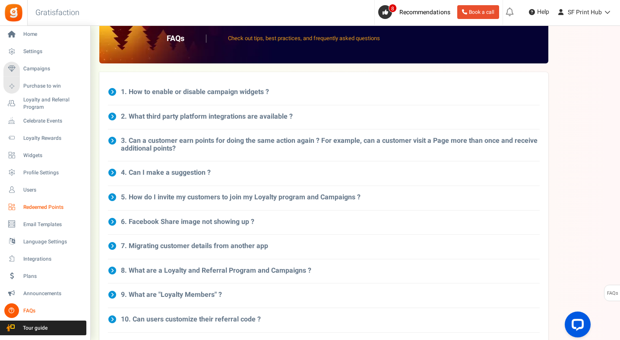
click at [22, 201] on link "Redeemed Points" at bounding box center [44, 207] width 83 height 15
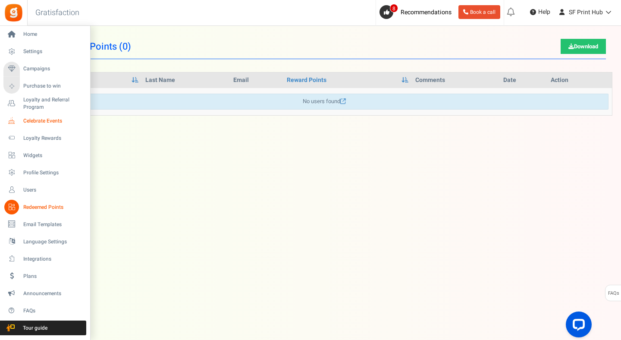
click at [43, 122] on span "Celebrate Events" at bounding box center [53, 120] width 60 height 7
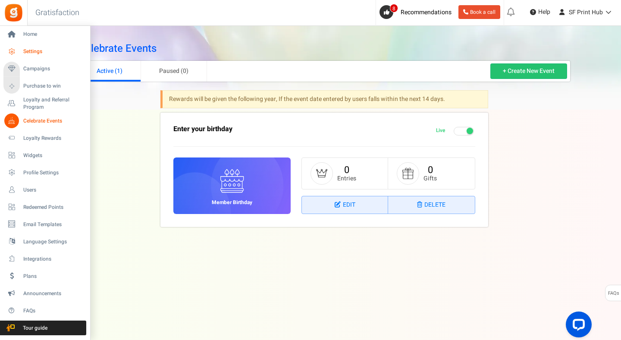
click at [25, 50] on span "Settings" at bounding box center [53, 51] width 60 height 7
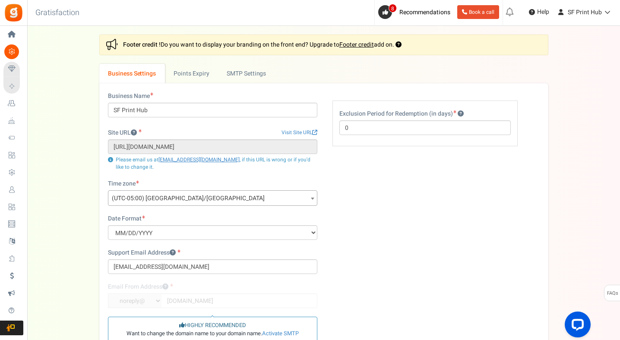
scroll to position [90, 0]
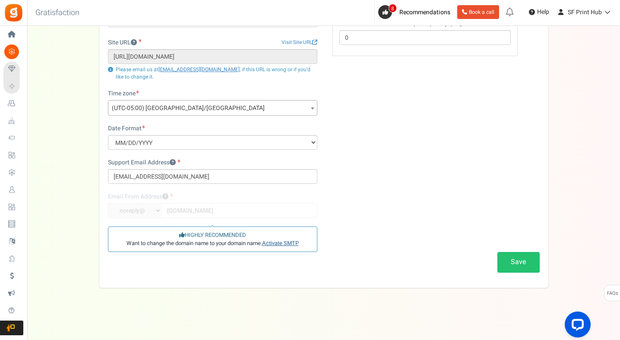
click at [279, 245] on link "Activate SMTP" at bounding box center [280, 243] width 37 height 8
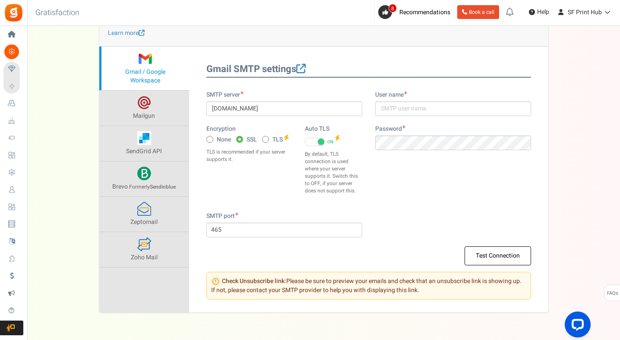
scroll to position [92, 0]
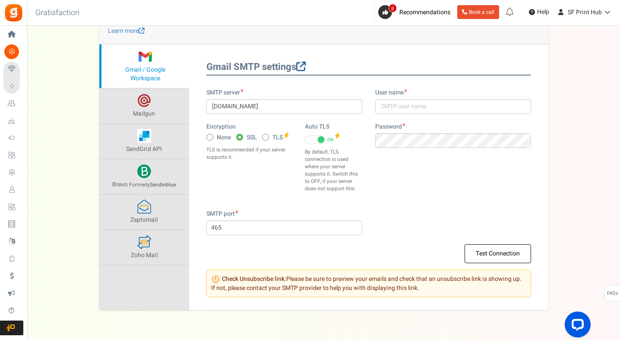
click at [305, 67] on span at bounding box center [300, 66] width 9 height 9
click at [482, 248] on button "Test Connection" at bounding box center [497, 253] width 66 height 19
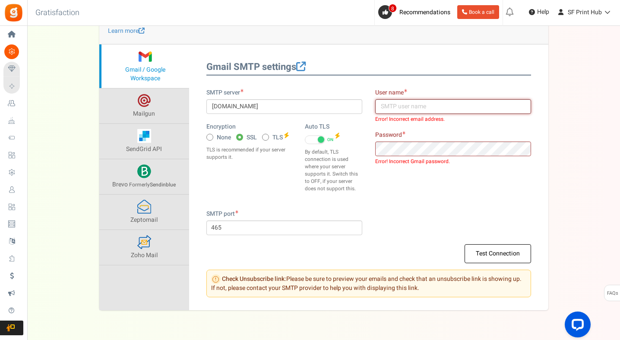
click at [408, 111] on input "text" at bounding box center [453, 106] width 156 height 15
type input "[EMAIL_ADDRESS][DOMAIN_NAME]"
click at [503, 260] on button "Test Connection" at bounding box center [497, 253] width 66 height 19
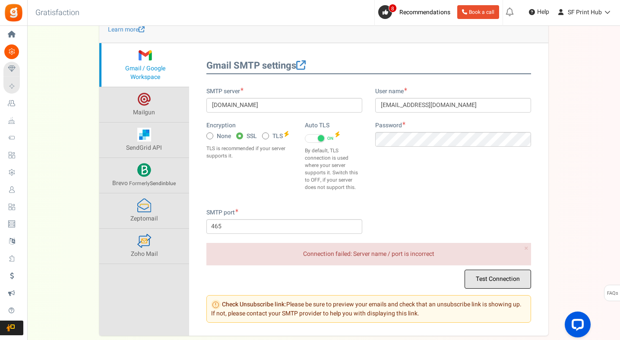
scroll to position [94, 0]
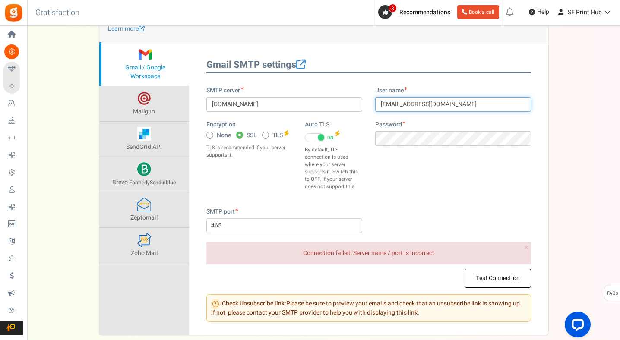
click at [474, 106] on input "[EMAIL_ADDRESS][DOMAIN_NAME]" at bounding box center [453, 104] width 156 height 15
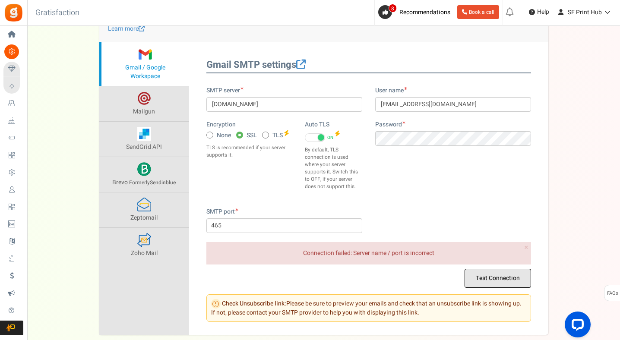
click at [497, 283] on button "Test Connection" at bounding box center [497, 278] width 66 height 19
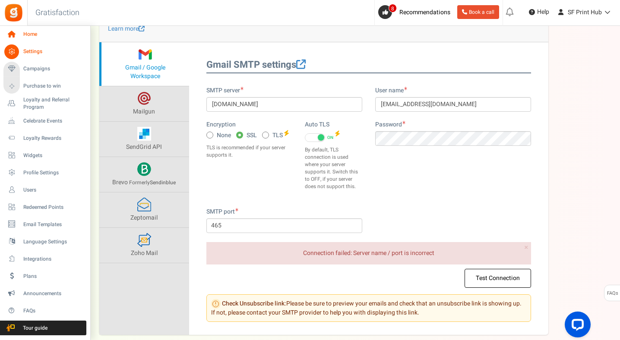
click at [32, 34] on span "Home" at bounding box center [53, 34] width 60 height 7
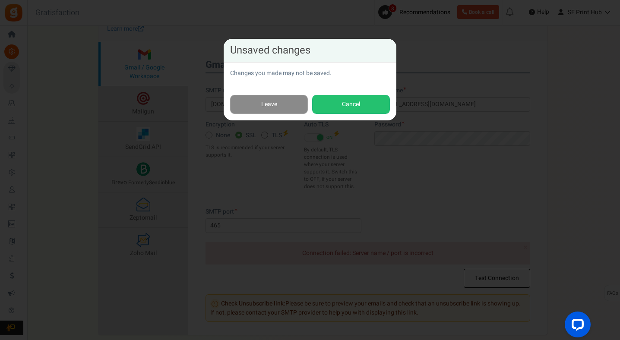
click at [276, 107] on link "Leave" at bounding box center [269, 104] width 78 height 19
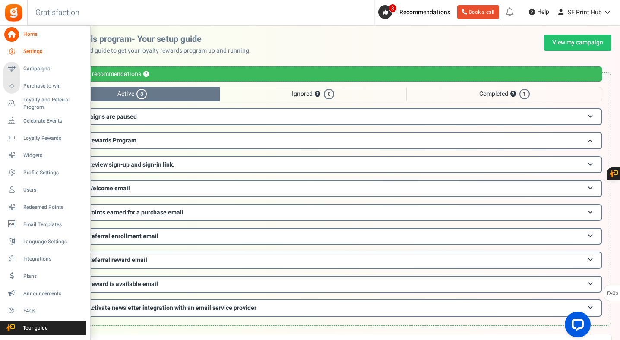
click at [28, 52] on span "Settings" at bounding box center [53, 51] width 60 height 7
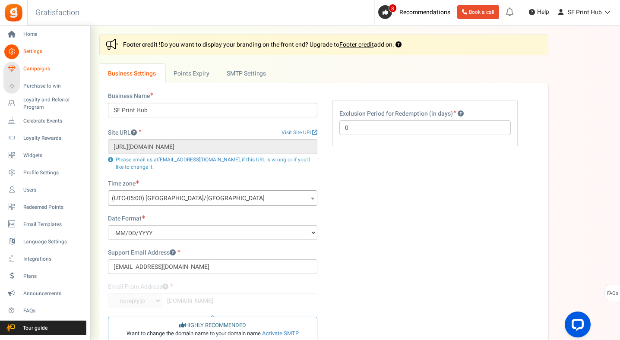
click at [25, 69] on span "Campaigns" at bounding box center [53, 68] width 60 height 7
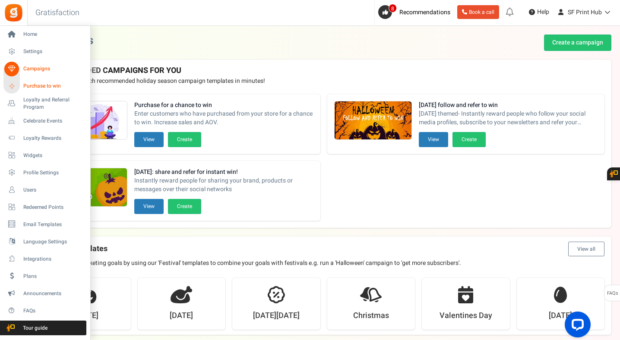
click at [28, 89] on span "Purchase to win" at bounding box center [53, 85] width 60 height 7
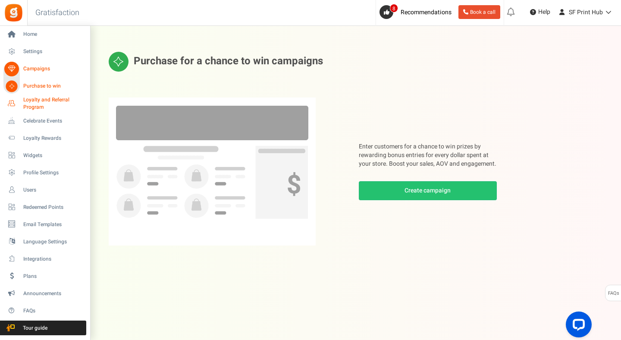
click at [31, 101] on span "Loyalty and Referral Program" at bounding box center [54, 103] width 63 height 15
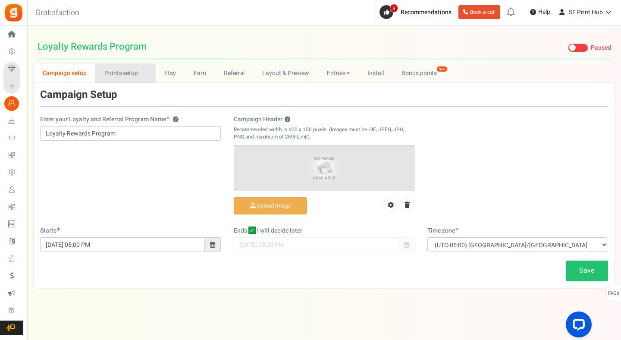
click at [124, 76] on link "Points setup New" at bounding box center [125, 72] width 60 height 19
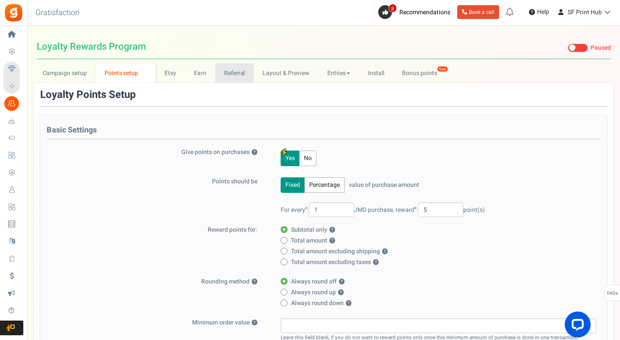
click at [224, 73] on link "Referral" at bounding box center [234, 72] width 39 height 19
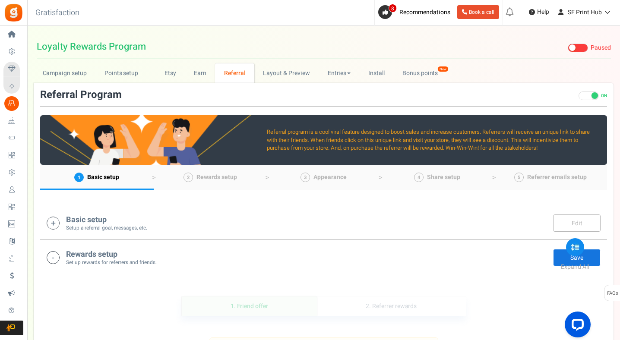
click at [53, 220] on icon at bounding box center [53, 223] width 13 height 13
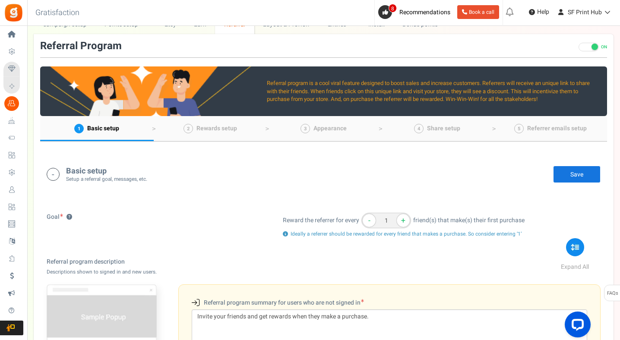
scroll to position [50, 0]
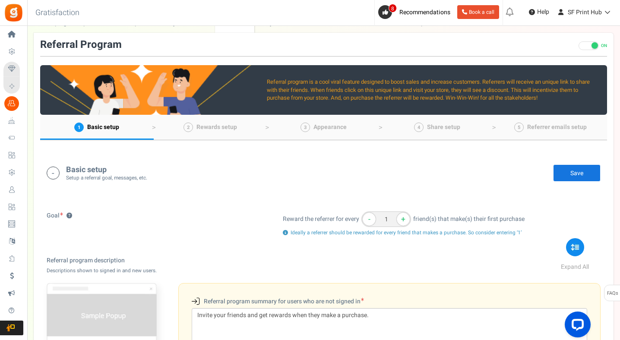
drag, startPoint x: 621, startPoint y: 96, endPoint x: 621, endPoint y: 121, distance: 25.0
click at [52, 213] on label "Goal ?" at bounding box center [59, 215] width 25 height 9
click at [66, 213] on button "?" at bounding box center [69, 216] width 6 height 6
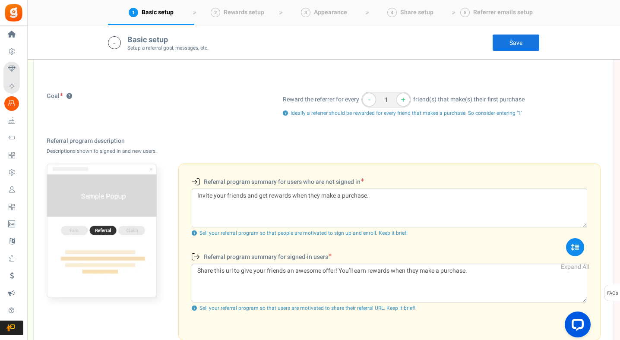
scroll to position [180, 0]
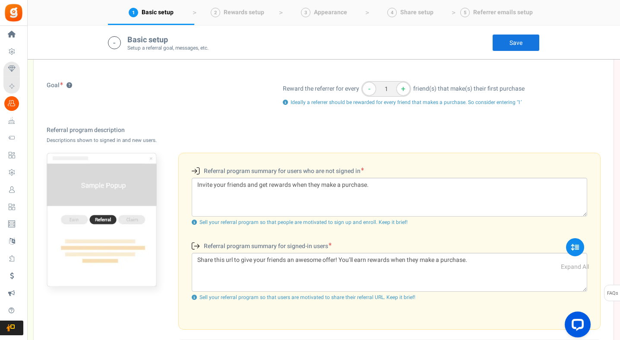
drag, startPoint x: 621, startPoint y: 132, endPoint x: 613, endPoint y: 79, distance: 53.1
click at [500, 47] on link "Save" at bounding box center [515, 42] width 47 height 17
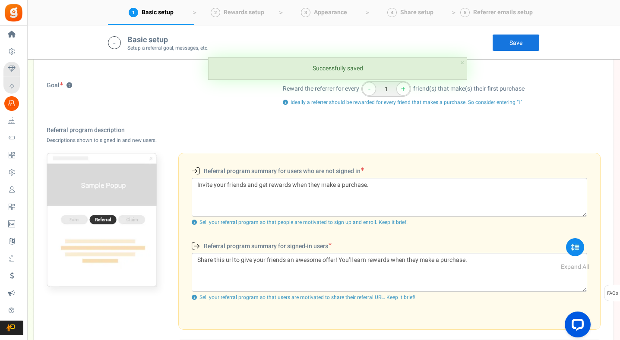
scroll to position [0, 0]
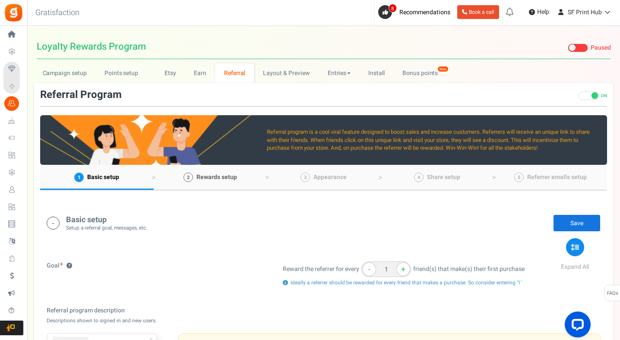
click at [213, 177] on span "Rewards setup" at bounding box center [216, 177] width 41 height 9
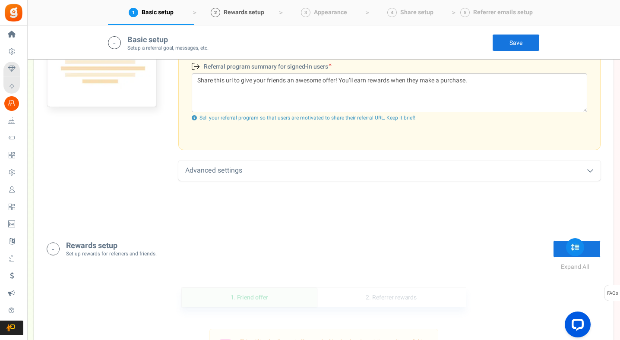
scroll to position [566, 0]
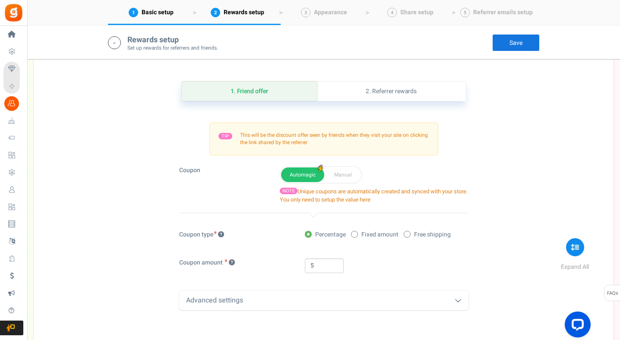
click at [433, 302] on div "Advanced settings" at bounding box center [323, 300] width 289 height 20
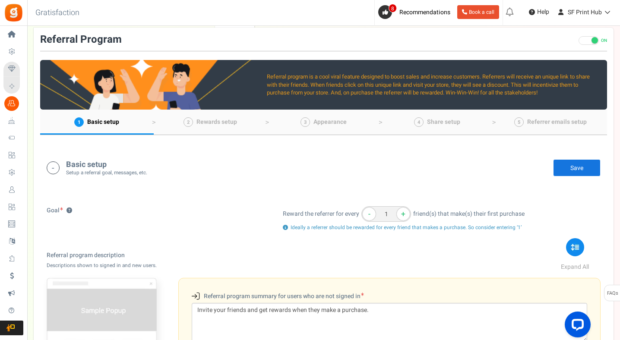
scroll to position [54, 0]
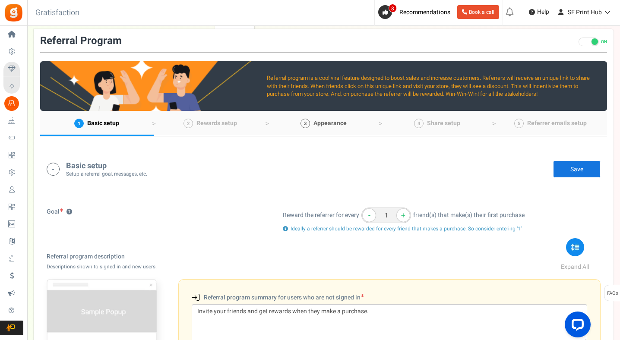
click at [319, 119] on span "Appearance" at bounding box center [329, 123] width 33 height 9
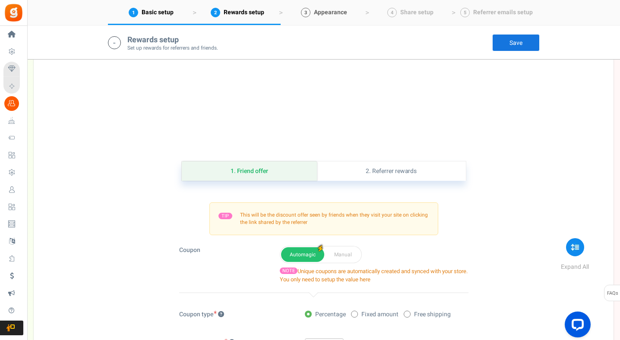
scroll to position [947, 0]
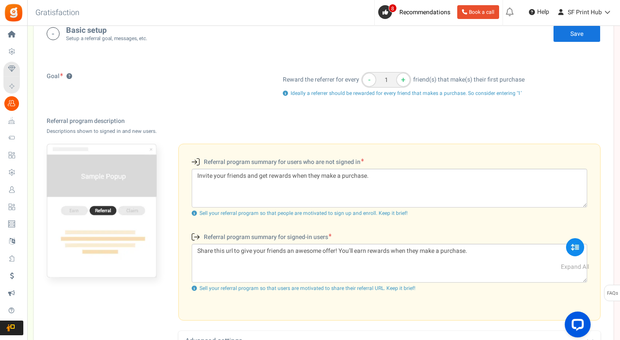
scroll to position [0, 0]
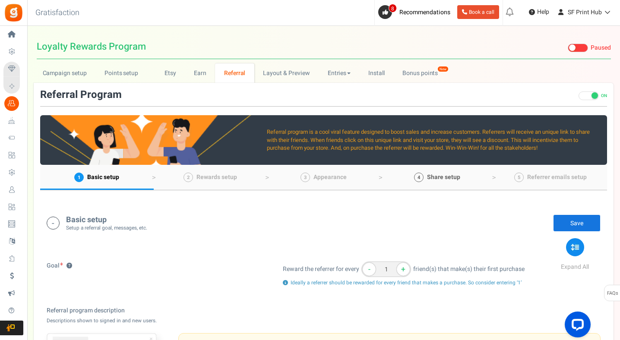
click at [439, 178] on span "Share setup" at bounding box center [443, 177] width 33 height 9
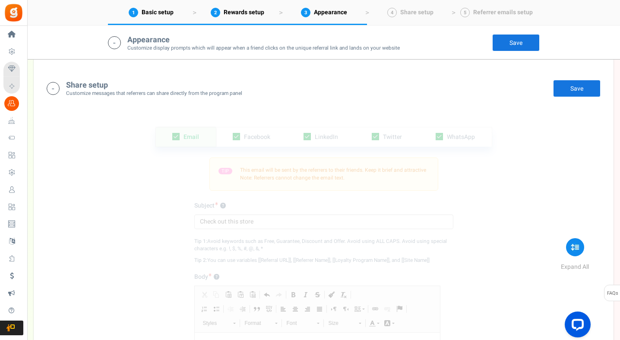
scroll to position [1331, 0]
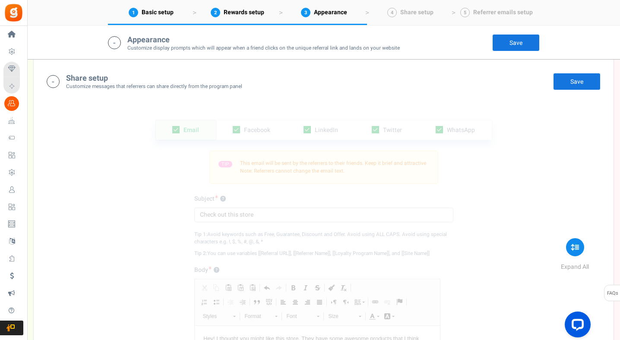
click at [580, 232] on div "Email Facebook LinkedIn Twitter WhatsApp INFO Email share is currently disabled…" at bounding box center [323, 298] width 566 height 400
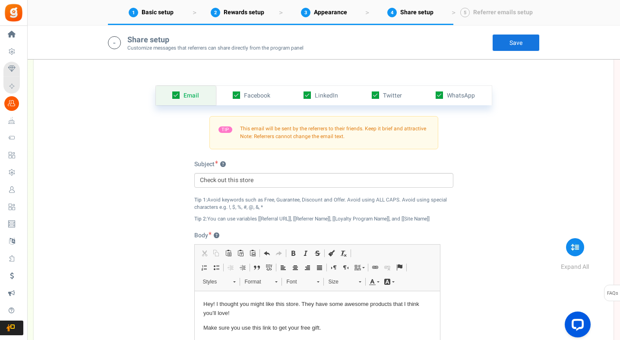
scroll to position [1369, 0]
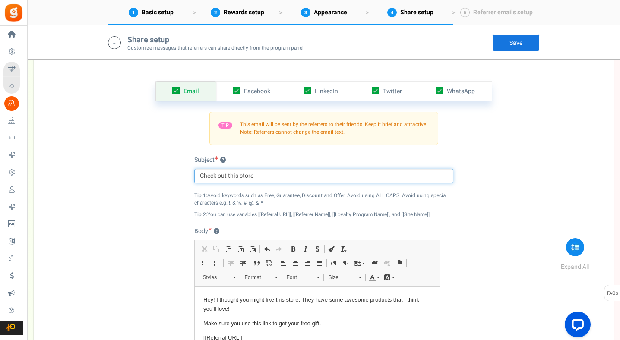
click at [258, 174] on input "Check out this store" at bounding box center [323, 176] width 259 height 15
type input "Check out SF Print Hub"
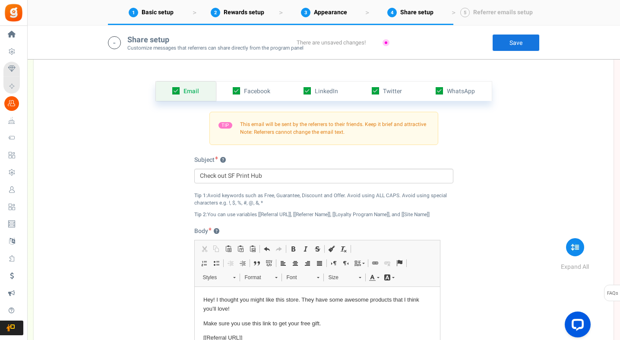
click at [507, 38] on link "Save" at bounding box center [515, 42] width 47 height 17
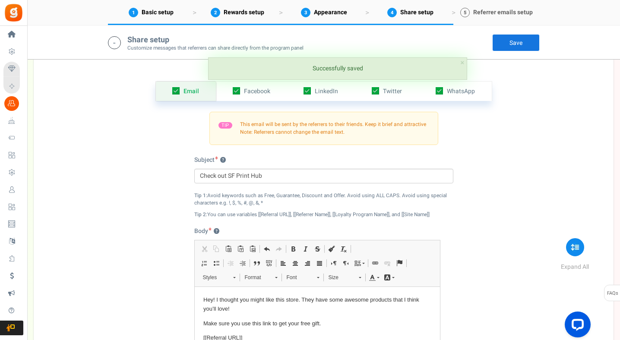
click at [484, 9] on span "Referrer emails setup" at bounding box center [503, 12] width 60 height 9
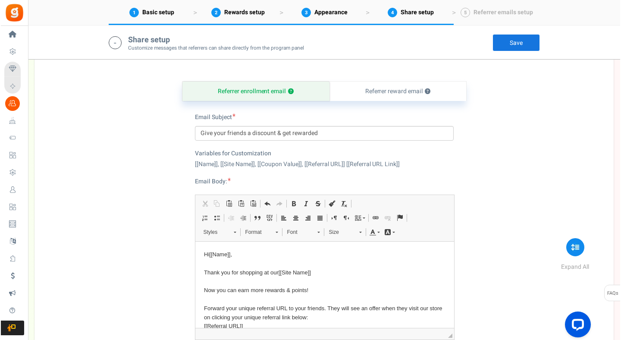
scroll to position [0, 0]
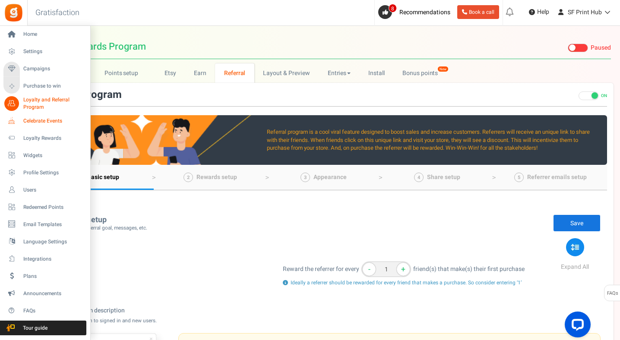
click at [36, 120] on span "Celebrate Events" at bounding box center [53, 120] width 60 height 7
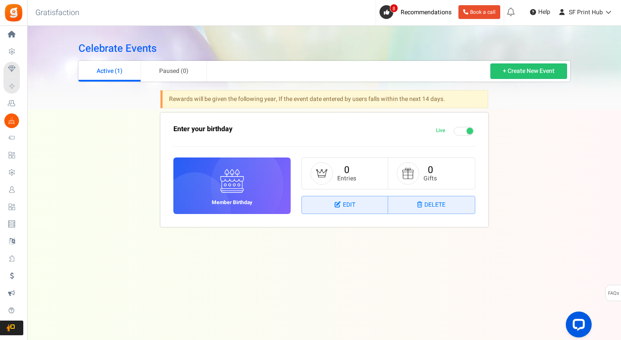
click at [18, 15] on img at bounding box center [13, 12] width 19 height 19
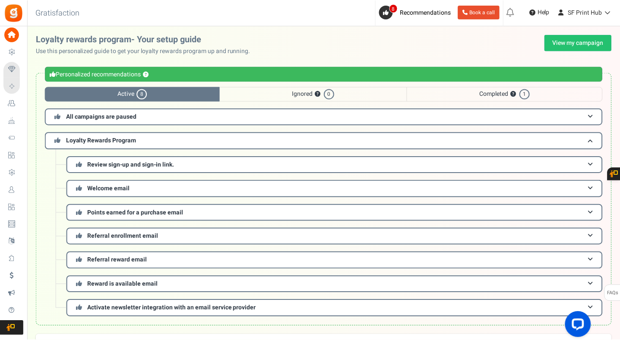
scroll to position [87, 0]
